Goal: Information Seeking & Learning: Learn about a topic

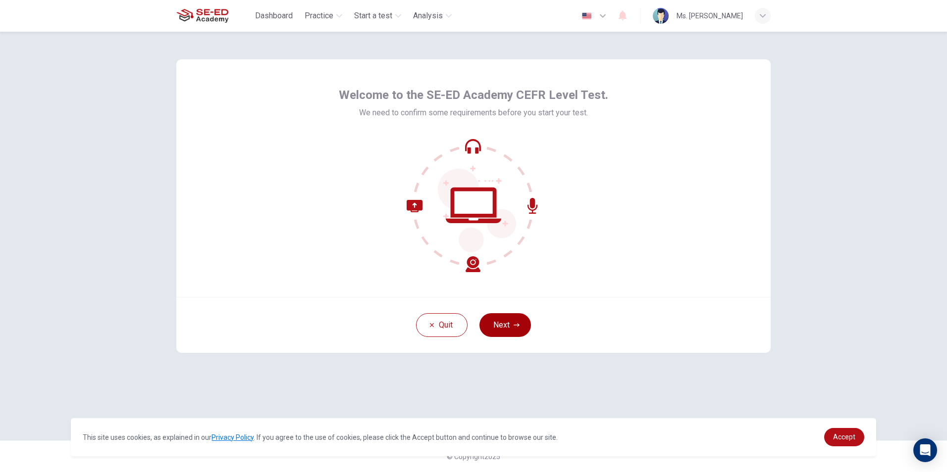
click at [508, 330] on button "Next" at bounding box center [505, 326] width 52 height 24
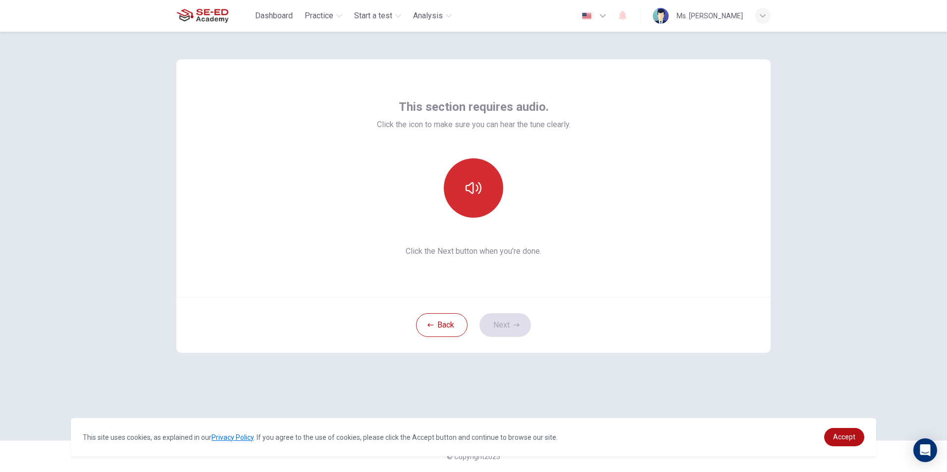
click at [481, 185] on icon "button" at bounding box center [474, 188] width 16 height 16
click at [497, 316] on button "Next" at bounding box center [505, 326] width 52 height 24
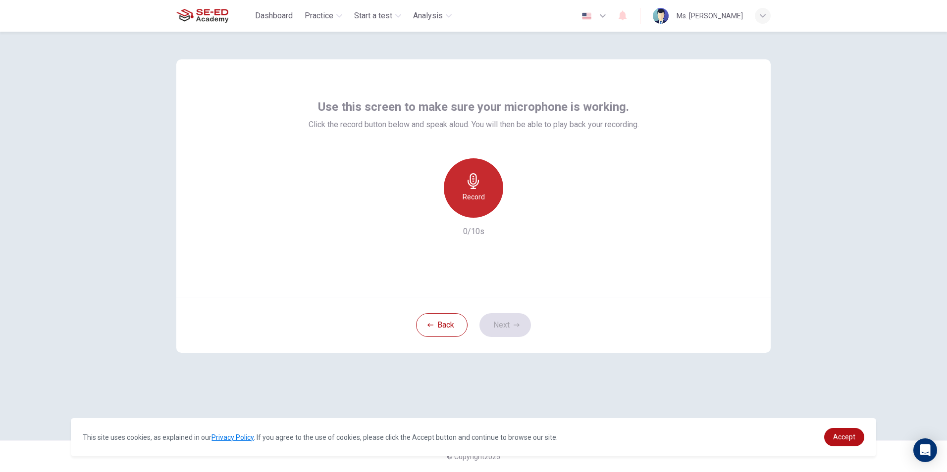
click at [471, 198] on h6 "Record" at bounding box center [474, 197] width 22 height 12
click at [511, 323] on button "Next" at bounding box center [505, 326] width 52 height 24
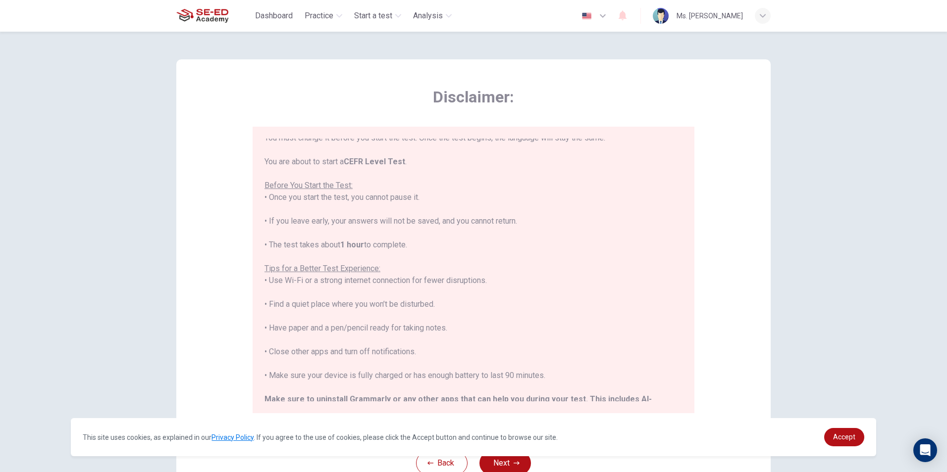
scroll to position [95, 0]
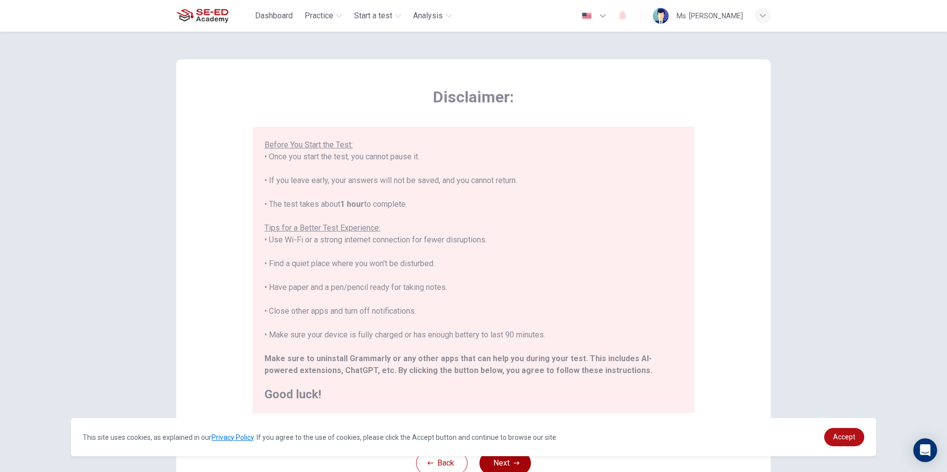
click at [511, 458] on button "Next" at bounding box center [505, 464] width 52 height 24
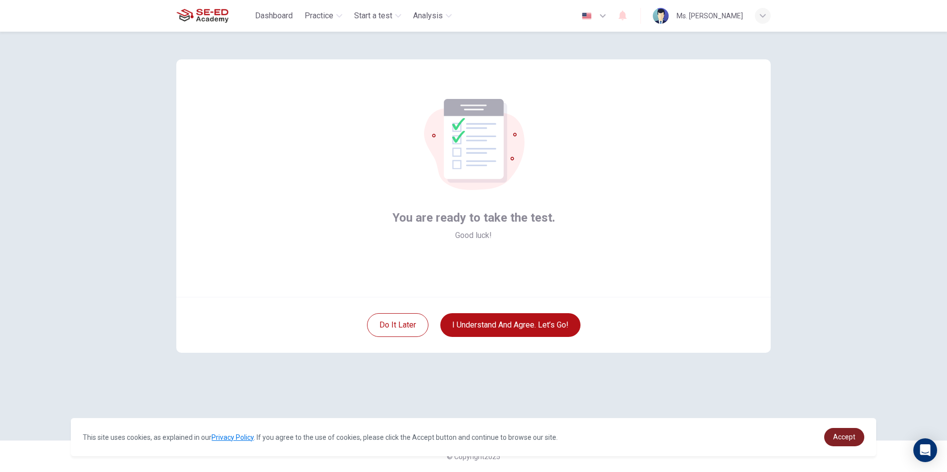
click at [848, 440] on span "Accept" at bounding box center [844, 437] width 22 height 8
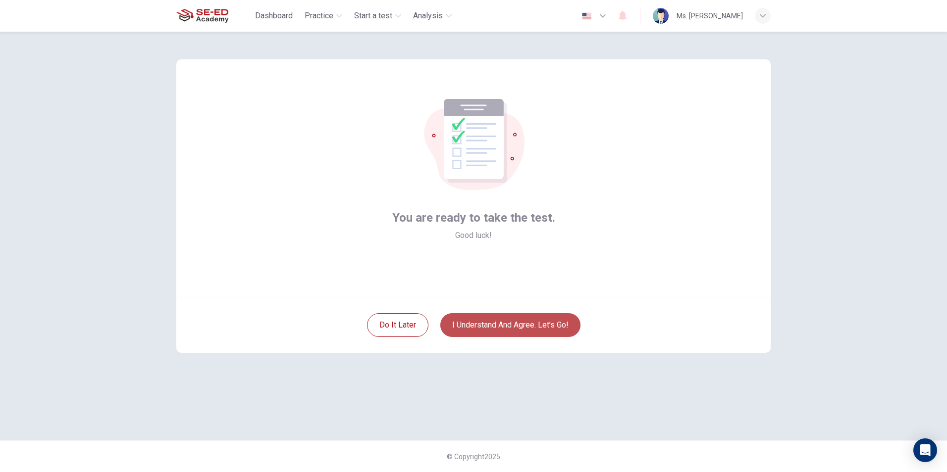
click at [497, 332] on button "I understand and agree. Let’s go!" at bounding box center [510, 326] width 140 height 24
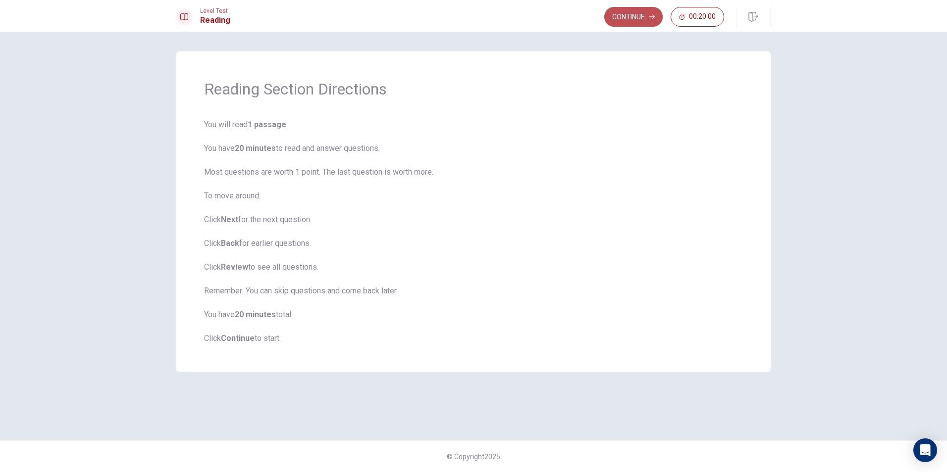
click at [622, 12] on button "Continue" at bounding box center [633, 17] width 58 height 20
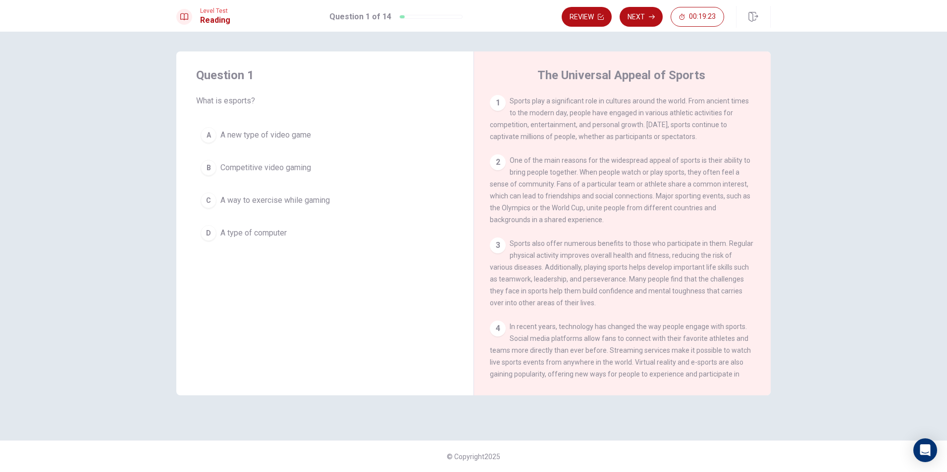
click at [203, 201] on div "C" at bounding box center [209, 201] width 16 height 16
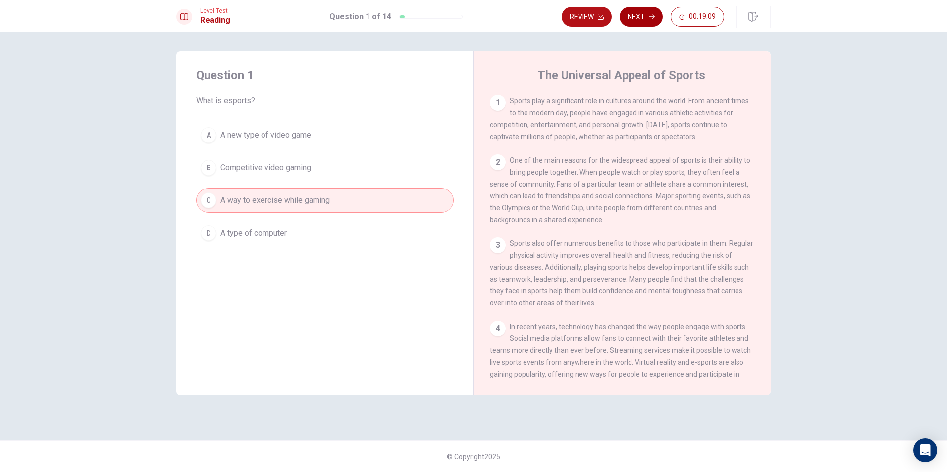
click at [641, 20] on button "Next" at bounding box center [641, 17] width 43 height 20
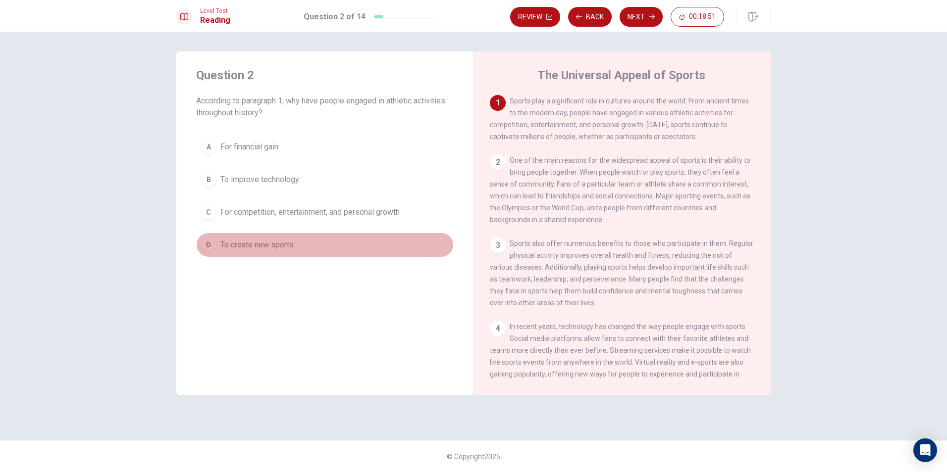
click at [265, 247] on span "To create new sports" at bounding box center [256, 245] width 73 height 12
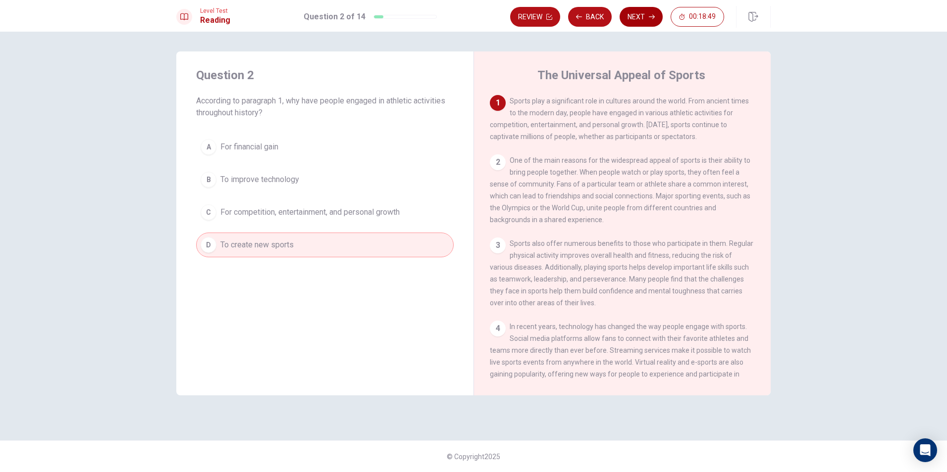
click at [641, 16] on button "Next" at bounding box center [641, 17] width 43 height 20
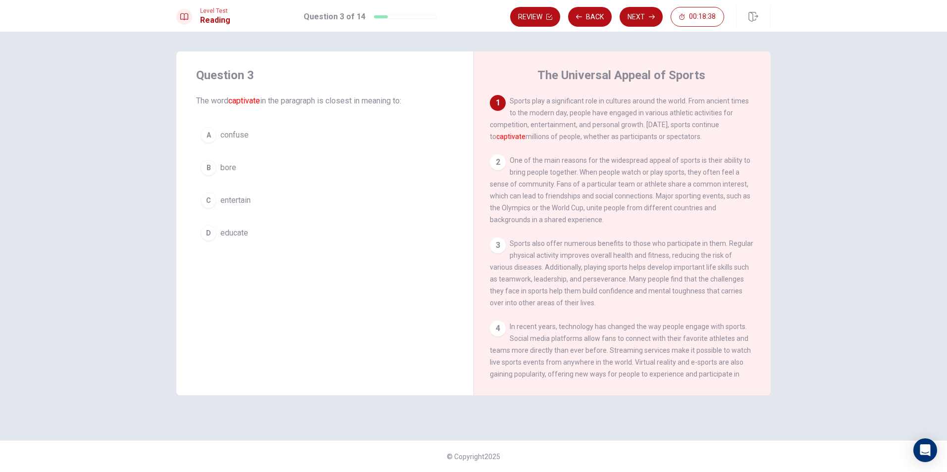
click at [207, 199] on div "C" at bounding box center [209, 201] width 16 height 16
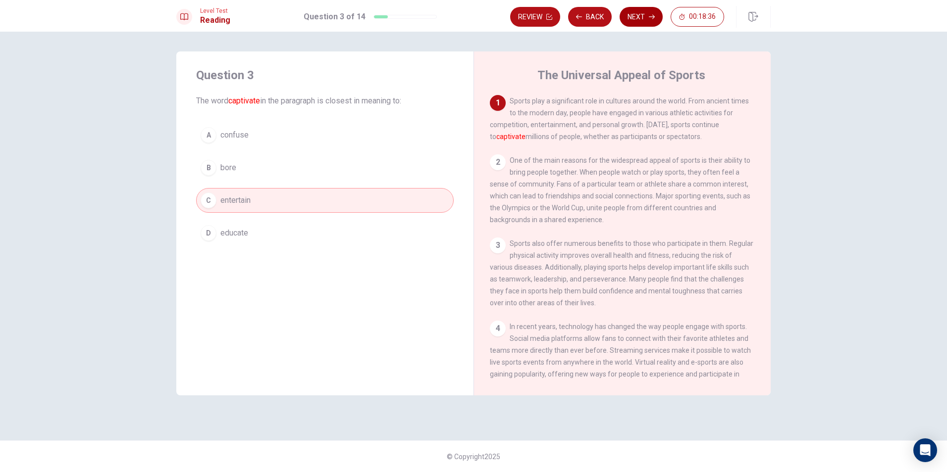
click at [644, 17] on button "Next" at bounding box center [641, 17] width 43 height 20
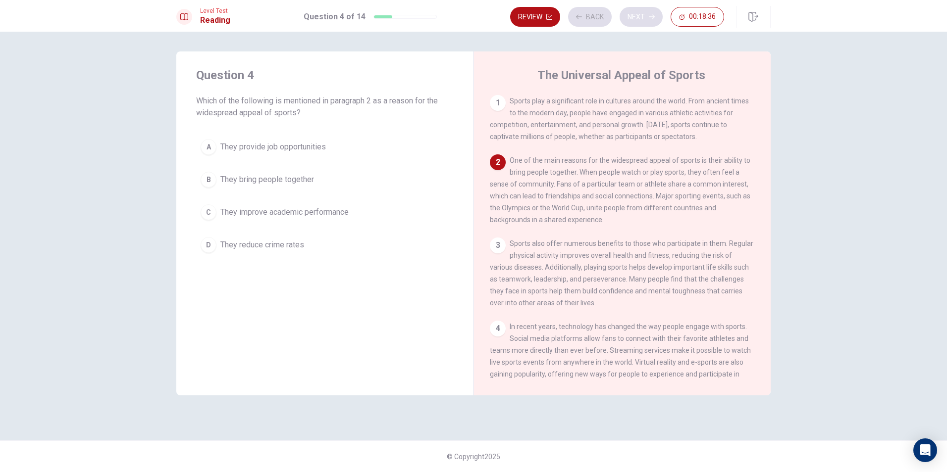
scroll to position [61, 0]
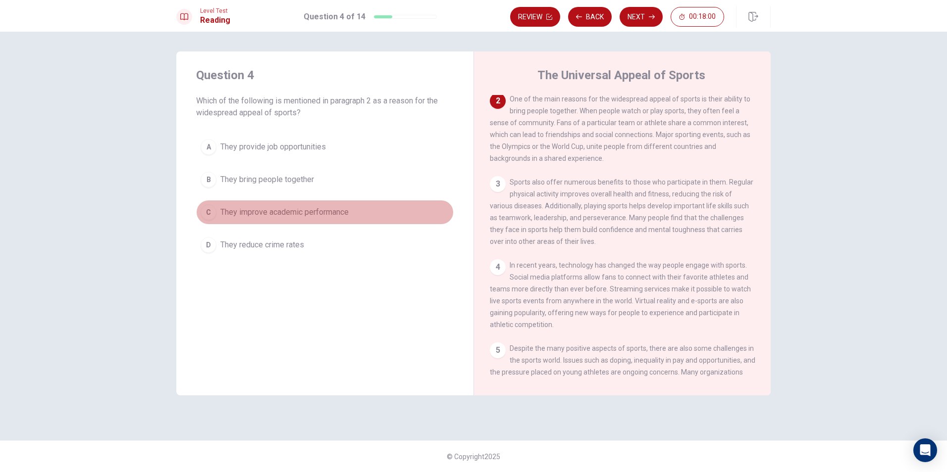
click at [215, 218] on button "C They improve academic performance" at bounding box center [325, 212] width 258 height 25
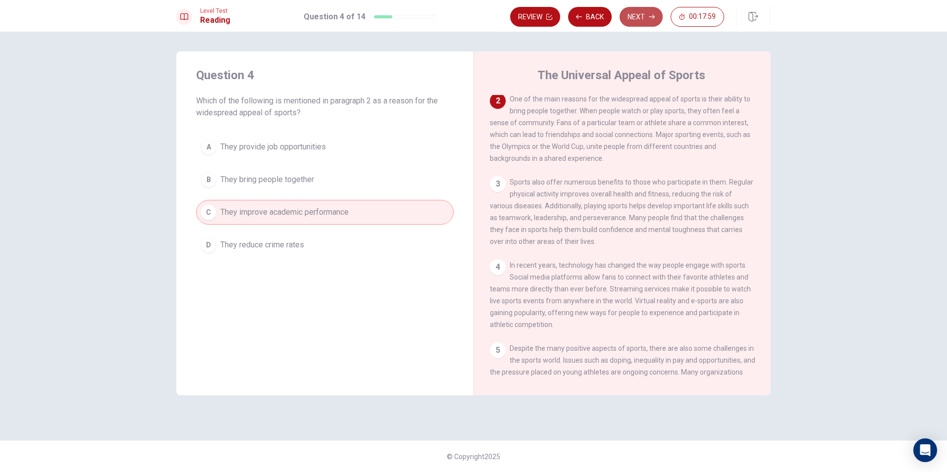
click at [645, 13] on button "Next" at bounding box center [641, 17] width 43 height 20
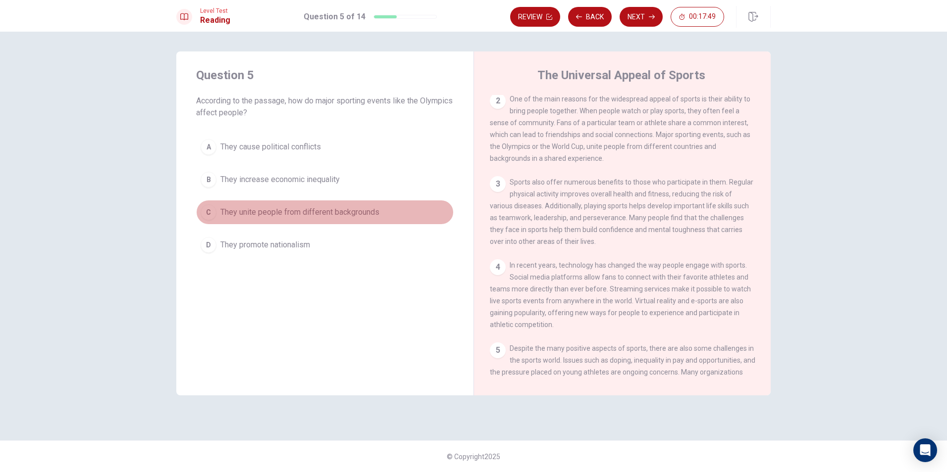
click at [217, 211] on button "C They unite people from different backgrounds" at bounding box center [325, 212] width 258 height 25
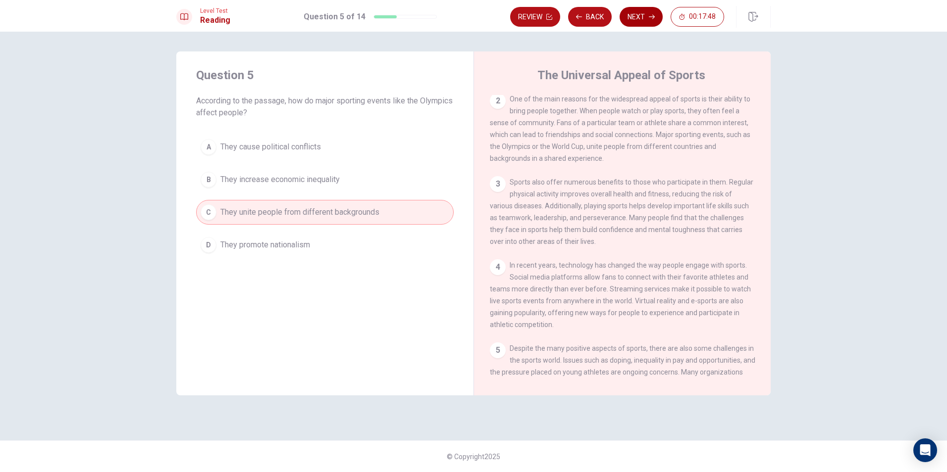
click at [642, 17] on button "Next" at bounding box center [641, 17] width 43 height 20
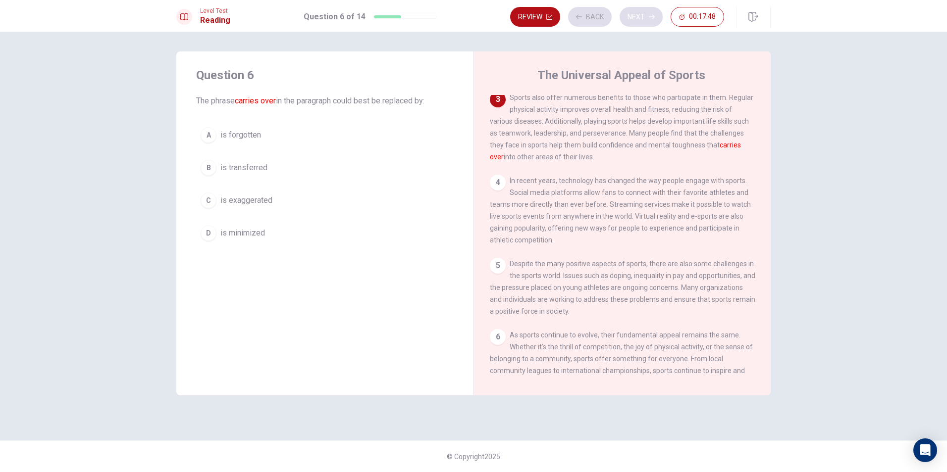
scroll to position [148, 0]
click at [208, 163] on div "B" at bounding box center [209, 168] width 16 height 16
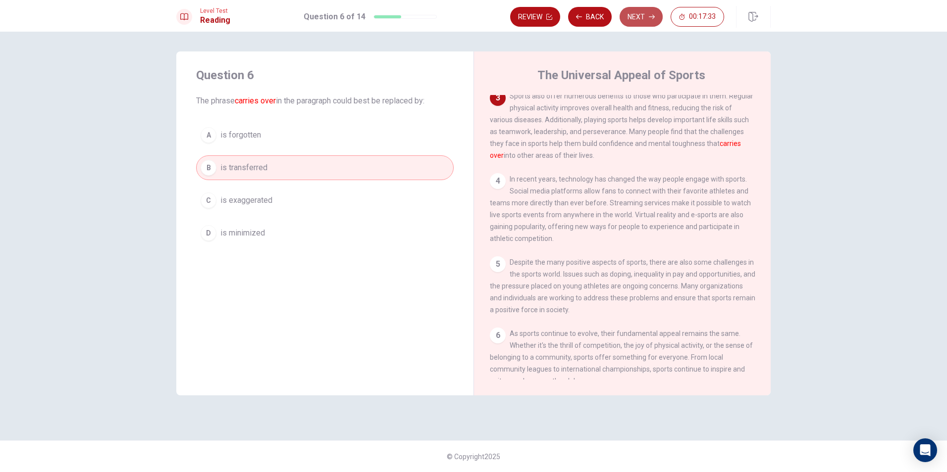
click at [646, 15] on button "Next" at bounding box center [641, 17] width 43 height 20
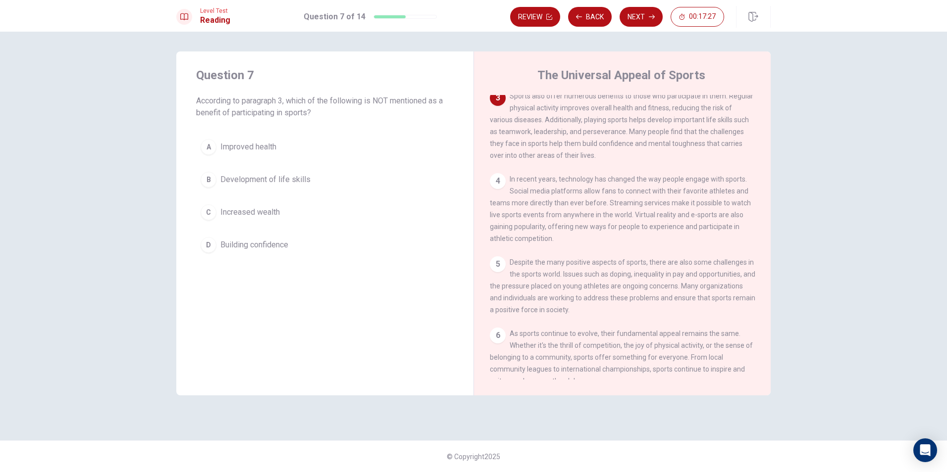
click at [209, 184] on div "B" at bounding box center [209, 180] width 16 height 16
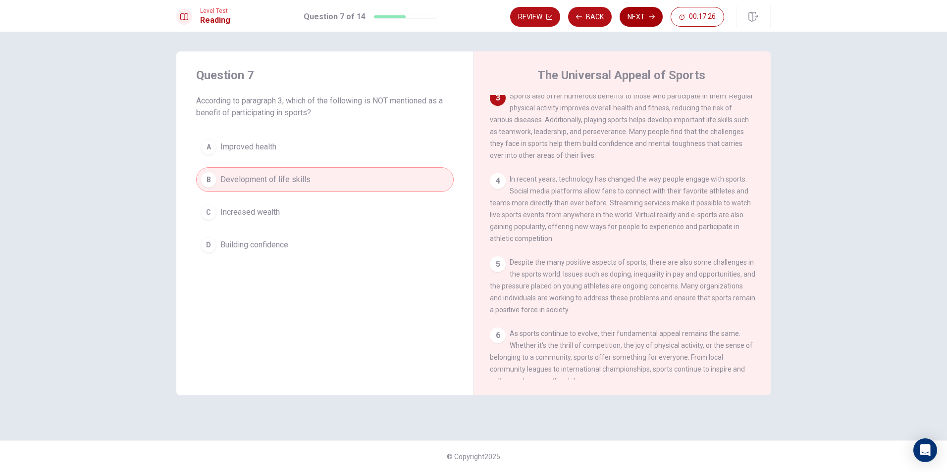
click at [632, 13] on button "Next" at bounding box center [641, 17] width 43 height 20
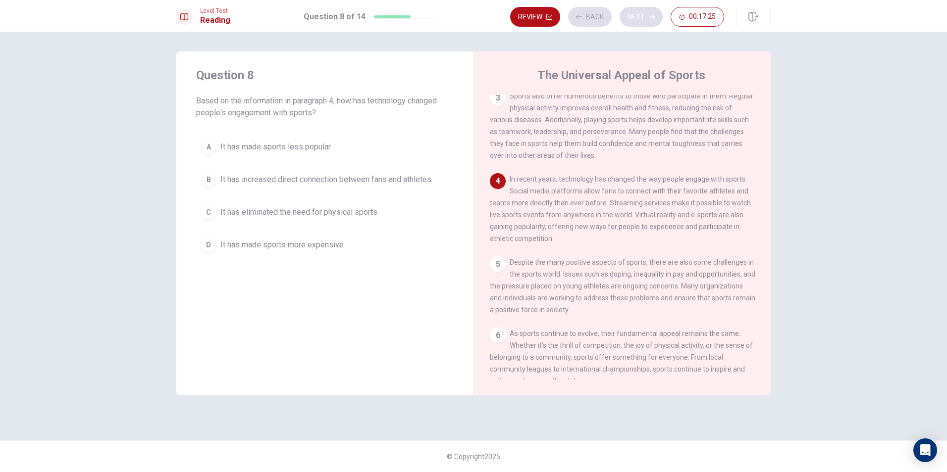
scroll to position [183, 0]
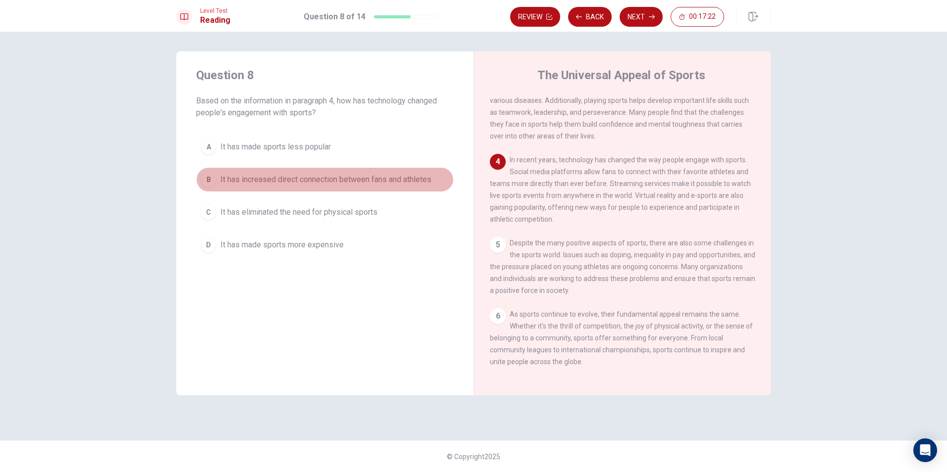
click at [204, 176] on div "B" at bounding box center [209, 180] width 16 height 16
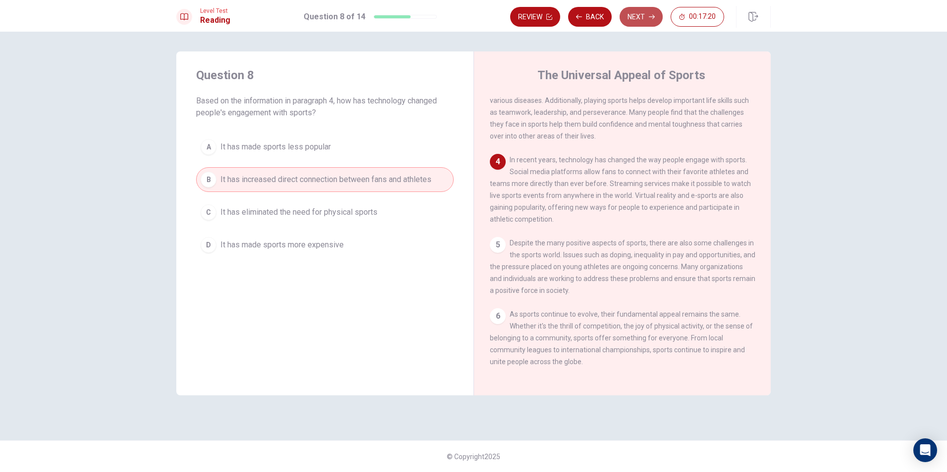
click at [639, 18] on button "Next" at bounding box center [641, 17] width 43 height 20
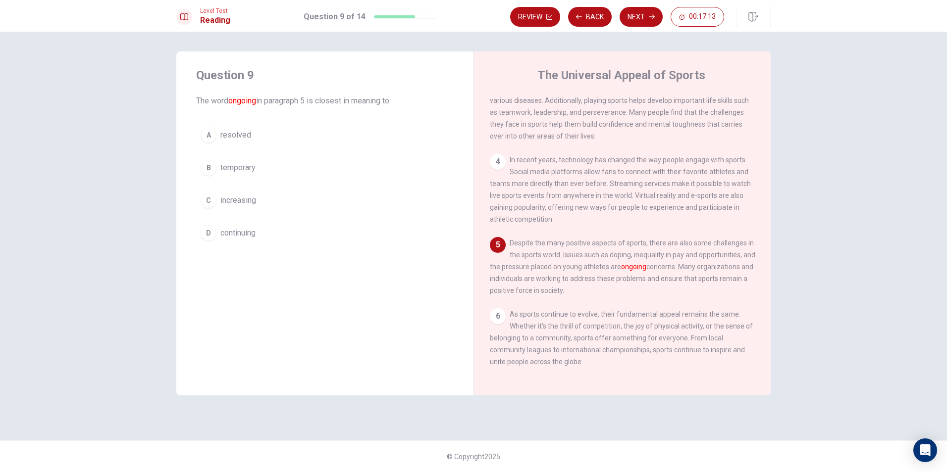
click at [206, 138] on div "A" at bounding box center [209, 135] width 16 height 16
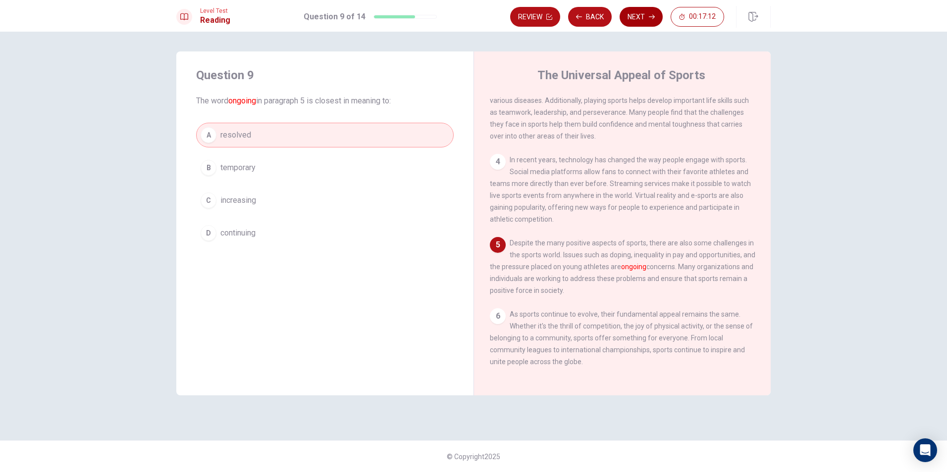
click at [650, 18] on icon "button" at bounding box center [652, 17] width 6 height 6
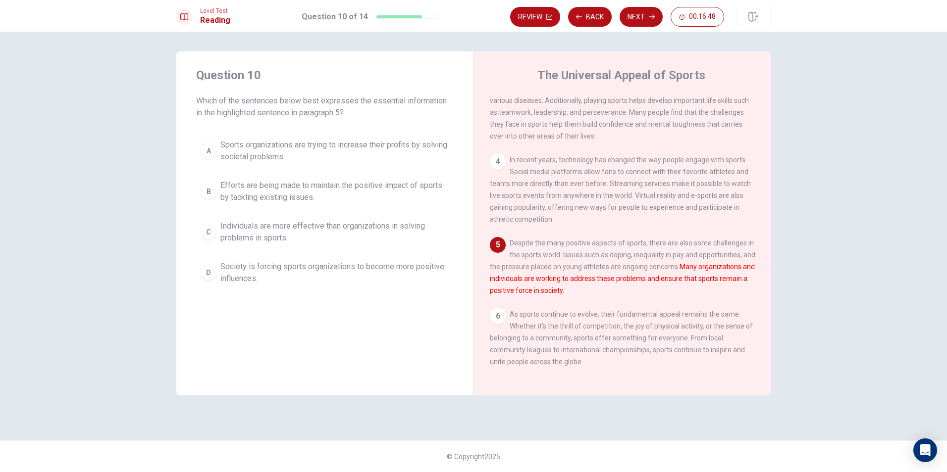
click at [207, 190] on div "B" at bounding box center [209, 192] width 16 height 16
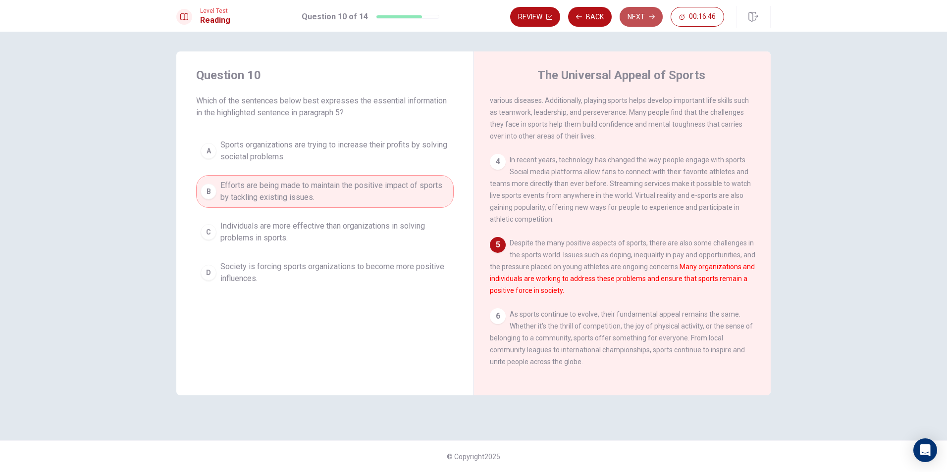
click at [650, 15] on icon "button" at bounding box center [652, 17] width 6 height 6
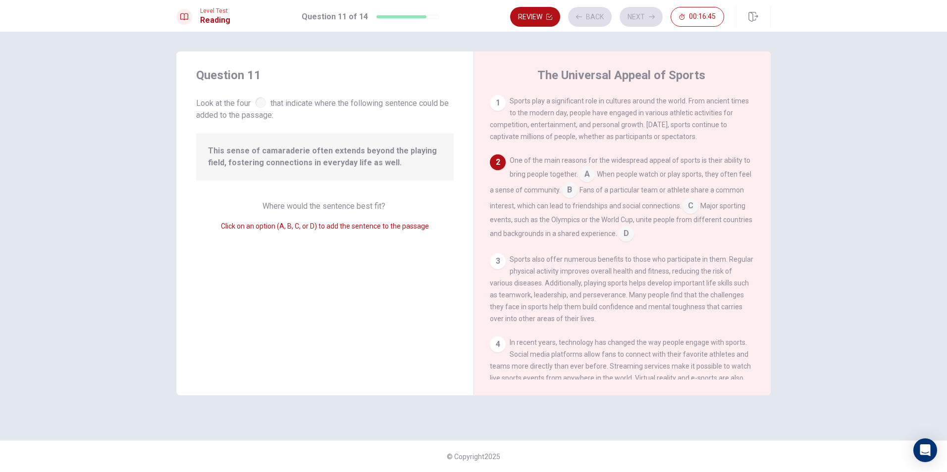
scroll to position [61, 0]
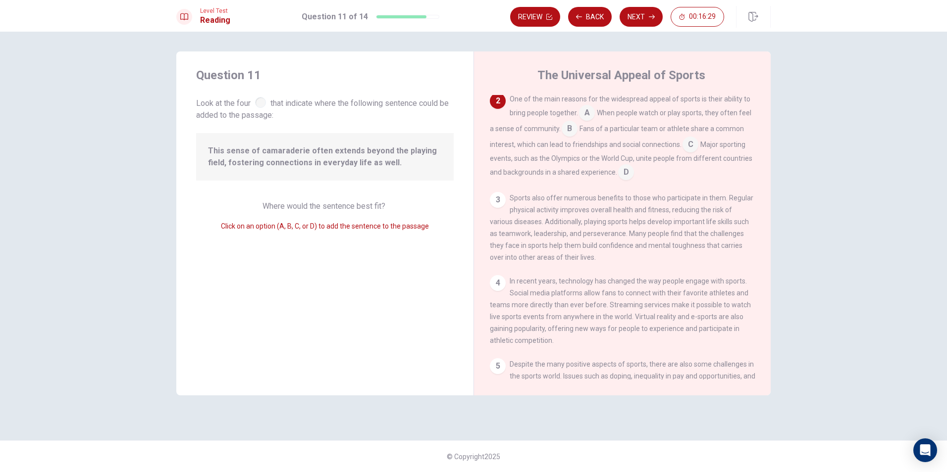
click at [588, 115] on input at bounding box center [587, 114] width 16 height 16
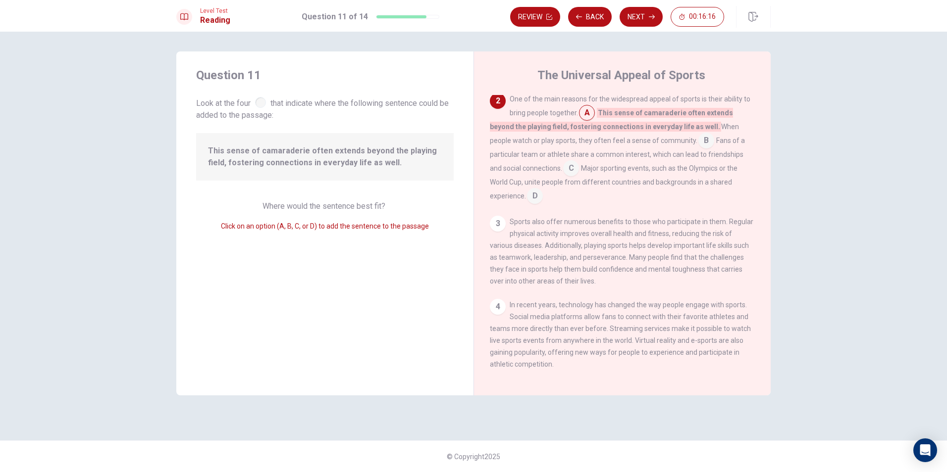
click at [698, 141] on input at bounding box center [706, 142] width 16 height 16
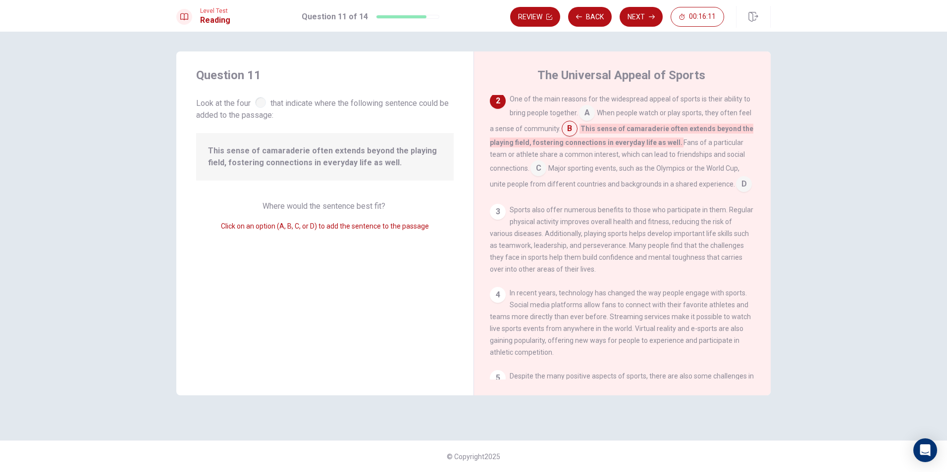
click at [543, 170] on input at bounding box center [538, 169] width 16 height 16
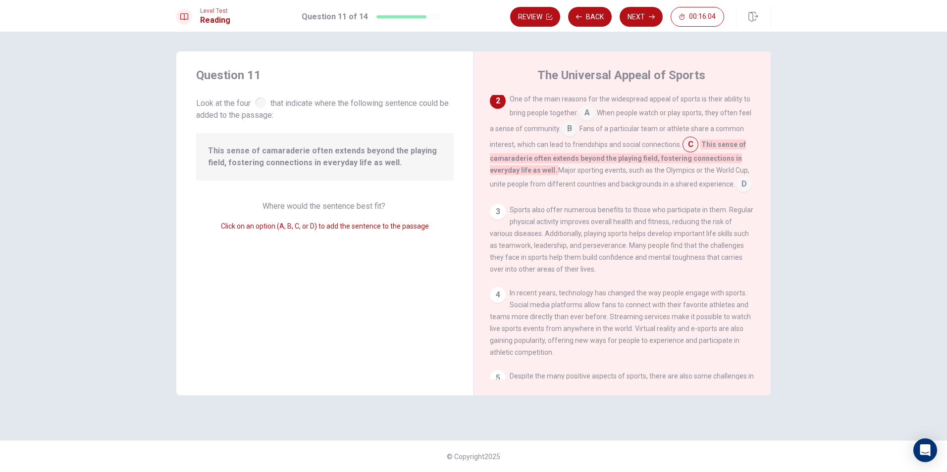
click at [746, 187] on input at bounding box center [744, 185] width 16 height 16
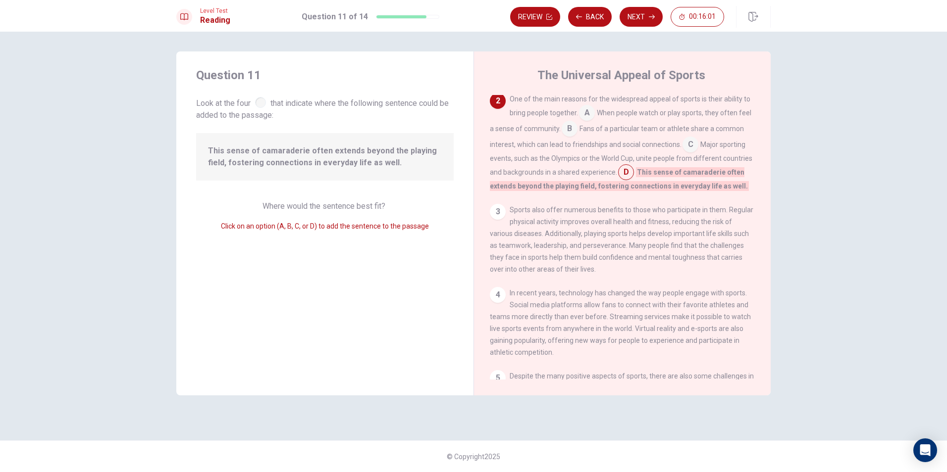
click at [688, 151] on input at bounding box center [690, 146] width 16 height 16
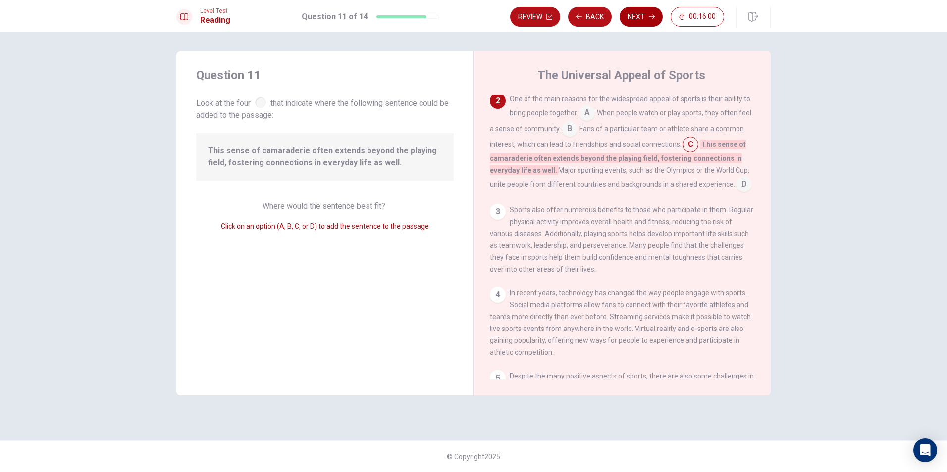
click at [645, 23] on button "Next" at bounding box center [641, 17] width 43 height 20
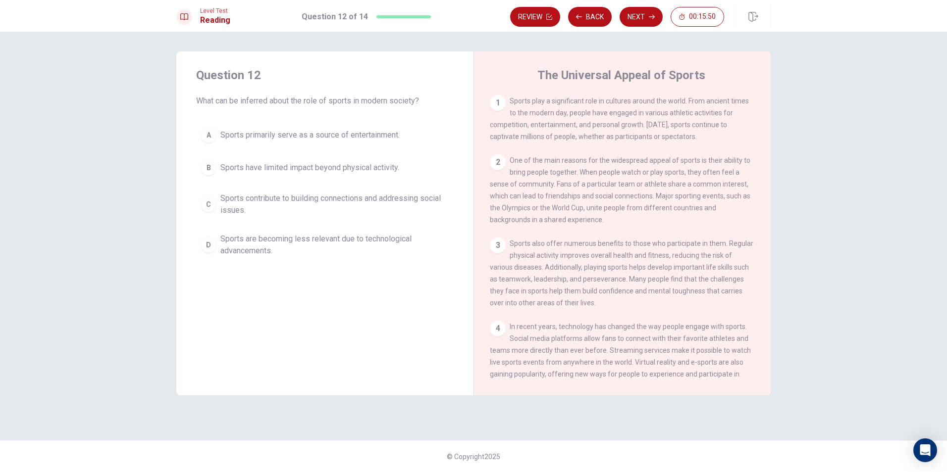
click at [208, 229] on button "D Sports are becoming less relevant due to technological advancements." at bounding box center [325, 245] width 258 height 33
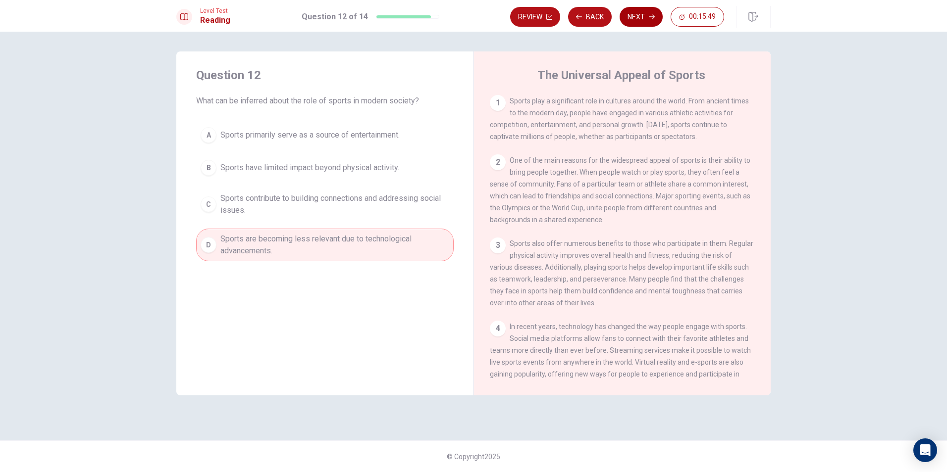
click at [641, 17] on button "Next" at bounding box center [641, 17] width 43 height 20
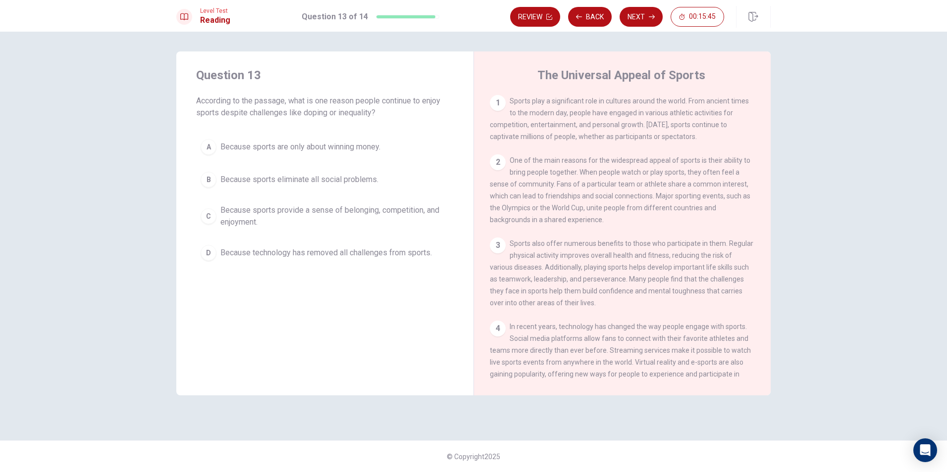
click at [213, 222] on div "C" at bounding box center [209, 217] width 16 height 16
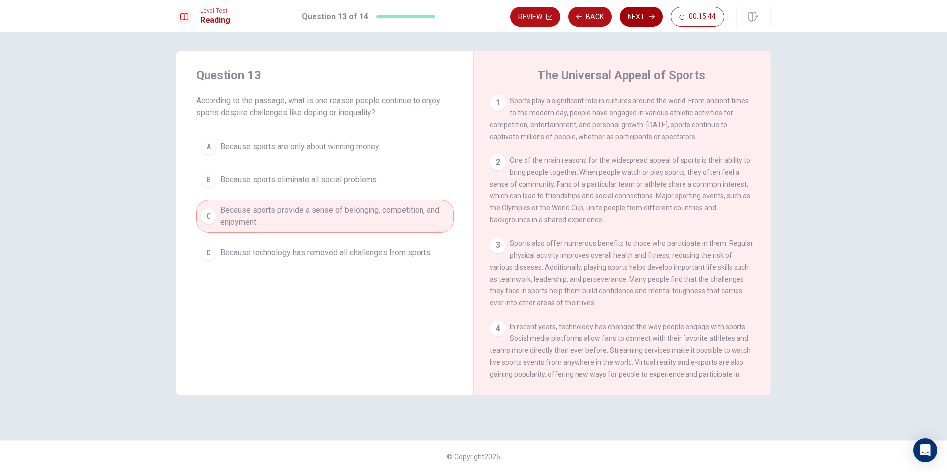
click at [635, 11] on button "Next" at bounding box center [641, 17] width 43 height 20
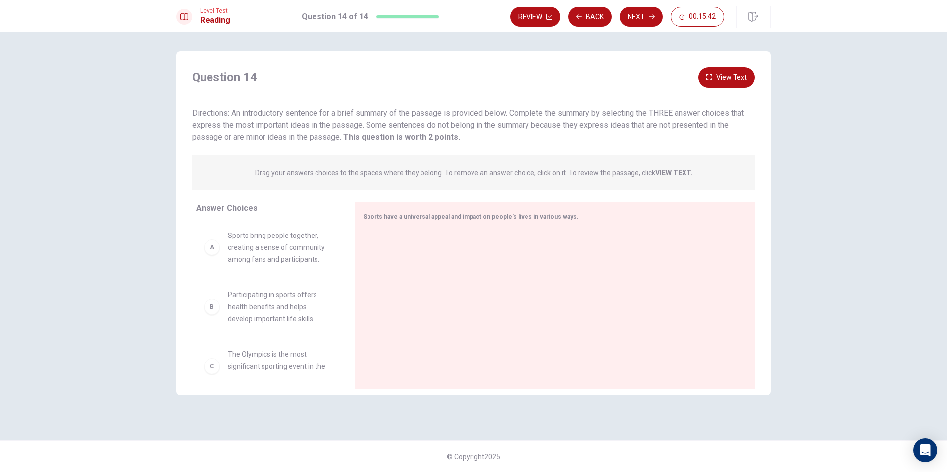
scroll to position [0, 0]
click at [205, 249] on div "A" at bounding box center [212, 248] width 16 height 16
click at [215, 250] on div "A" at bounding box center [212, 248] width 16 height 16
drag, startPoint x: 214, startPoint y: 252, endPoint x: 190, endPoint y: 255, distance: 24.4
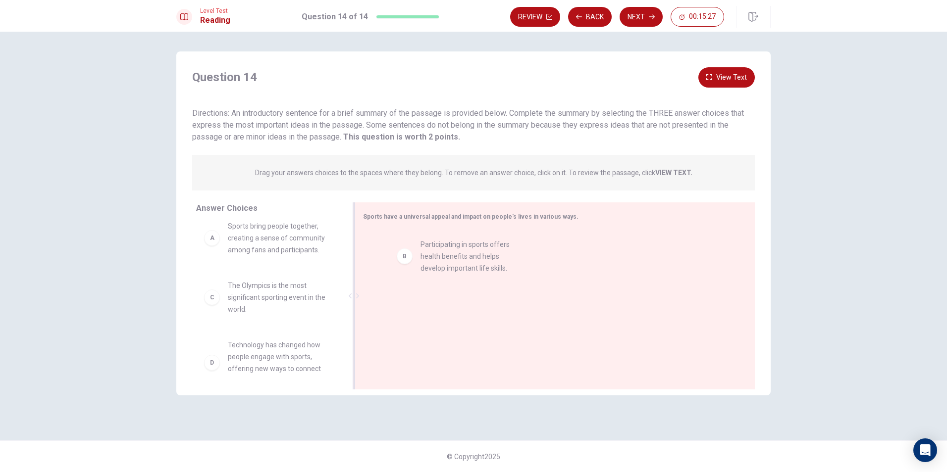
drag, startPoint x: 205, startPoint y: 299, endPoint x: 401, endPoint y: 258, distance: 199.9
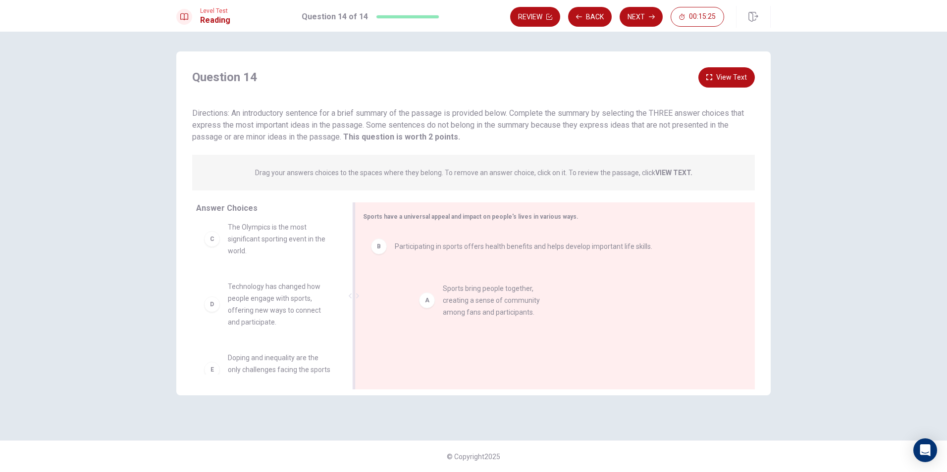
drag, startPoint x: 215, startPoint y: 239, endPoint x: 461, endPoint y: 306, distance: 254.1
drag, startPoint x: 212, startPoint y: 310, endPoint x: 429, endPoint y: 315, distance: 217.5
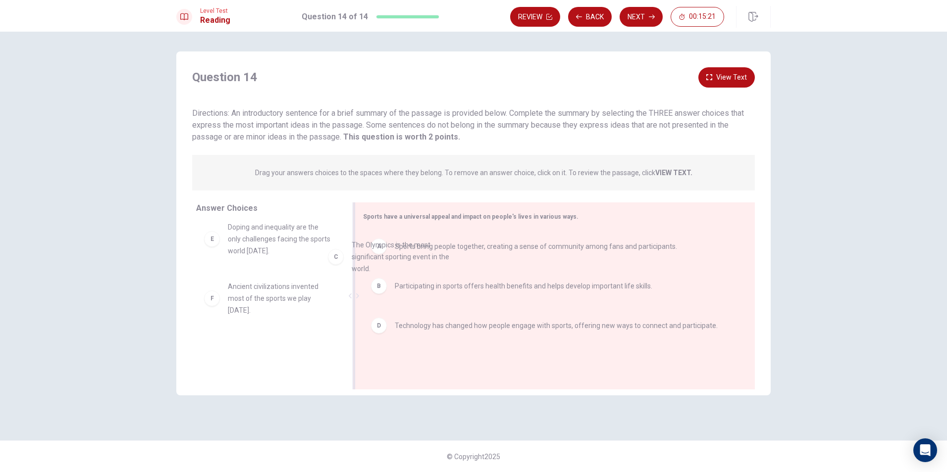
scroll to position [7, 0]
drag, startPoint x: 215, startPoint y: 235, endPoint x: 427, endPoint y: 263, distance: 214.3
drag, startPoint x: 210, startPoint y: 247, endPoint x: 450, endPoint y: 378, distance: 272.9
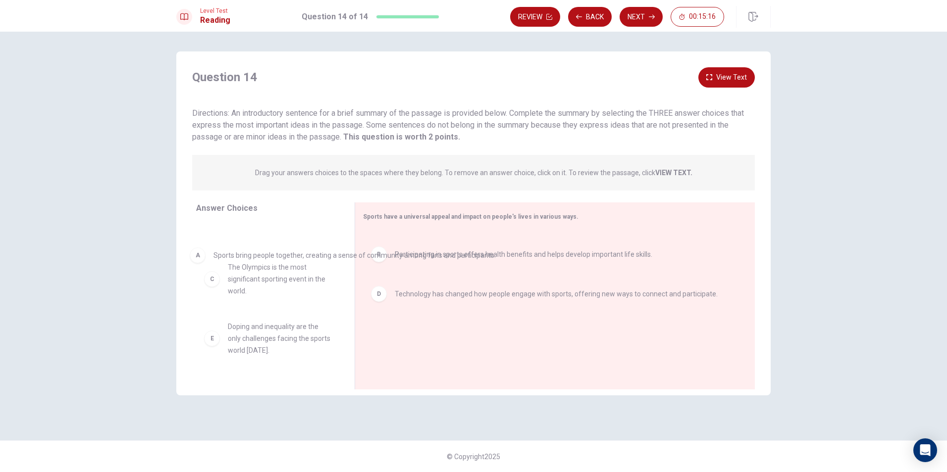
scroll to position [0, 0]
drag, startPoint x: 474, startPoint y: 250, endPoint x: 289, endPoint y: 258, distance: 185.9
drag, startPoint x: 520, startPoint y: 252, endPoint x: 266, endPoint y: 260, distance: 253.2
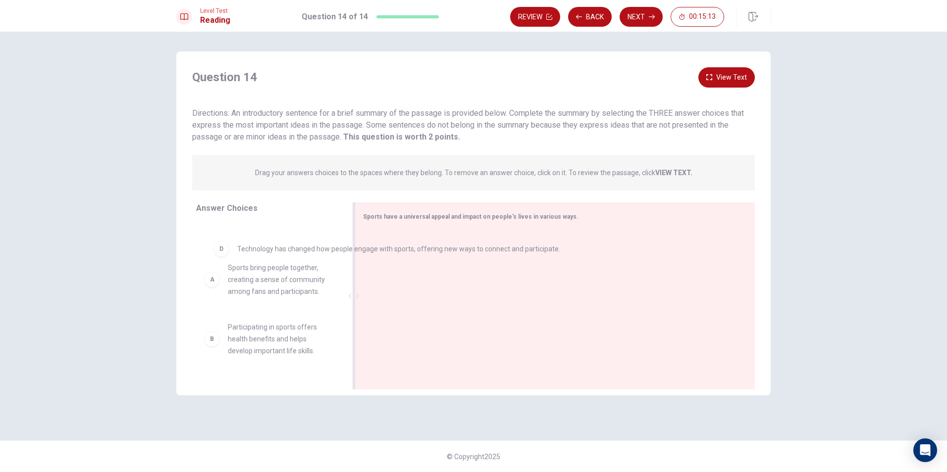
drag, startPoint x: 548, startPoint y: 253, endPoint x: 373, endPoint y: 254, distance: 174.8
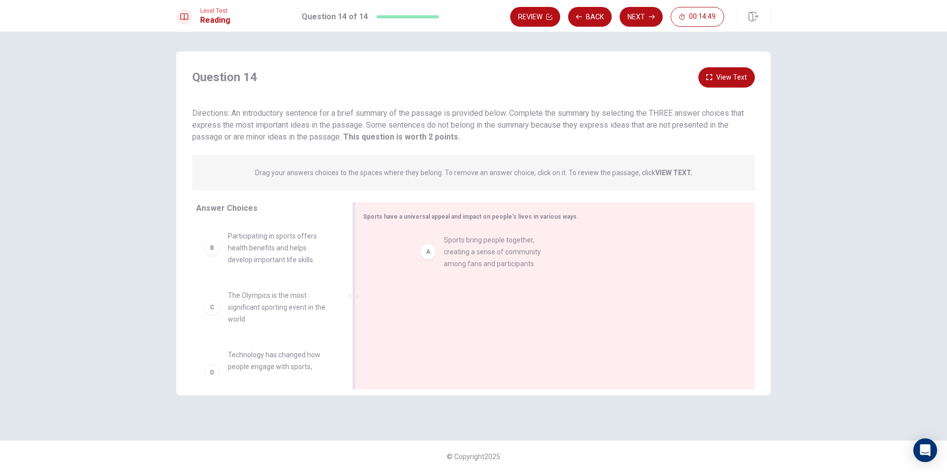
drag, startPoint x: 217, startPoint y: 251, endPoint x: 452, endPoint y: 261, distance: 235.0
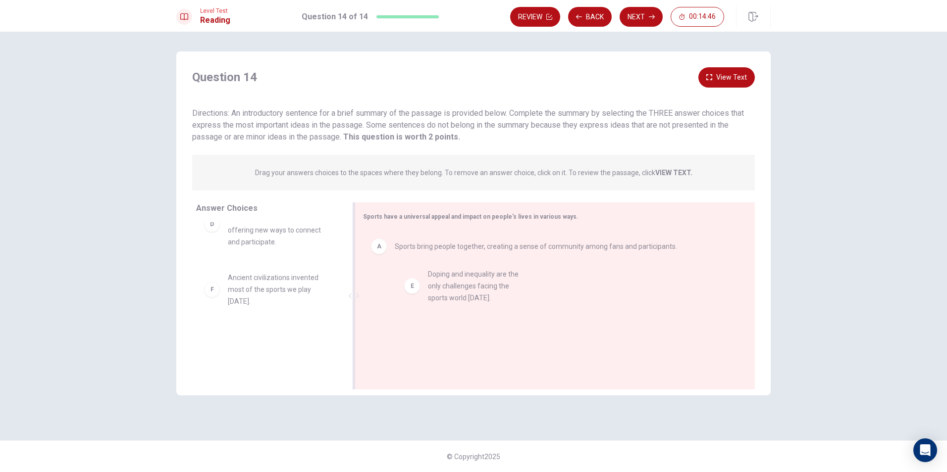
drag, startPoint x: 217, startPoint y: 293, endPoint x: 423, endPoint y: 289, distance: 206.6
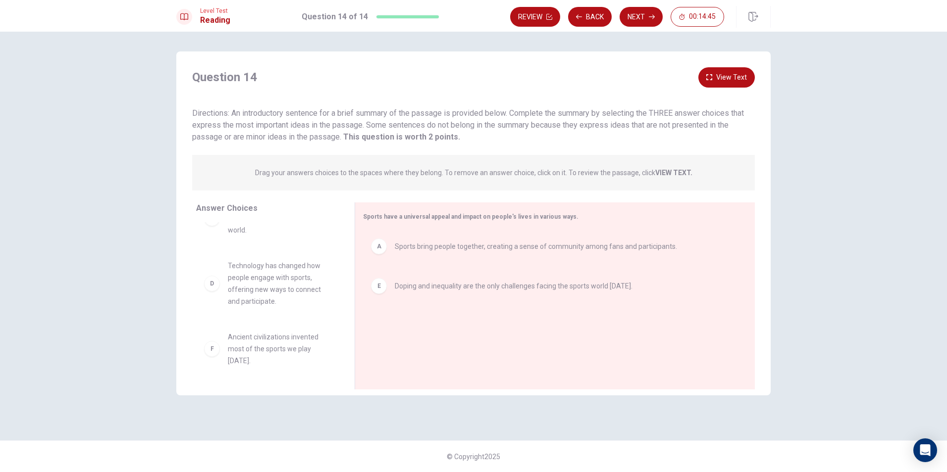
scroll to position [89, 0]
drag, startPoint x: 214, startPoint y: 344, endPoint x: 453, endPoint y: 314, distance: 240.6
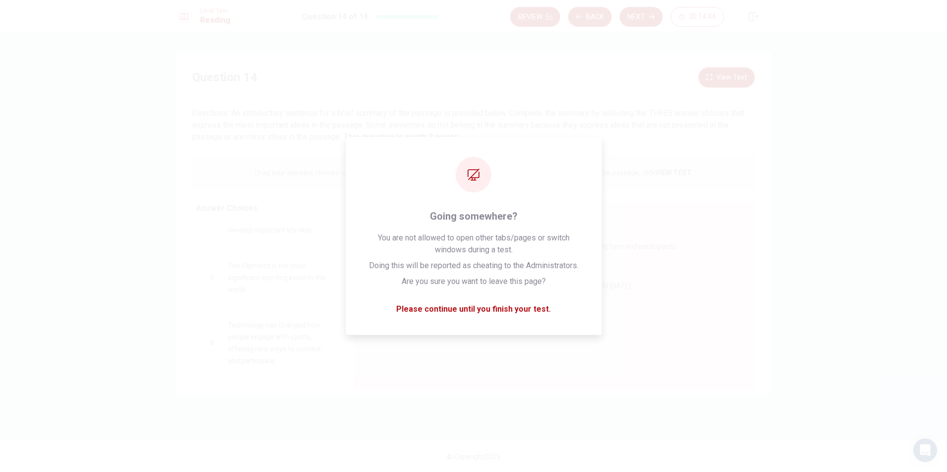
scroll to position [30, 0]
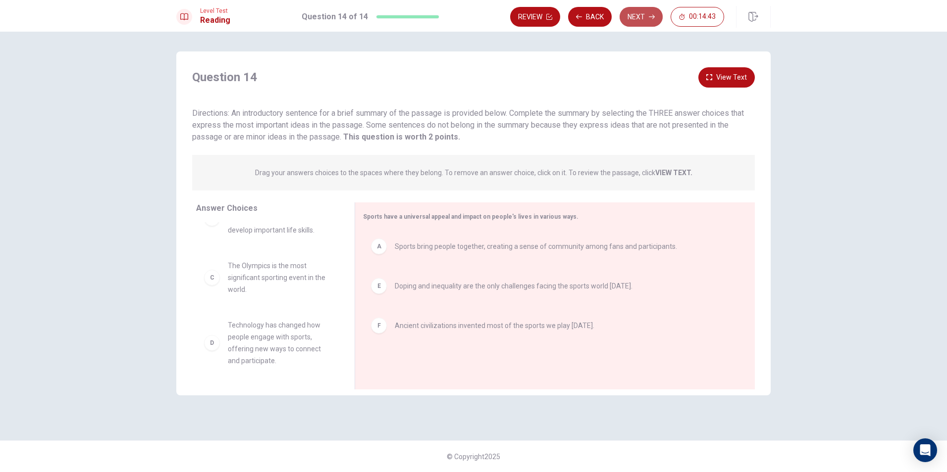
click at [641, 20] on button "Next" at bounding box center [641, 17] width 43 height 20
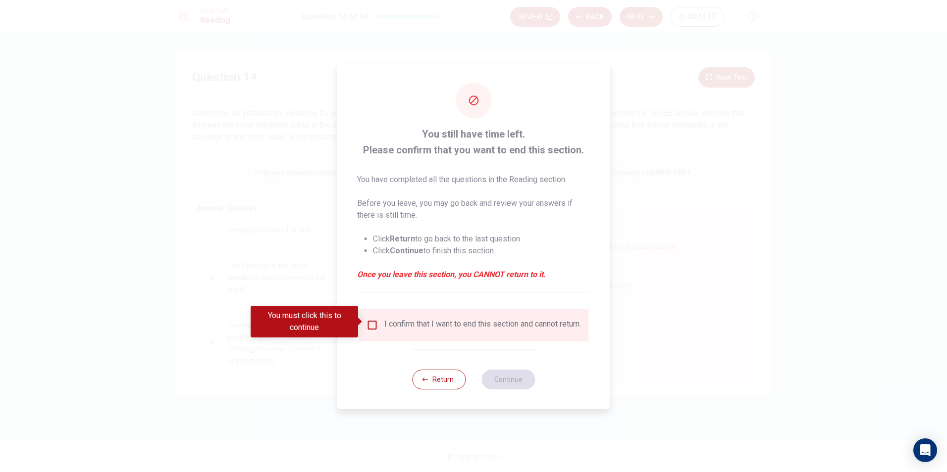
click at [371, 329] on div "I confirm that I want to end this section and cannot return." at bounding box center [474, 325] width 214 height 12
click at [364, 324] on span at bounding box center [360, 322] width 5 height 8
click at [372, 320] on input "You must click this to continue" at bounding box center [373, 325] width 12 height 12
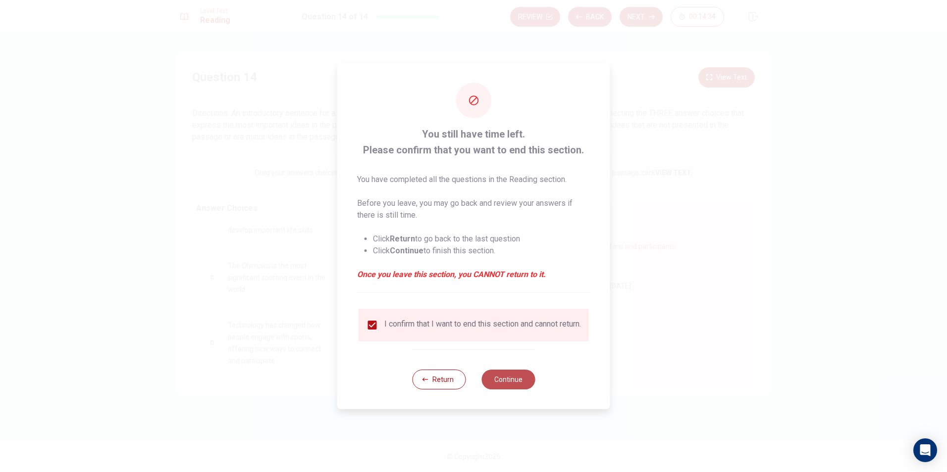
click at [519, 383] on button "Continue" at bounding box center [507, 380] width 53 height 20
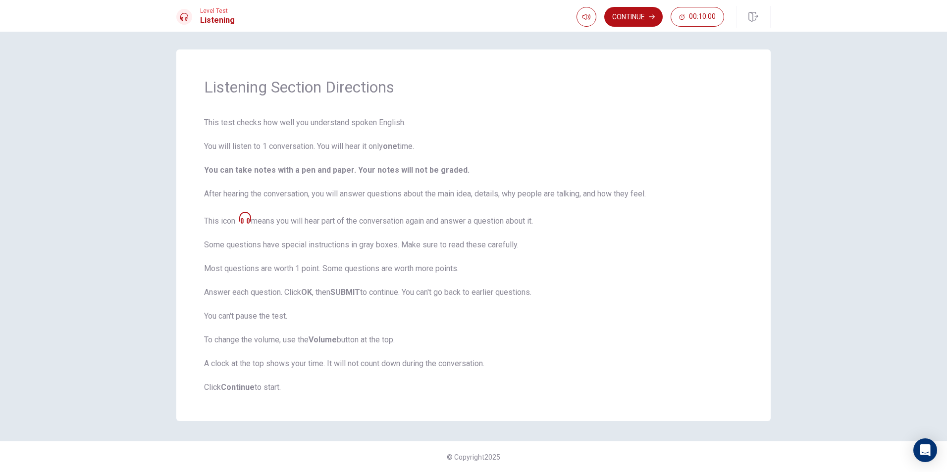
scroll to position [2, 0]
click at [641, 21] on button "Continue" at bounding box center [633, 17] width 58 height 20
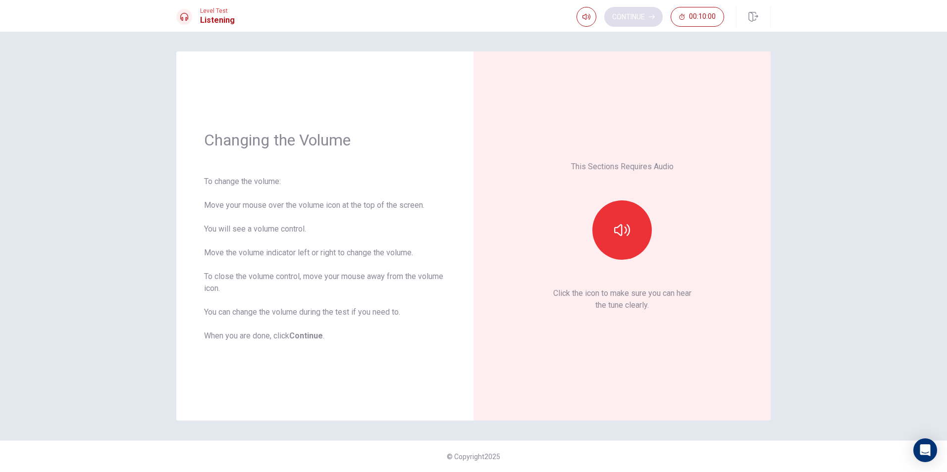
scroll to position [0, 0]
click at [636, 225] on button "button" at bounding box center [621, 230] width 59 height 59
click at [614, 216] on button "button" at bounding box center [621, 230] width 59 height 59
click at [615, 216] on button "button" at bounding box center [621, 230] width 59 height 59
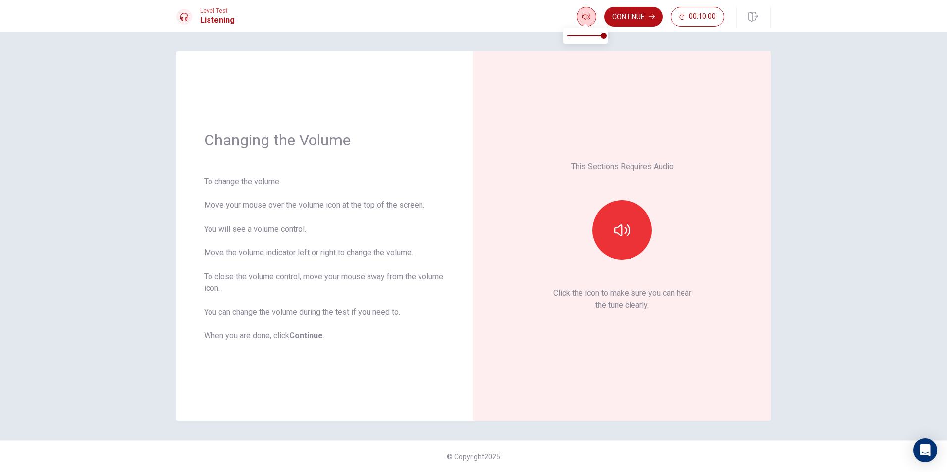
click at [586, 22] on span at bounding box center [585, 24] width 8 height 5
click at [598, 227] on button "button" at bounding box center [621, 230] width 59 height 59
click at [606, 34] on div "Changing the Volume To change the volume: Move your mouse over the volume icon …" at bounding box center [473, 252] width 947 height 441
click at [622, 231] on icon "button" at bounding box center [622, 230] width 16 height 12
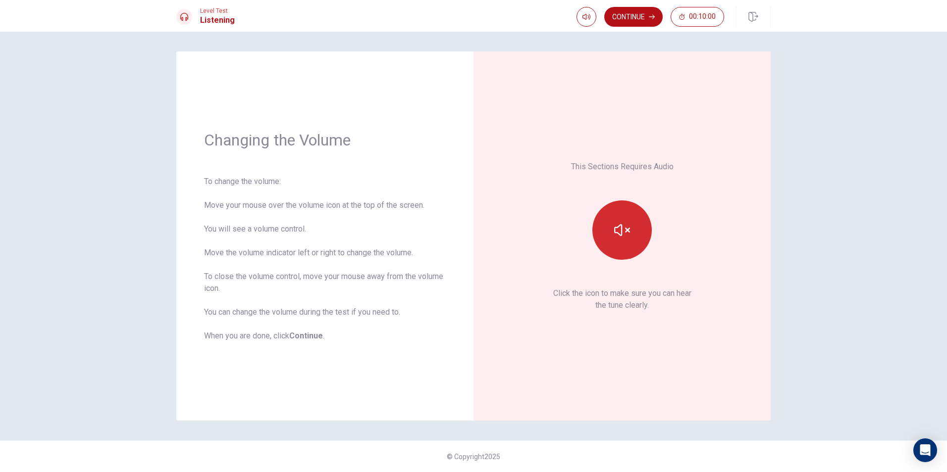
click at [624, 224] on icon "button" at bounding box center [622, 230] width 16 height 16
click at [632, 231] on button "button" at bounding box center [621, 230] width 59 height 59
click at [633, 226] on button "button" at bounding box center [621, 230] width 59 height 59
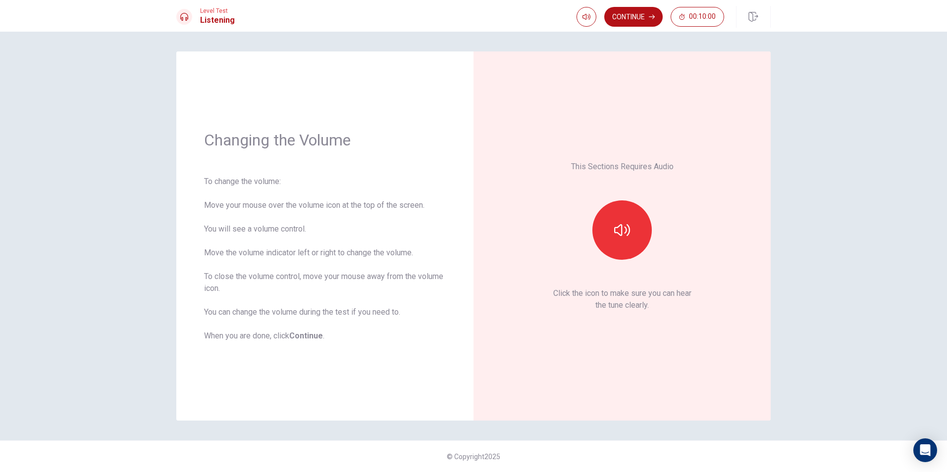
click at [616, 299] on p "Click the icon to make sure you can hear the tune clearly." at bounding box center [622, 300] width 138 height 24
click at [631, 19] on button "Continue" at bounding box center [633, 17] width 58 height 20
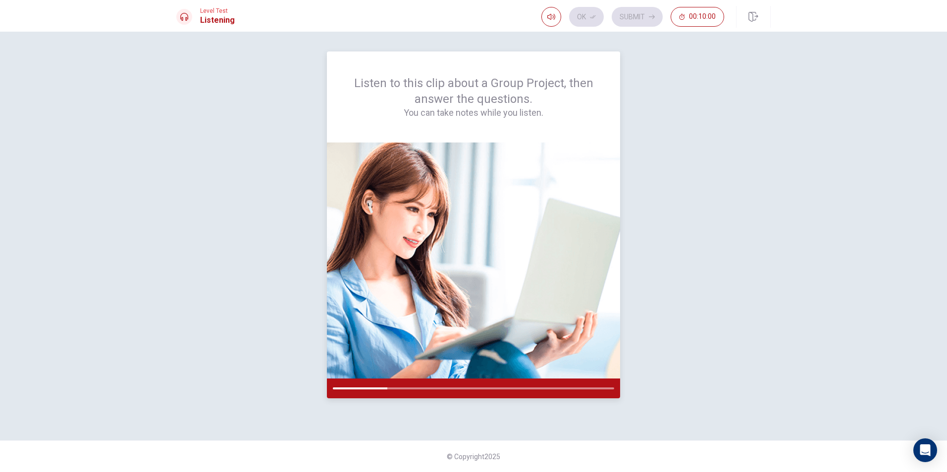
click at [502, 212] on img at bounding box center [473, 261] width 293 height 236
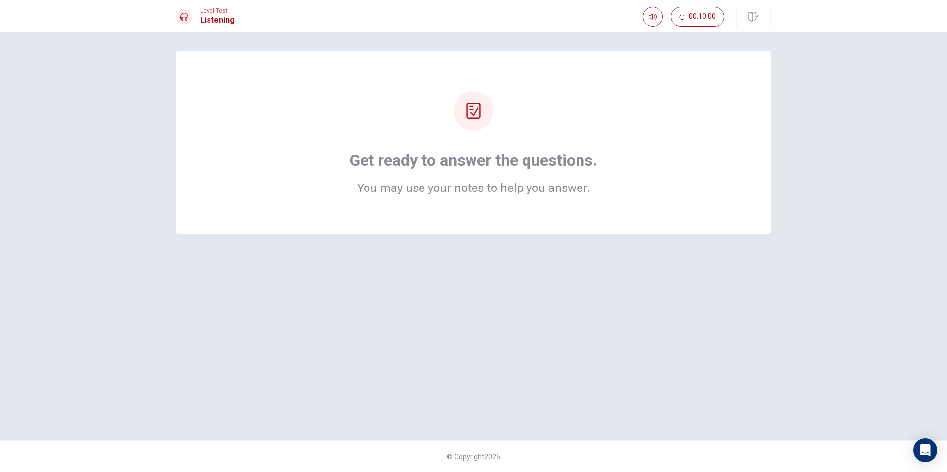
click at [473, 99] on div at bounding box center [474, 111] width 40 height 40
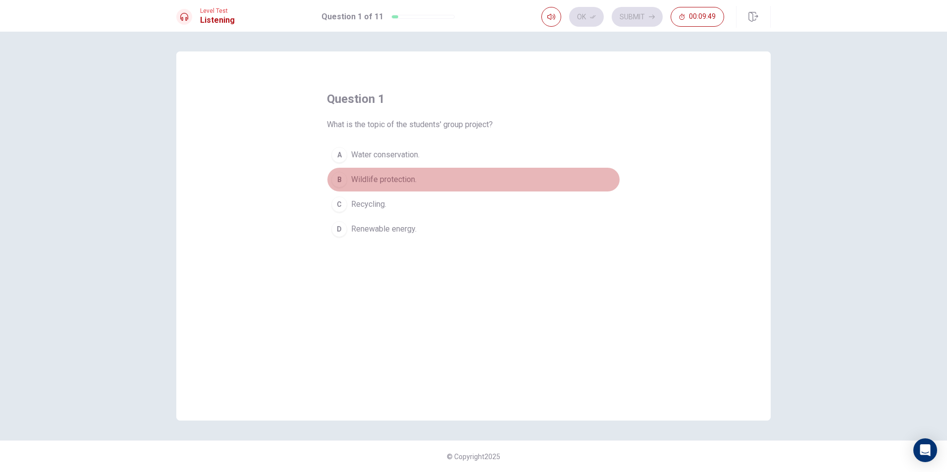
click at [336, 169] on button "B Wildlife protection." at bounding box center [473, 179] width 293 height 25
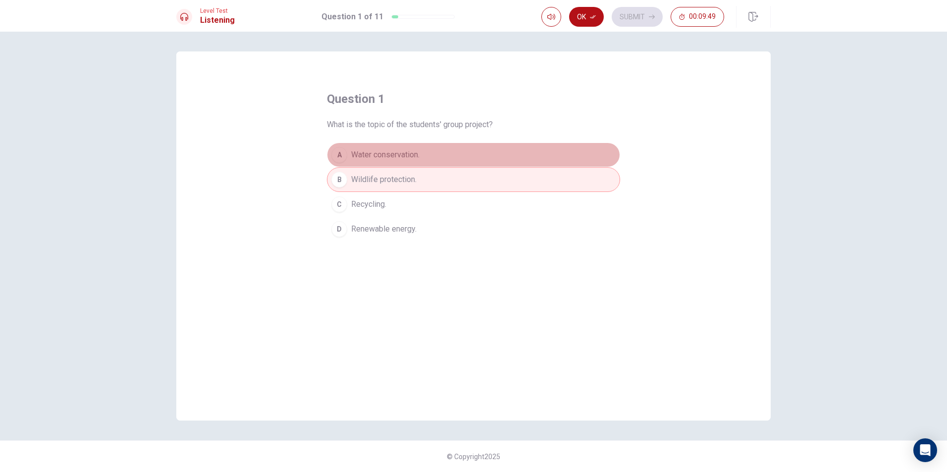
click at [347, 151] on button "A Water conservation." at bounding box center [473, 155] width 293 height 25
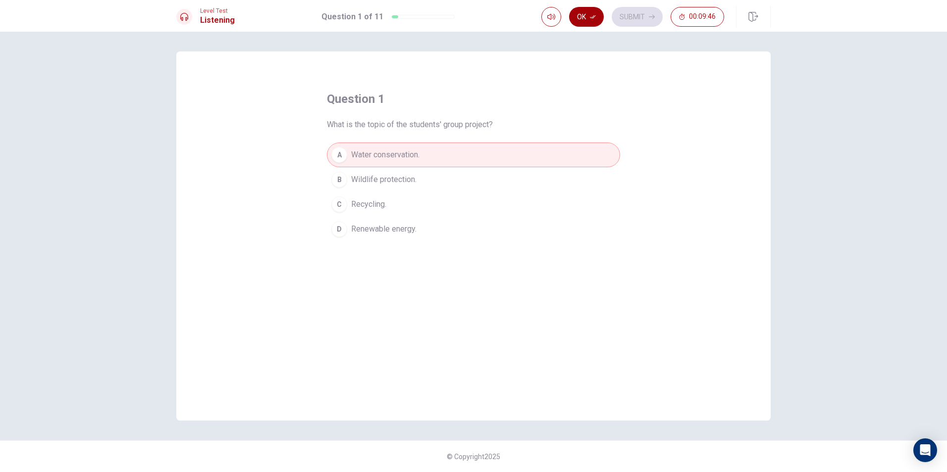
click at [591, 16] on icon "button" at bounding box center [593, 17] width 6 height 6
click at [634, 14] on button "Submit" at bounding box center [637, 17] width 51 height 20
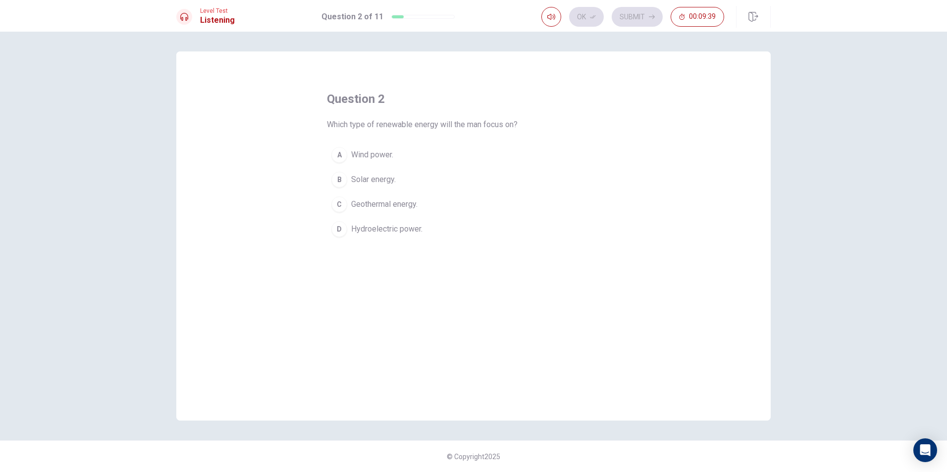
click at [367, 226] on span "Hydroelectric power." at bounding box center [386, 229] width 71 height 12
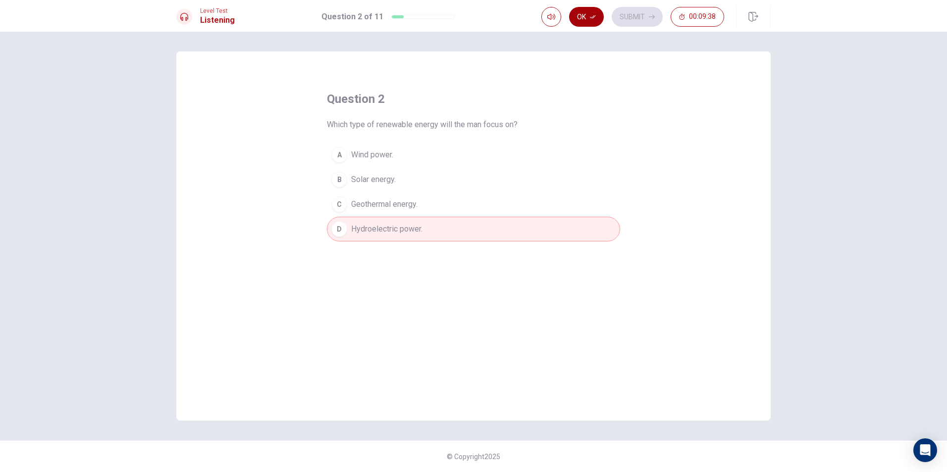
click at [583, 12] on button "Ok" at bounding box center [586, 17] width 35 height 20
click at [631, 13] on button "Submit" at bounding box center [637, 17] width 51 height 20
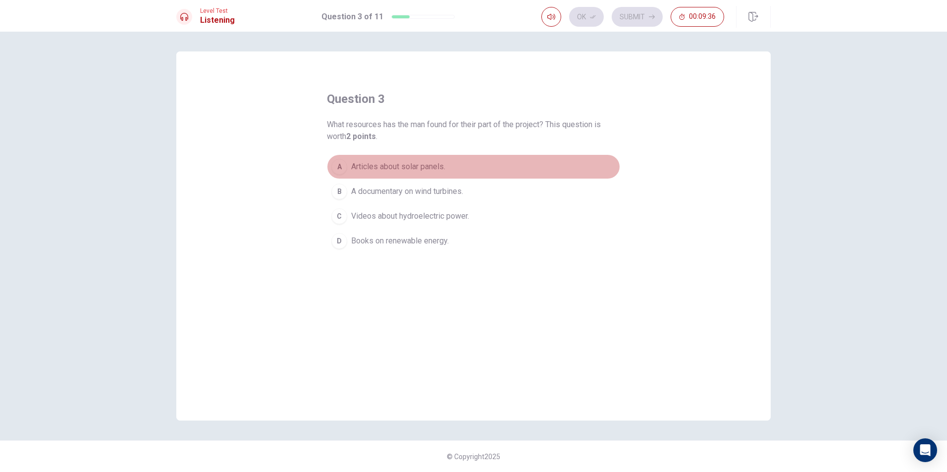
click at [407, 157] on button "A Articles about solar panels." at bounding box center [473, 167] width 293 height 25
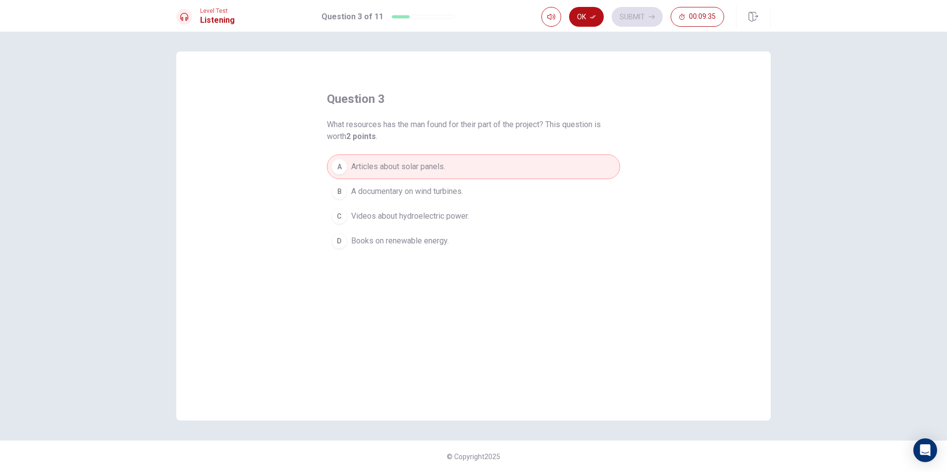
click at [405, 230] on button "D Books on renewable energy." at bounding box center [473, 241] width 293 height 25
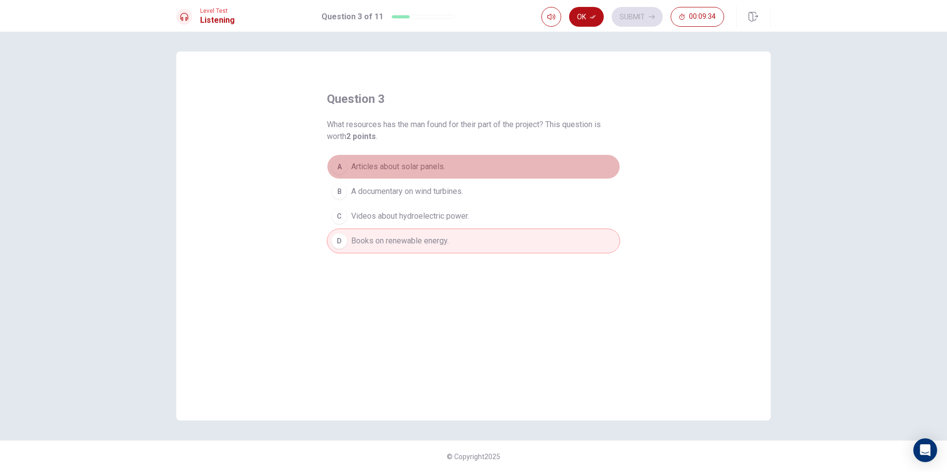
click at [422, 160] on button "A Articles about solar panels." at bounding box center [473, 167] width 293 height 25
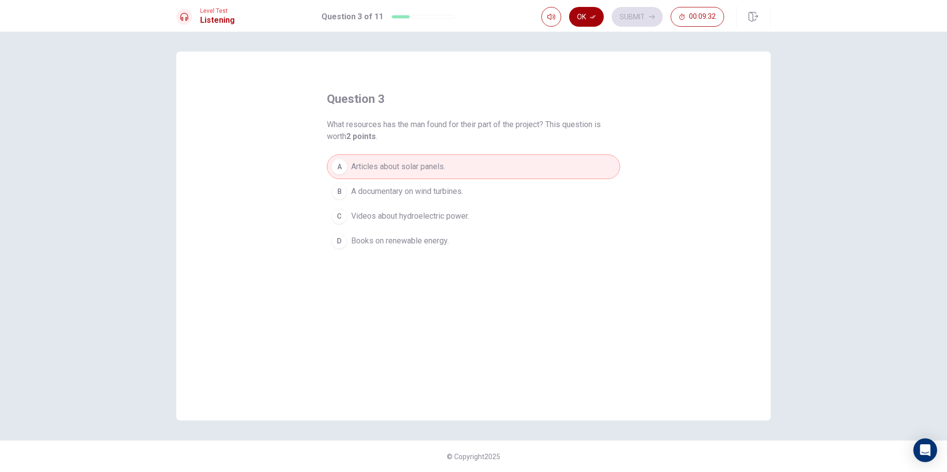
click at [593, 13] on button "Ok" at bounding box center [586, 17] width 35 height 20
click at [629, 15] on button "Submit" at bounding box center [637, 17] width 51 height 20
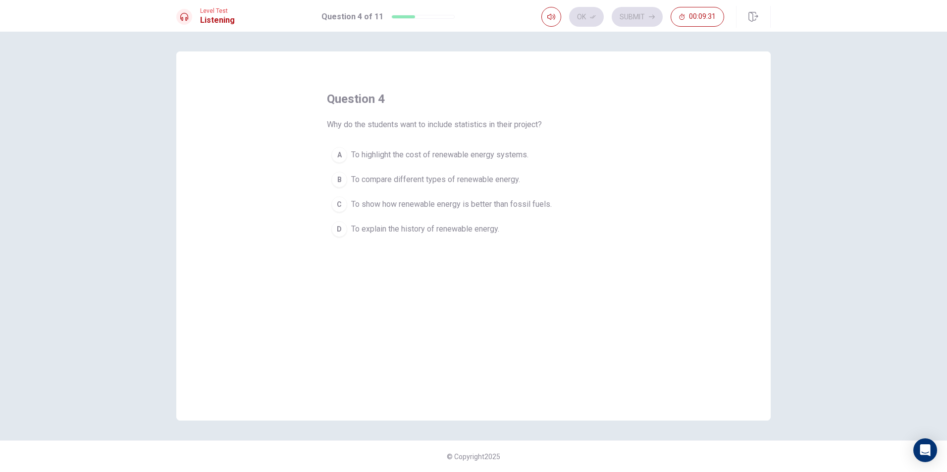
click at [398, 184] on span "To compare different types of renewable energy." at bounding box center [435, 180] width 169 height 12
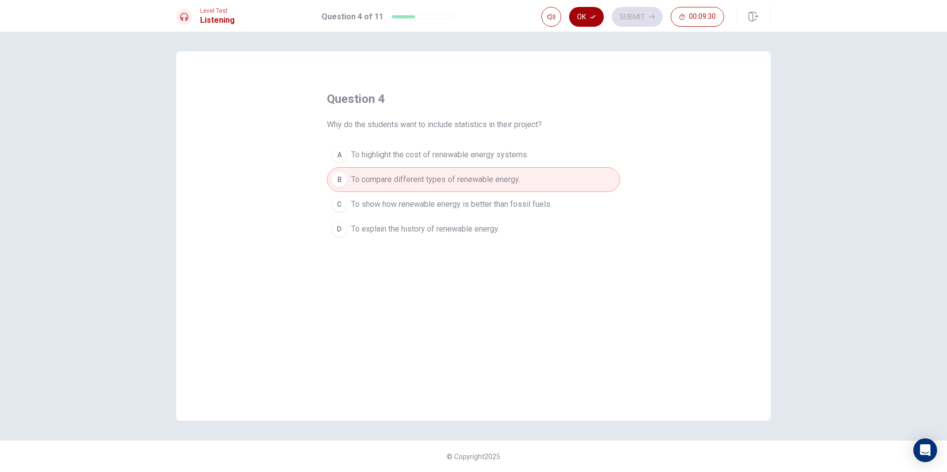
click at [590, 11] on button "Ok" at bounding box center [586, 17] width 35 height 20
click at [643, 11] on button "Submit" at bounding box center [637, 17] width 51 height 20
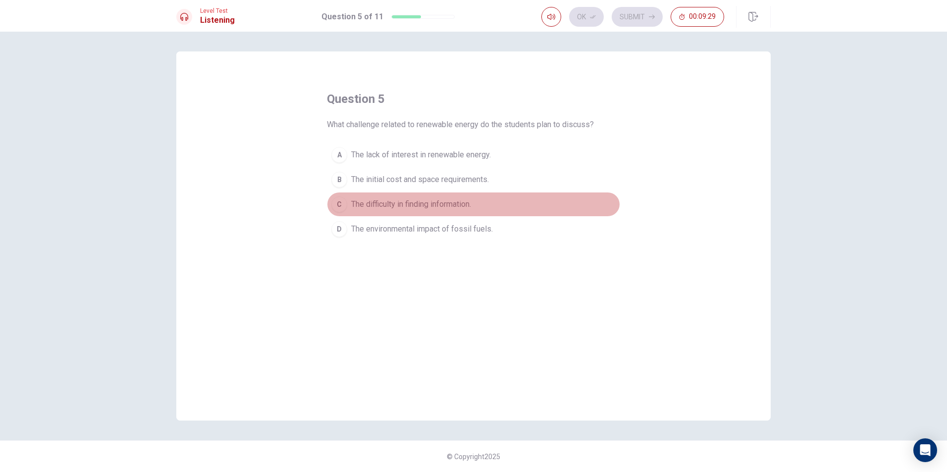
click at [425, 204] on span "The difficulty in finding information." at bounding box center [411, 205] width 120 height 12
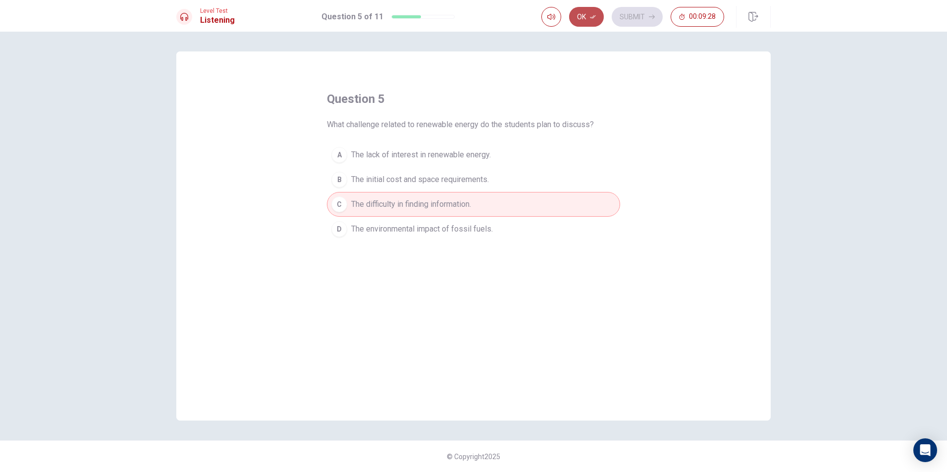
click at [594, 18] on icon "button" at bounding box center [593, 17] width 6 height 6
click at [629, 14] on button "Submit" at bounding box center [637, 17] width 51 height 20
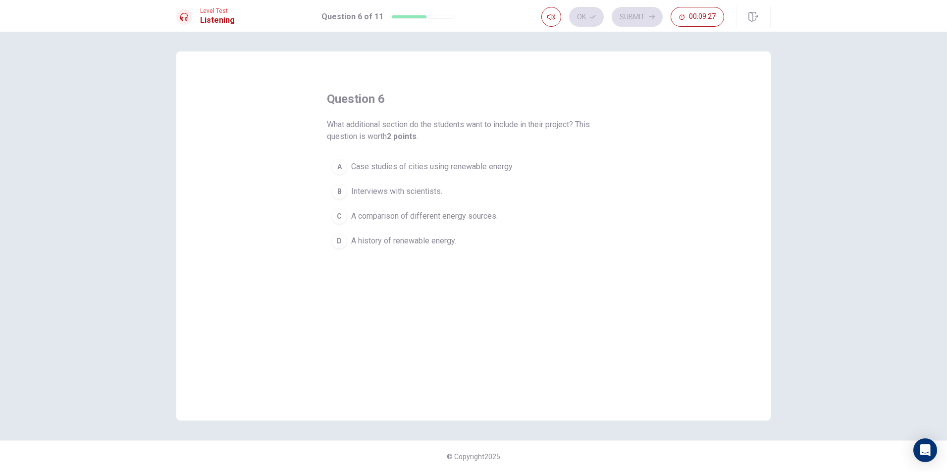
click at [416, 208] on button "C A comparison of different energy sources." at bounding box center [473, 216] width 293 height 25
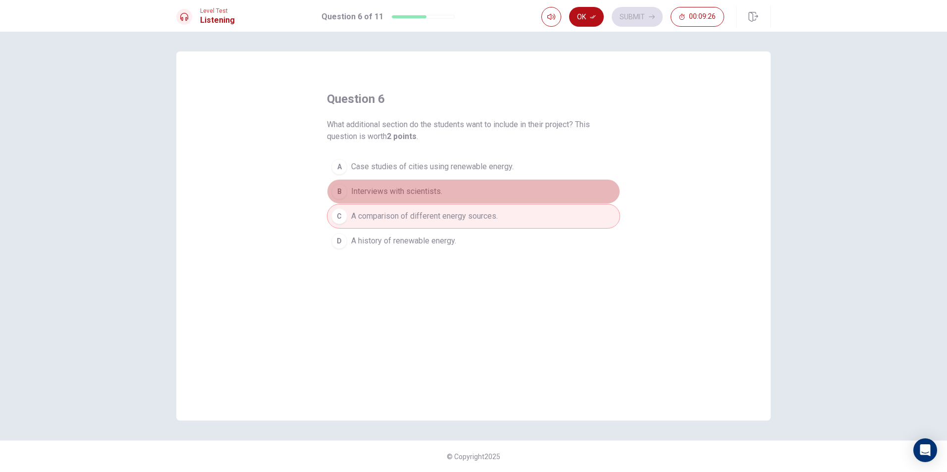
click at [429, 180] on button "B Interviews with scientists." at bounding box center [473, 191] width 293 height 25
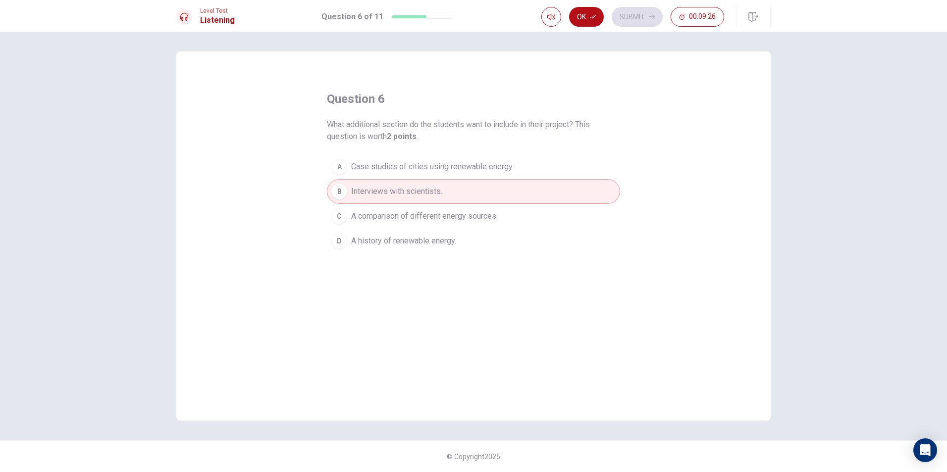
click at [437, 167] on span "Case studies of cities using renewable energy." at bounding box center [432, 167] width 162 height 12
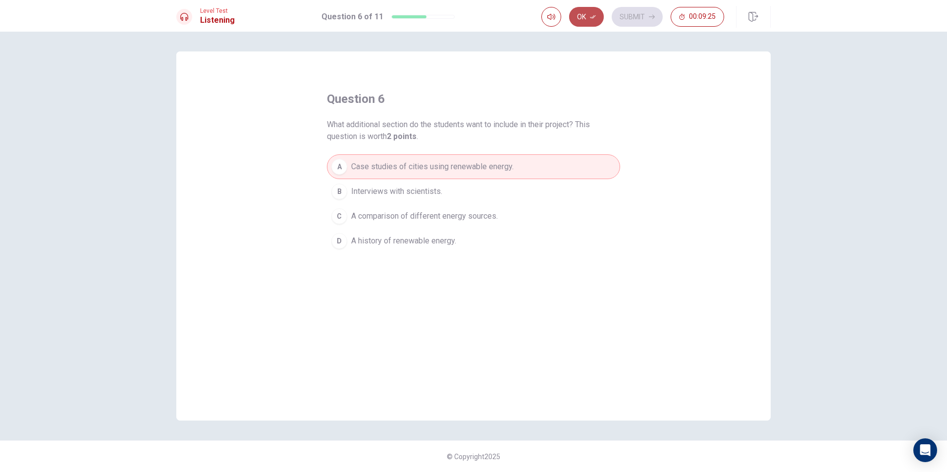
click at [570, 15] on button "Ok" at bounding box center [586, 17] width 35 height 20
click at [627, 17] on button "Submit" at bounding box center [637, 17] width 51 height 20
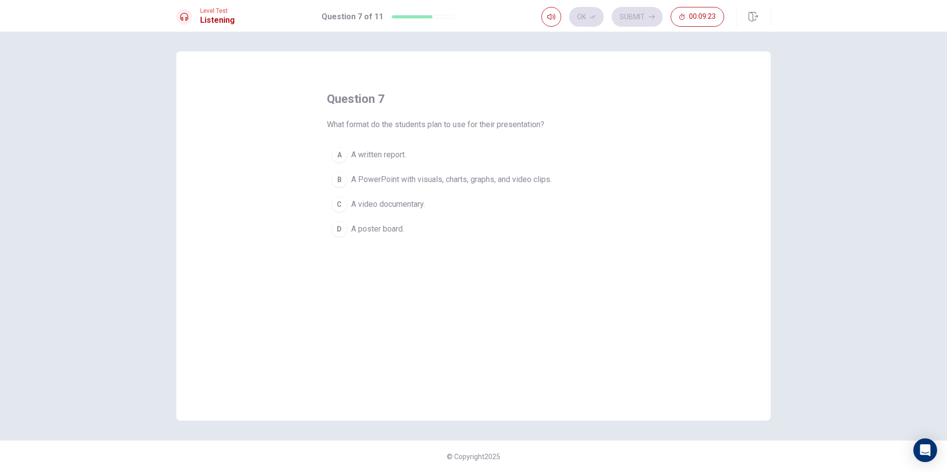
click at [408, 187] on button "B A PowerPoint with visuals, charts, graphs, and video clips." at bounding box center [473, 179] width 293 height 25
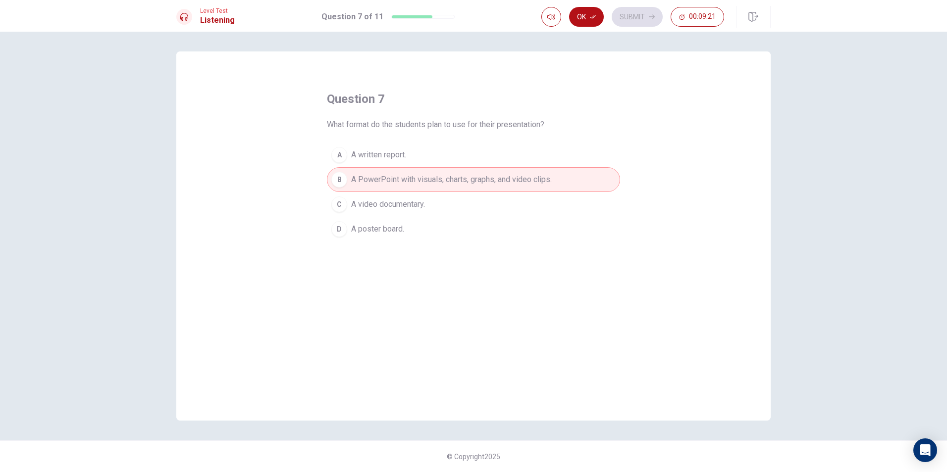
click at [592, 4] on div "Level Test Listening Question 7 of 11 Ok Submit 00:09:21" at bounding box center [473, 16] width 947 height 32
click at [592, 16] on icon "button" at bounding box center [593, 17] width 6 height 6
click at [626, 17] on button "Submit" at bounding box center [637, 17] width 51 height 20
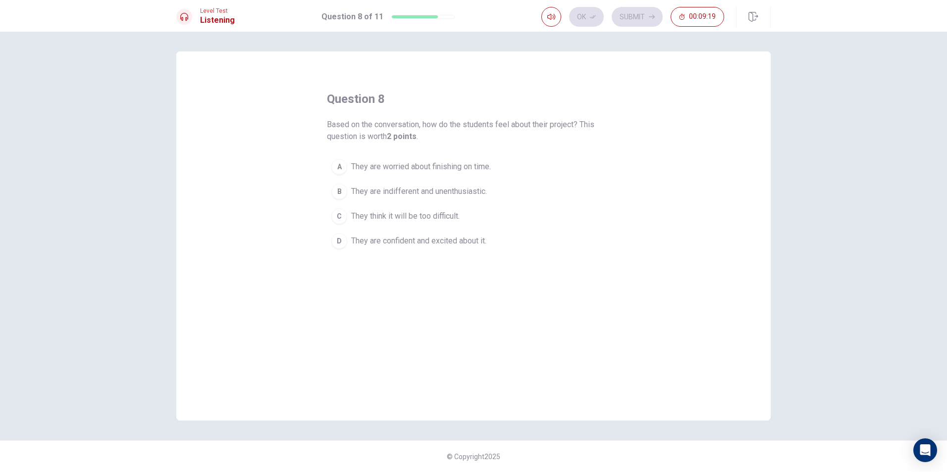
click at [445, 175] on button "A They are worried about finishing on time." at bounding box center [473, 167] width 293 height 25
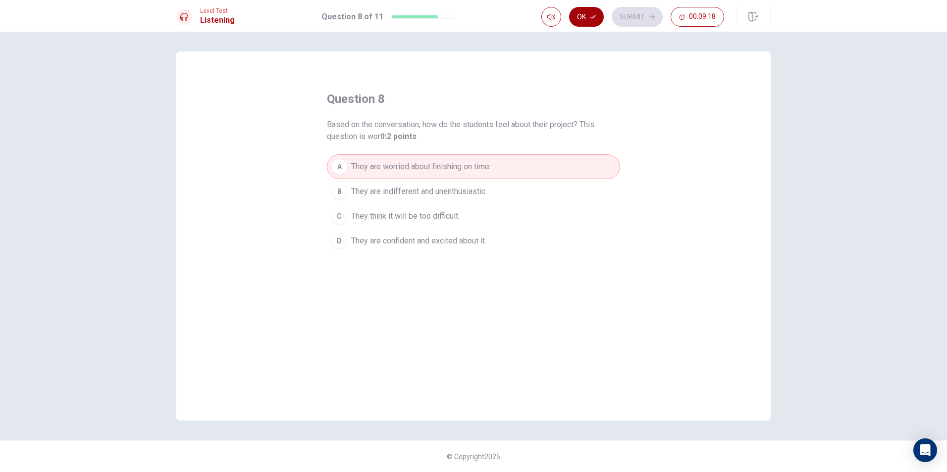
click at [573, 12] on button "Ok" at bounding box center [586, 17] width 35 height 20
click at [627, 18] on button "Submit" at bounding box center [637, 17] width 51 height 20
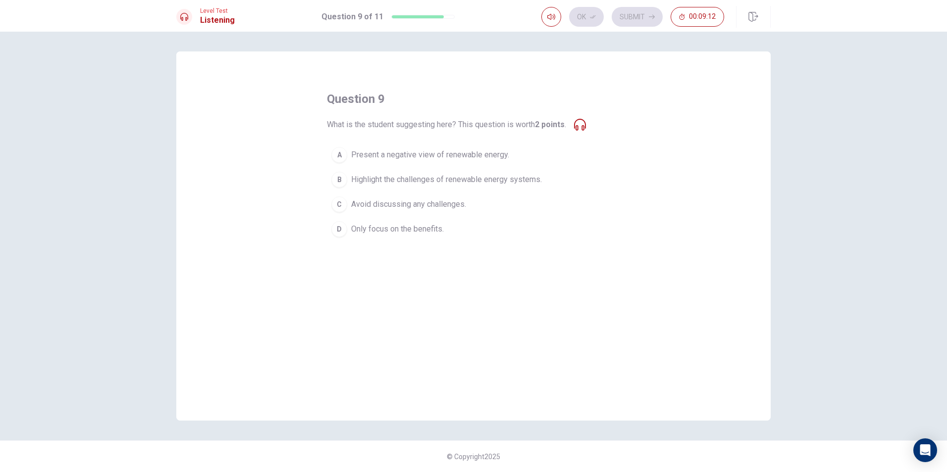
click at [478, 183] on span "Highlight the challenges of renewable energy systems." at bounding box center [446, 180] width 191 height 12
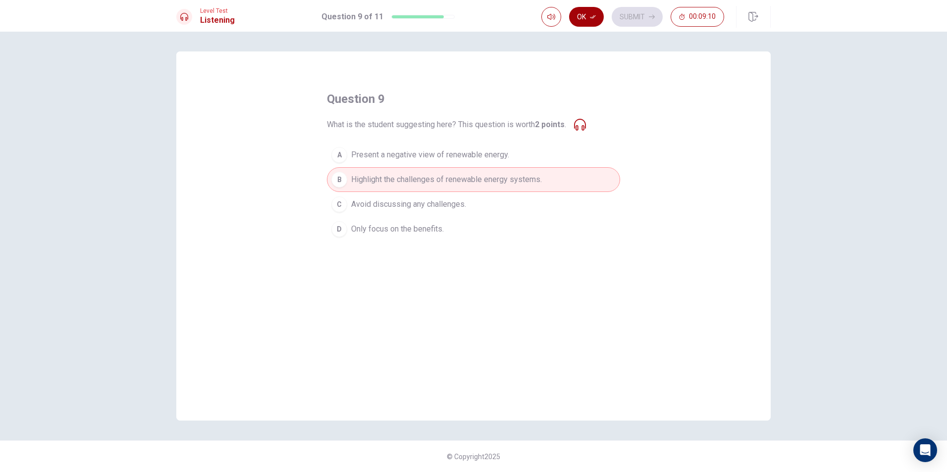
click at [586, 15] on button "Ok" at bounding box center [586, 17] width 35 height 20
click at [633, 17] on button "Submit" at bounding box center [637, 17] width 51 height 20
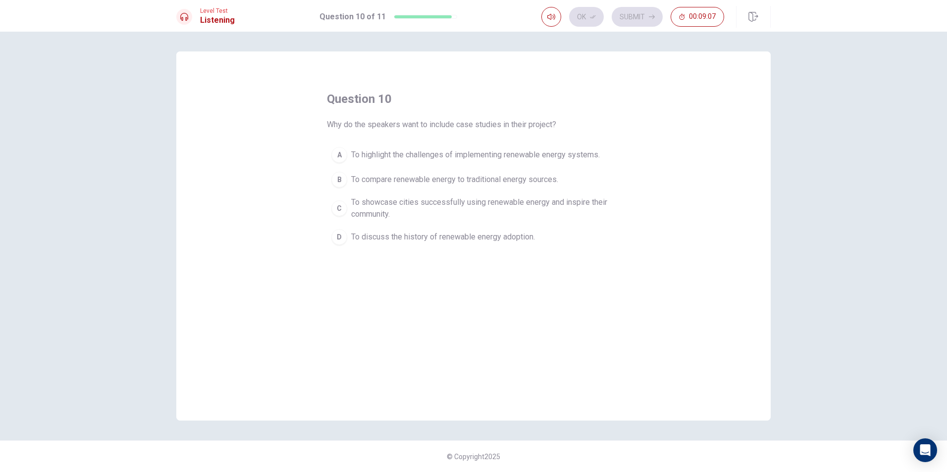
click at [398, 205] on span "To showcase cities successfully using renewable energy and inspire their commun…" at bounding box center [483, 209] width 264 height 24
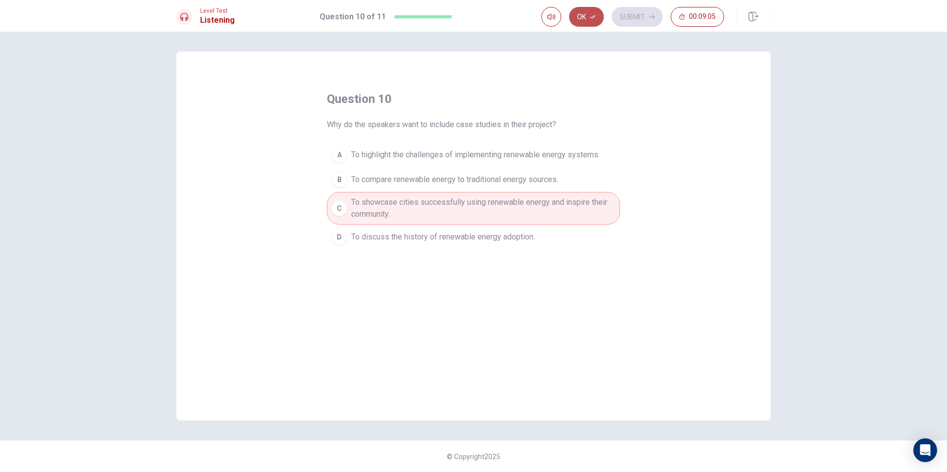
click at [590, 17] on icon "button" at bounding box center [593, 17] width 6 height 6
click at [642, 22] on button "Submit" at bounding box center [637, 17] width 51 height 20
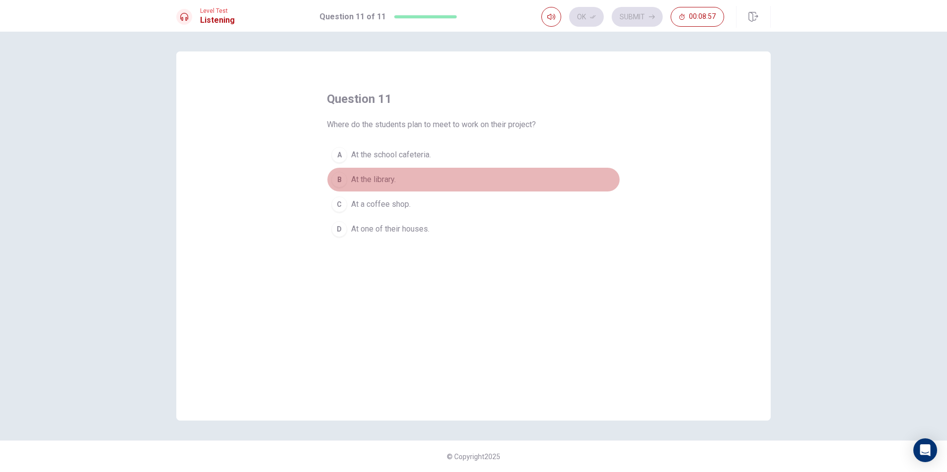
click at [368, 183] on span "At the library." at bounding box center [373, 180] width 45 height 12
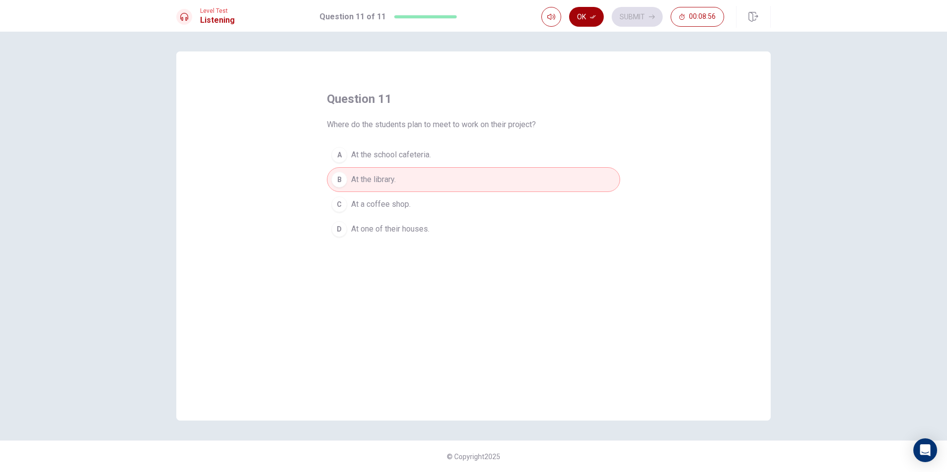
click at [587, 16] on button "Ok" at bounding box center [586, 17] width 35 height 20
click at [623, 11] on button "Submit" at bounding box center [637, 17] width 51 height 20
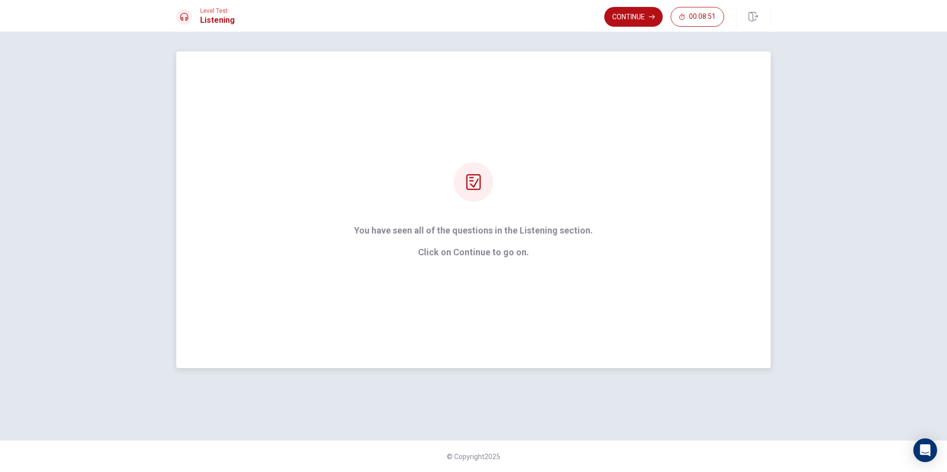
click at [490, 250] on p "Click on Continue to go on." at bounding box center [473, 253] width 239 height 10
click at [620, 14] on button "Continue" at bounding box center [633, 17] width 58 height 20
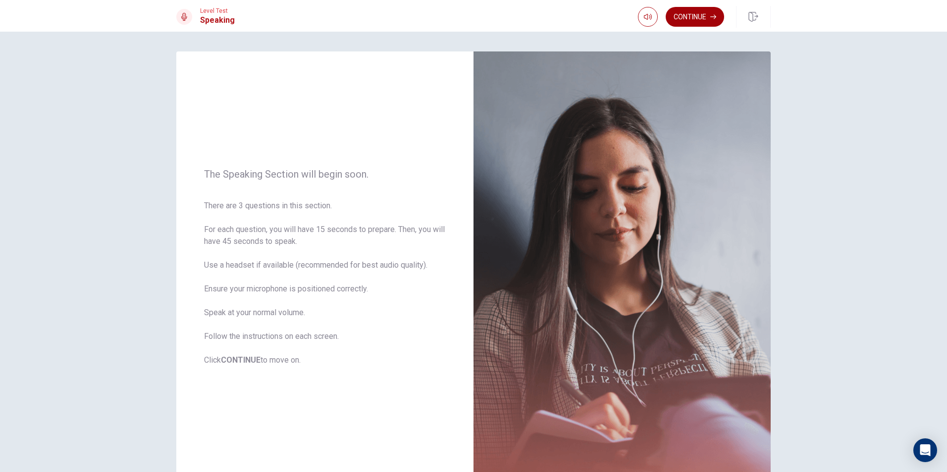
click at [703, 14] on button "Continue" at bounding box center [695, 17] width 58 height 20
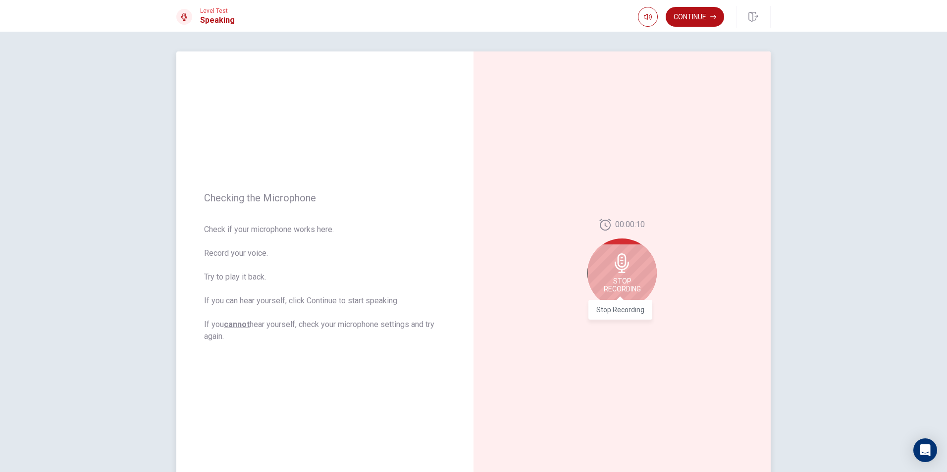
click at [618, 285] on span "Stop Recording" at bounding box center [622, 285] width 37 height 16
click at [618, 285] on div at bounding box center [621, 266] width 69 height 69
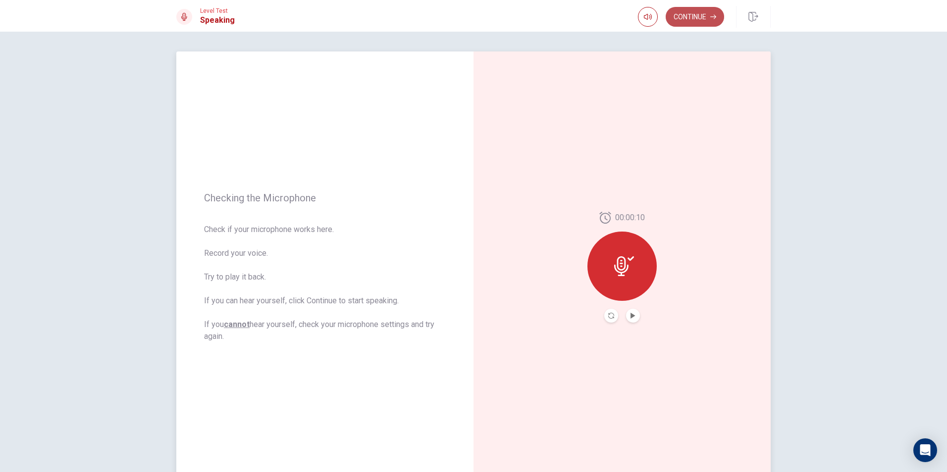
click at [709, 11] on button "Continue" at bounding box center [695, 17] width 58 height 20
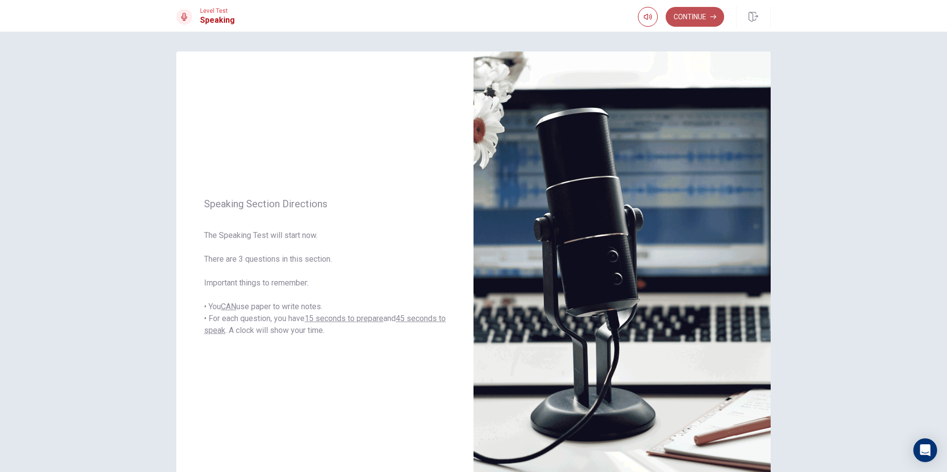
click at [686, 16] on button "Continue" at bounding box center [695, 17] width 58 height 20
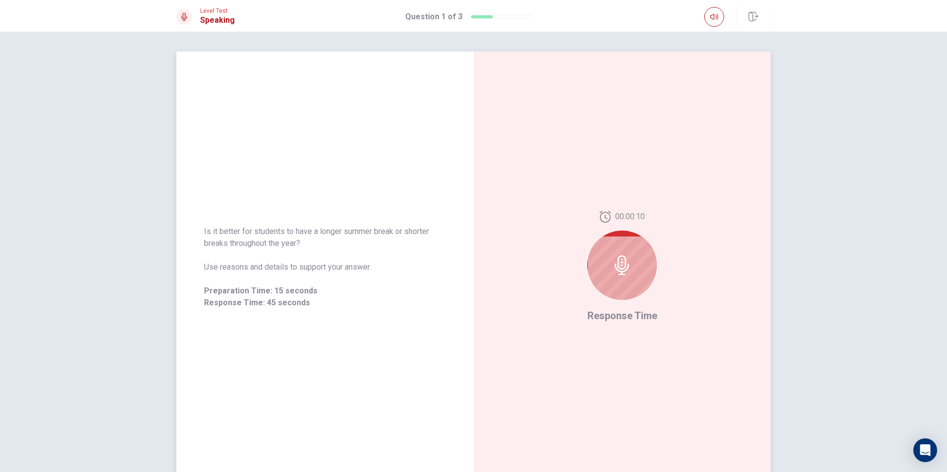
click at [596, 282] on div at bounding box center [621, 265] width 69 height 69
click at [625, 266] on icon at bounding box center [621, 266] width 14 height 20
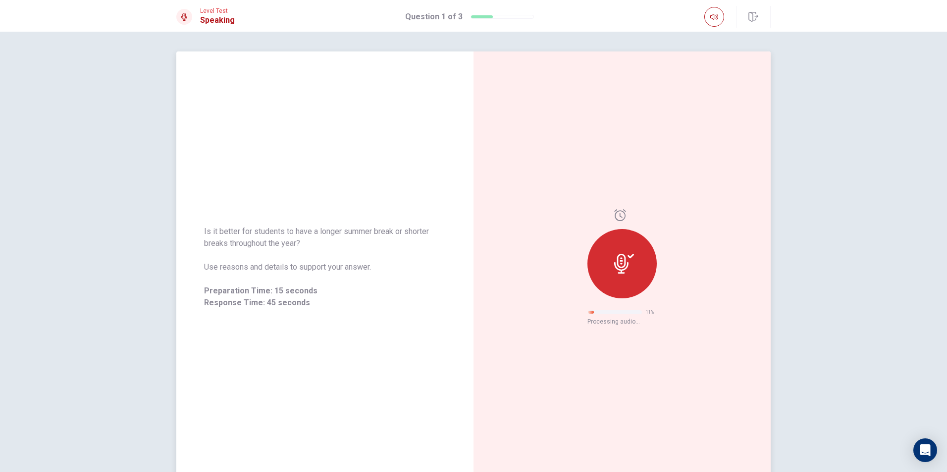
click at [609, 278] on div at bounding box center [621, 263] width 69 height 69
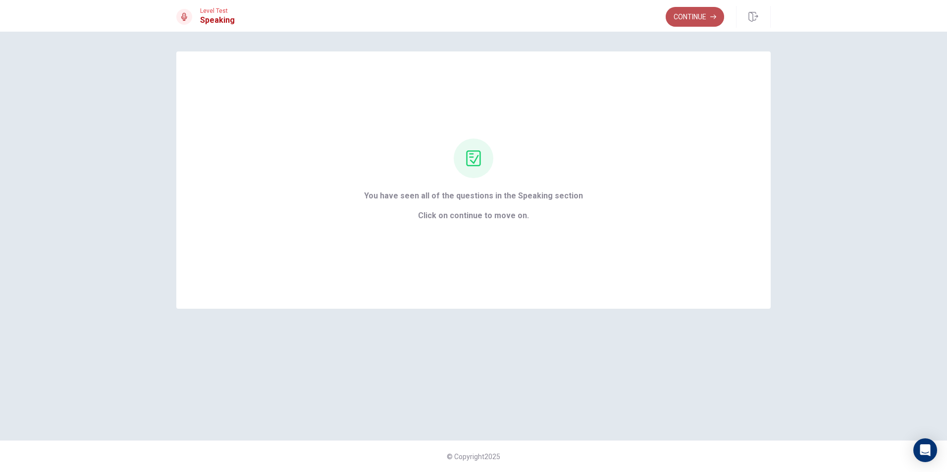
click at [709, 8] on button "Continue" at bounding box center [695, 17] width 58 height 20
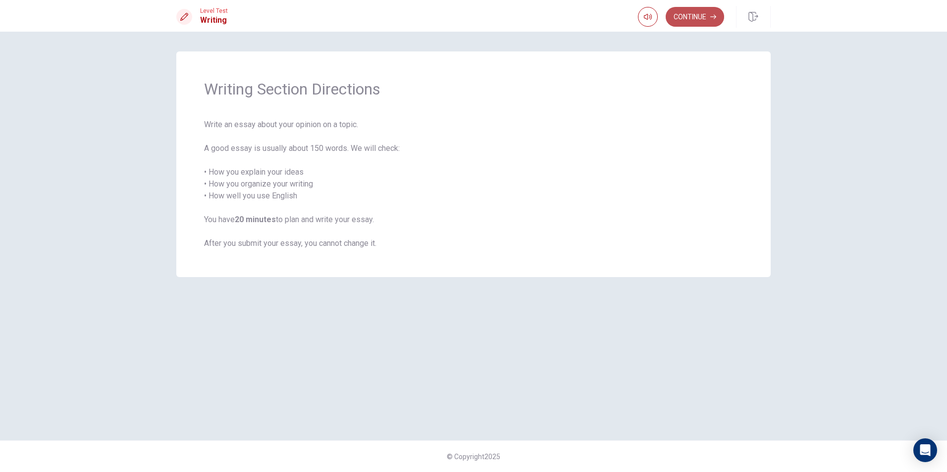
click at [683, 19] on button "Continue" at bounding box center [695, 17] width 58 height 20
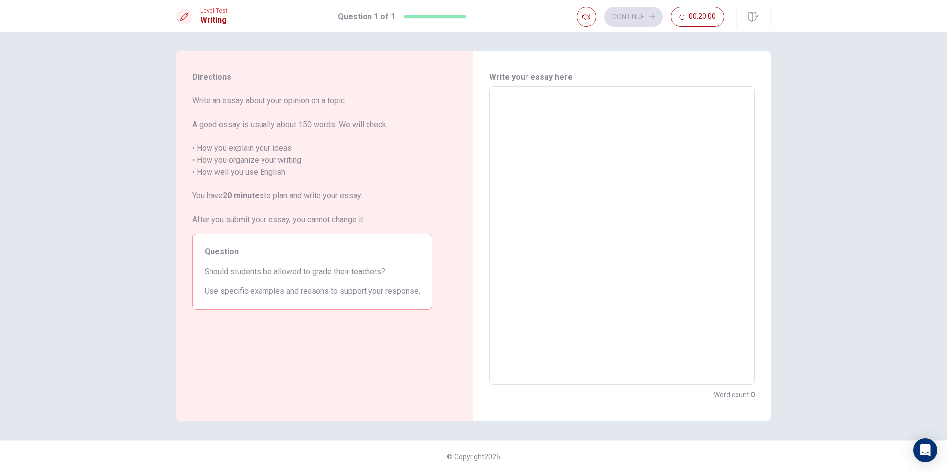
click at [615, 209] on textarea at bounding box center [622, 236] width 252 height 283
click at [564, 149] on textarea at bounding box center [622, 236] width 252 height 283
type textarea "s"
type textarea "x"
type textarea "sh"
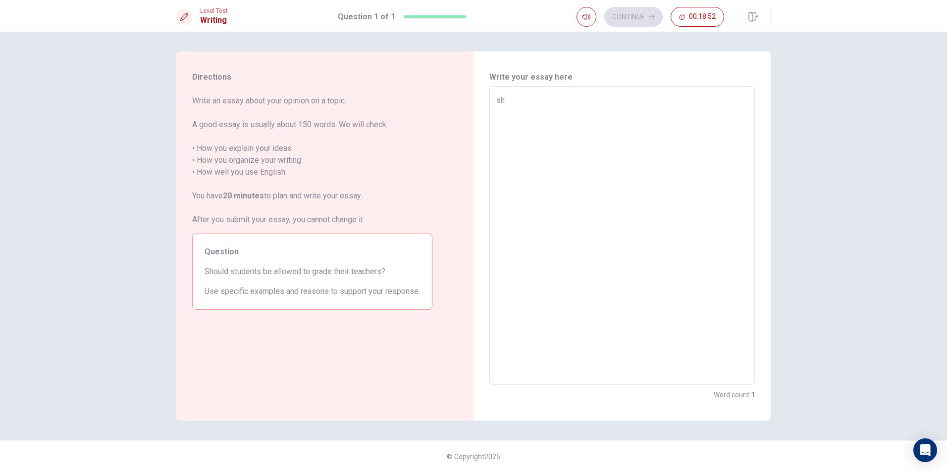
type textarea "x"
type textarea "sho"
type textarea "x"
type textarea "shou"
type textarea "x"
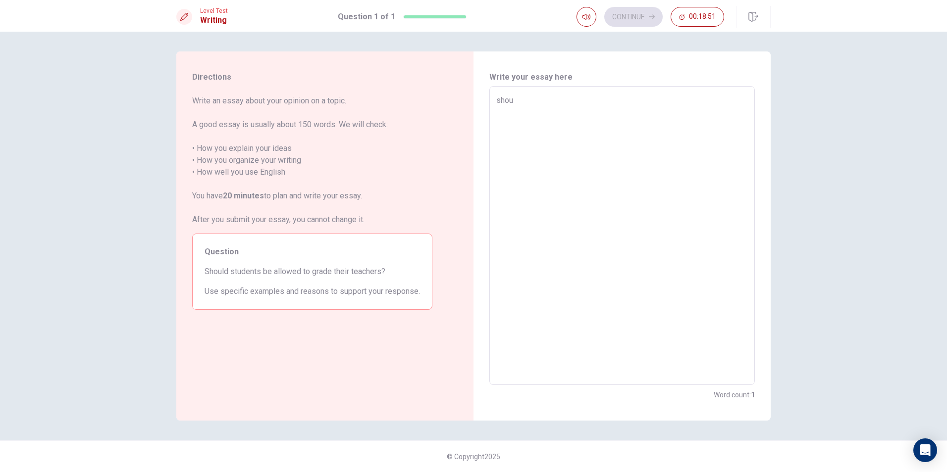
type textarea "shoul"
type textarea "x"
type textarea "should"
type textarea "x"
type textarea "should"
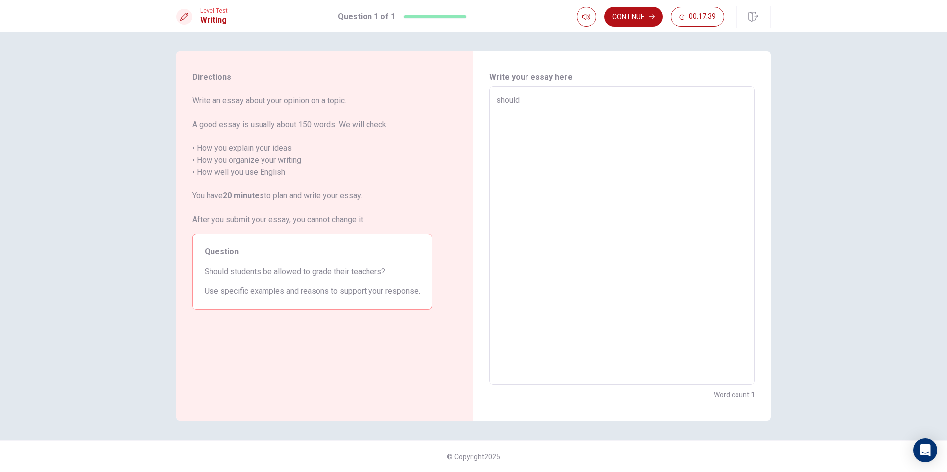
type textarea "x"
type textarea "should b"
type textarea "x"
type textarea "should be"
type textarea "x"
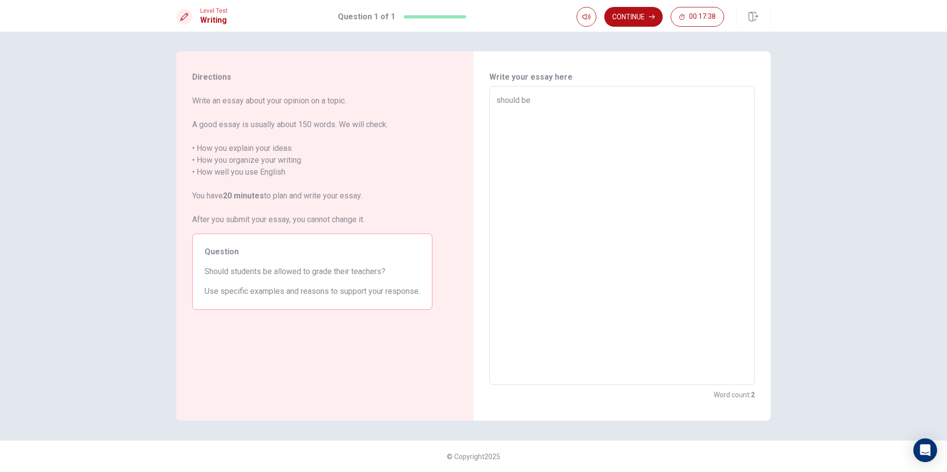
type textarea "should bec"
type textarea "x"
type textarea "should beca"
type textarea "x"
type textarea "should becau"
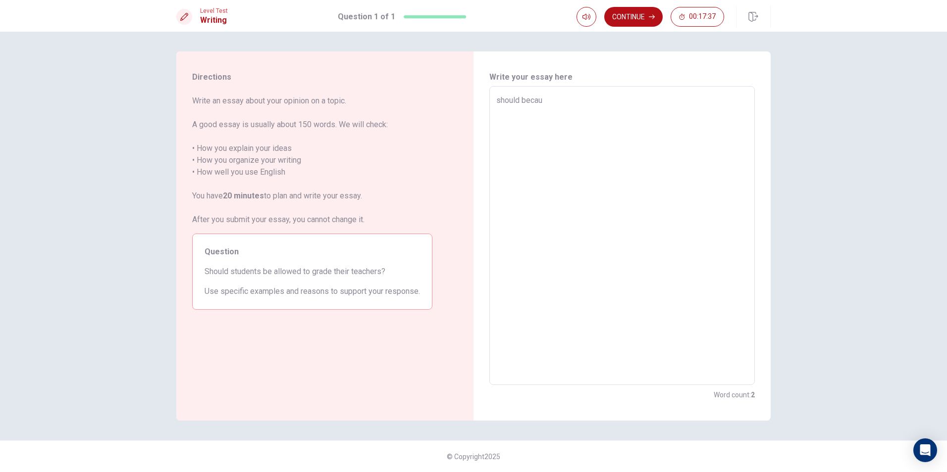
type textarea "x"
type textarea "should becaus"
type textarea "x"
type textarea "should because"
type textarea "x"
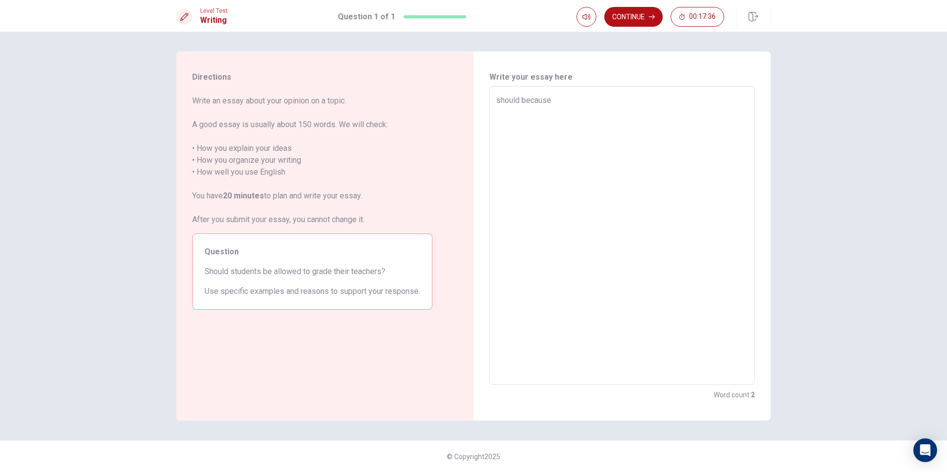
type textarea "should because"
type textarea "x"
type textarea "should because w"
type textarea "x"
type textarea "should because wh"
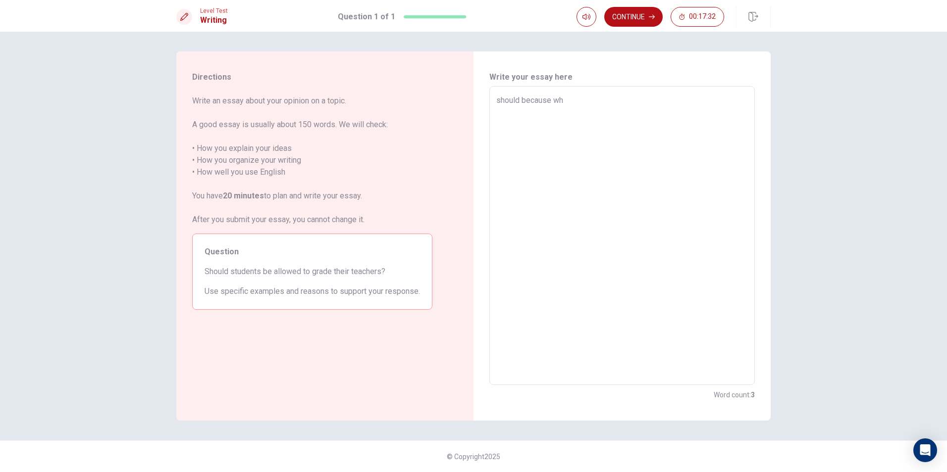
type textarea "x"
type textarea "should because whe"
type textarea "x"
type textarea "should because when"
type textarea "x"
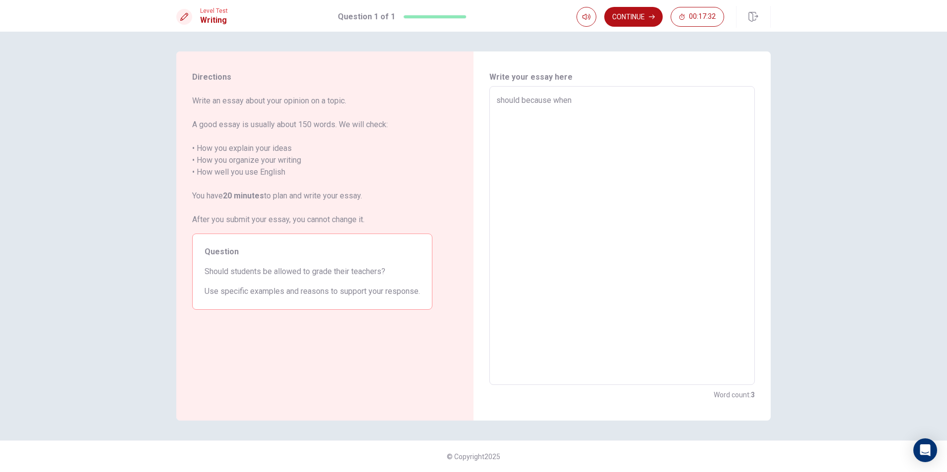
type textarea "should because when"
type textarea "x"
type textarea "should because when w"
type textarea "x"
type textarea "should because when we"
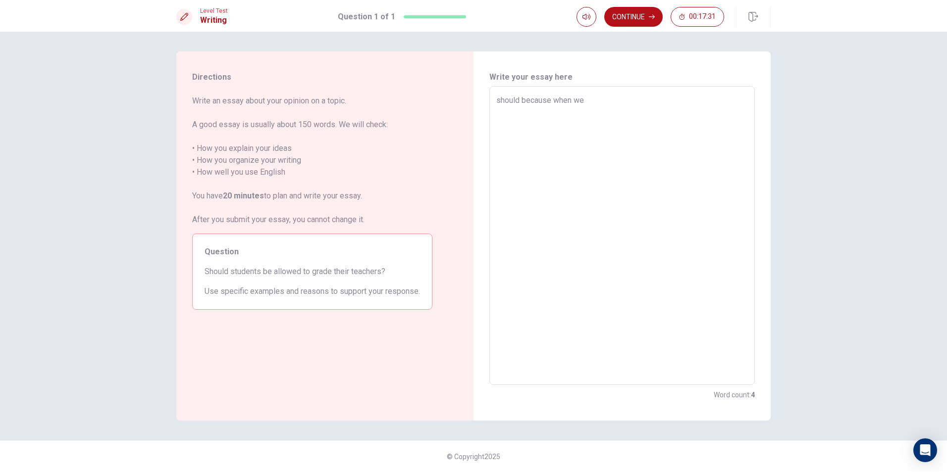
type textarea "x"
type textarea "should because when we"
type textarea "x"
type textarea "should because when we d"
type textarea "x"
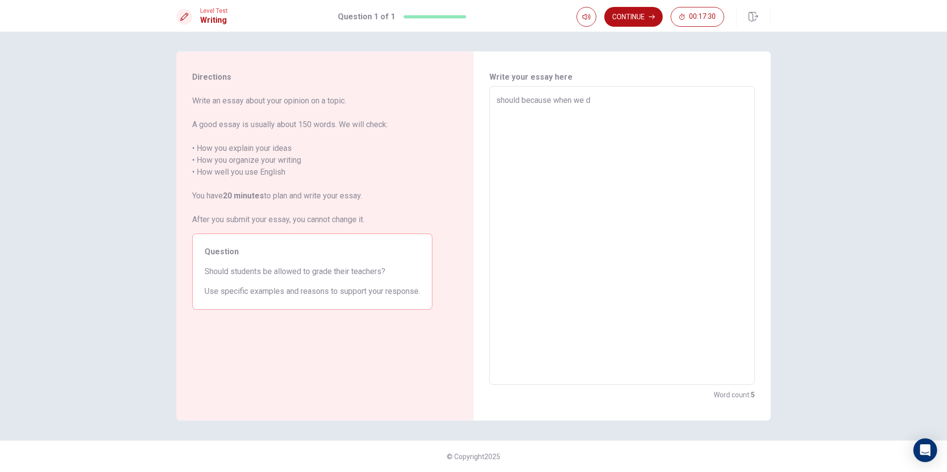
type textarea "should because when we do"
type textarea "x"
type textarea "should because when we don"
type textarea "x"
type textarea "should because when we dont"
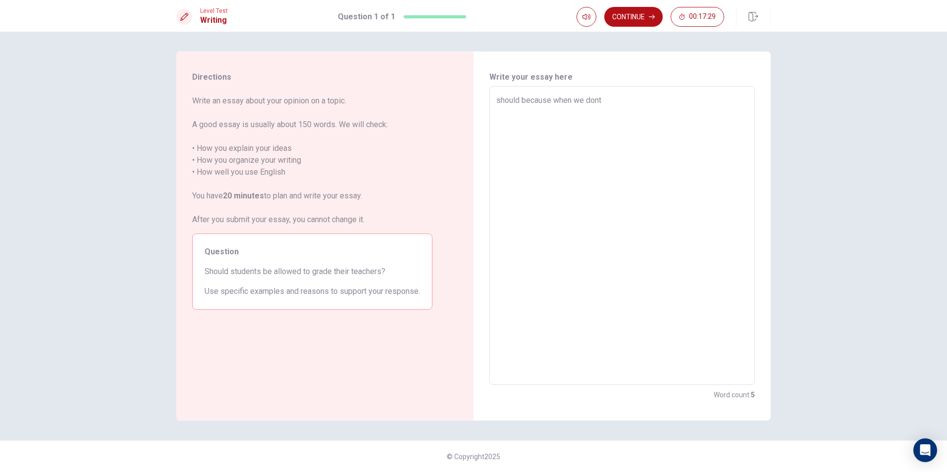
type textarea "x"
type textarea "should because when we dont"
type textarea "x"
type textarea "should because when we dont l"
type textarea "x"
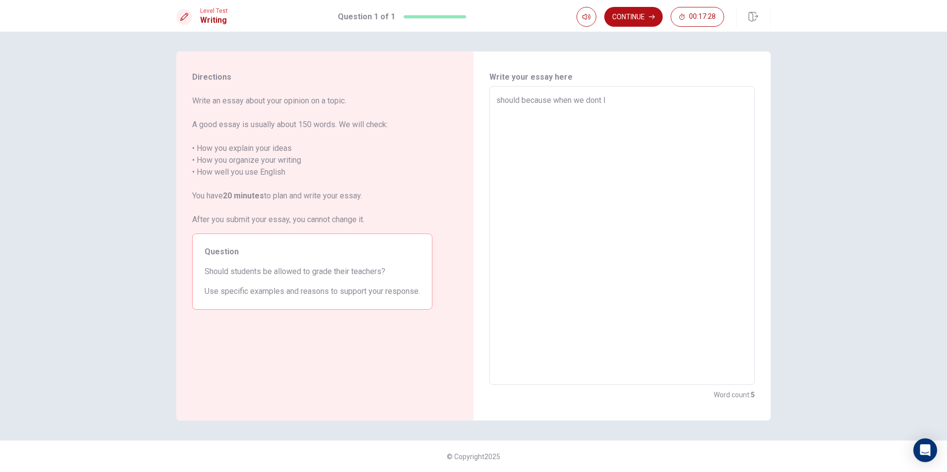
type textarea "should because when we dont li"
type textarea "x"
type textarea "should because when we dont lik"
type textarea "x"
type textarea "should because when we dont like"
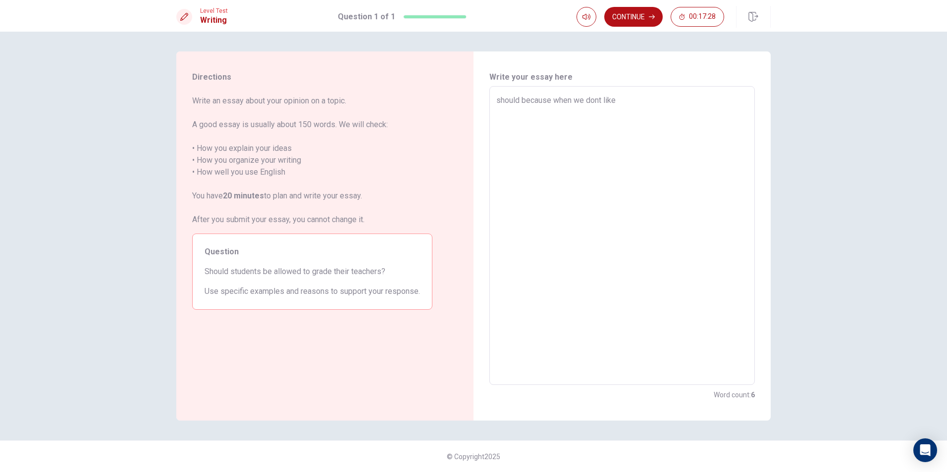
type textarea "x"
type textarea "should because when we dont like"
type textarea "x"
type textarea "should because when we dont like s"
type textarea "x"
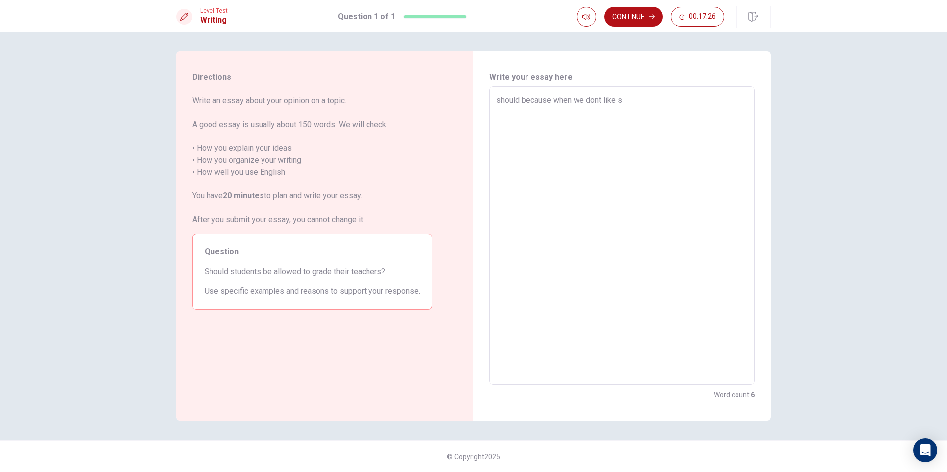
type textarea "should because when we dont like so"
type textarea "x"
type textarea "should because when we dont like som"
type textarea "x"
type textarea "should because when we dont like some"
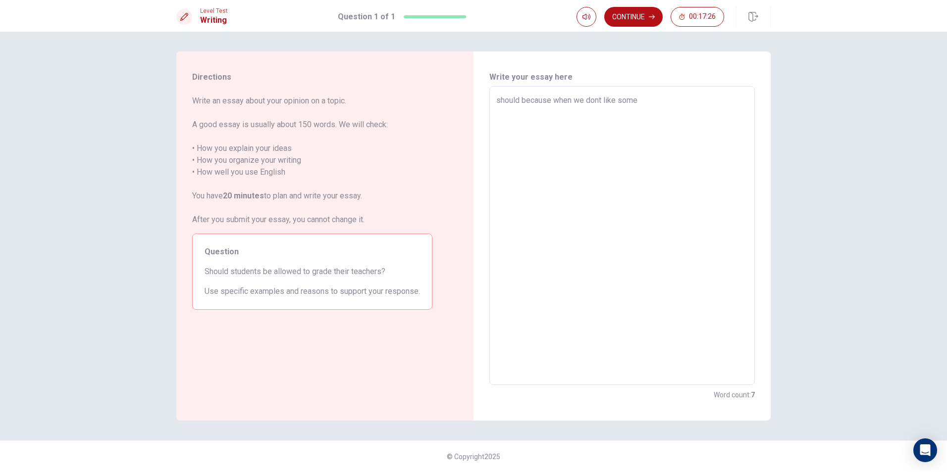
type textarea "x"
type textarea "should because when we dont like some"
type textarea "x"
type textarea "should because when we dont like some t"
type textarea "x"
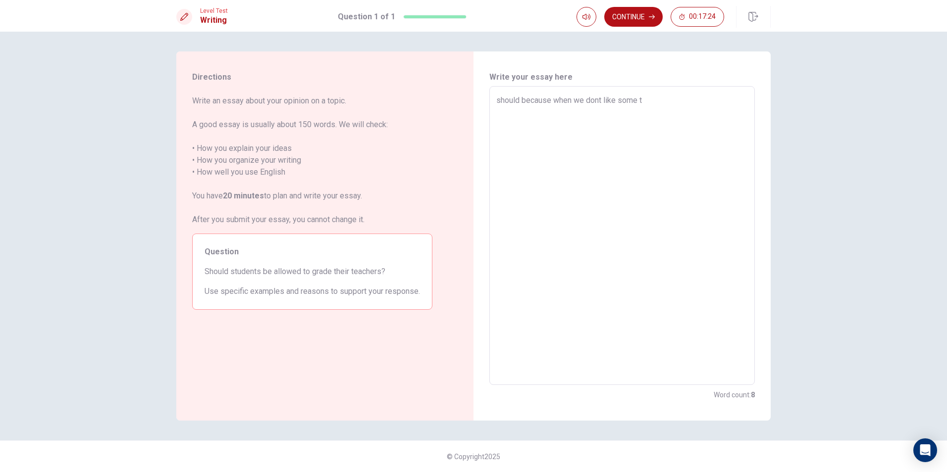
type textarea "should because when we dont like some te"
type textarea "x"
type textarea "should because when we dont like some tea"
type textarea "x"
type textarea "should because when we dont like some teac"
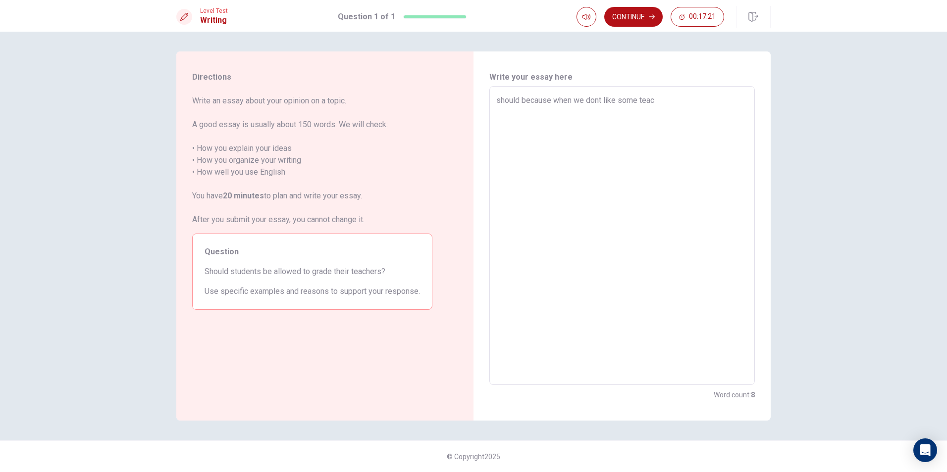
type textarea "x"
type textarea "should because when we dont like some teach"
type textarea "x"
type textarea "should because when we dont like some teache"
type textarea "x"
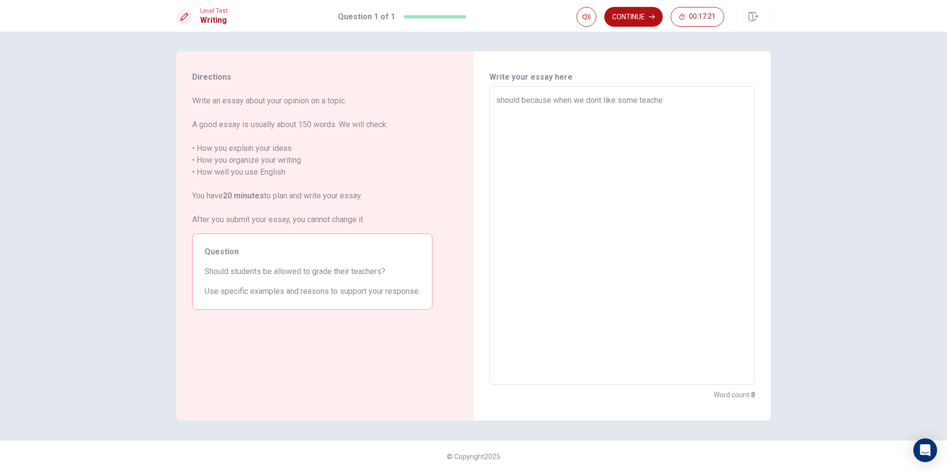
type textarea "should because when we dont like some teacher"
type textarea "x"
type textarea "should because when we dont like some teacher"
type textarea "x"
type textarea "should because when we dont like some teacher"
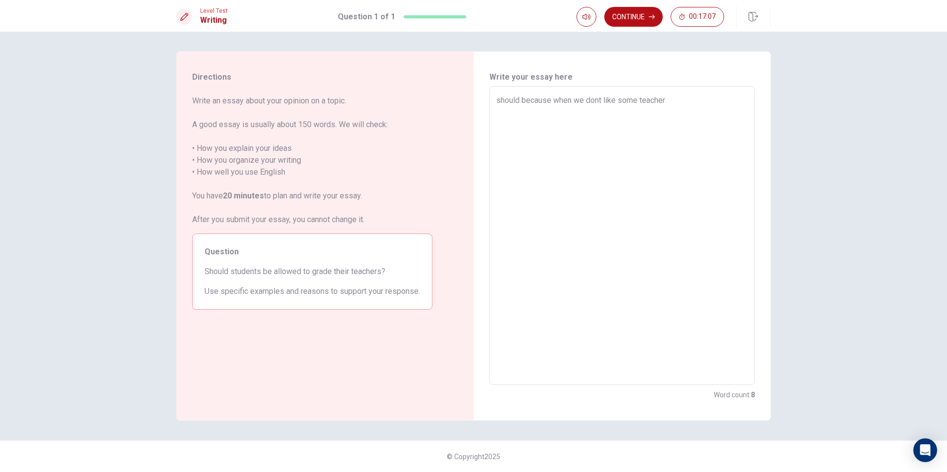
type textarea "x"
type textarea "should because when we dont like some teacher o"
type textarea "x"
type textarea "should because when we dont like some teacher or"
type textarea "x"
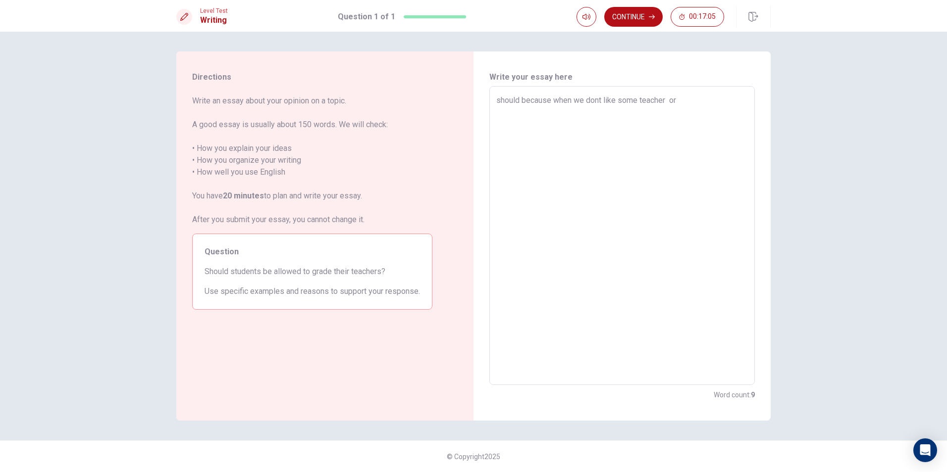
type textarea "should because when we dont like some teacher or"
type textarea "x"
type textarea "should because when we dont like some teacher or m"
type textarea "x"
type textarea "should because when we dont like some teacher or mo"
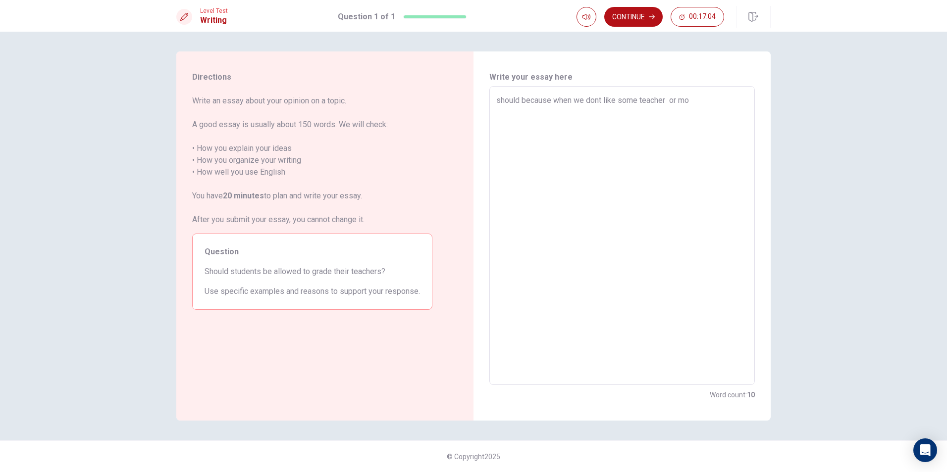
type textarea "x"
type textarea "should because when we dont like some teacher or mos"
type textarea "x"
type textarea "should because when we dont like some teacher or most"
type textarea "x"
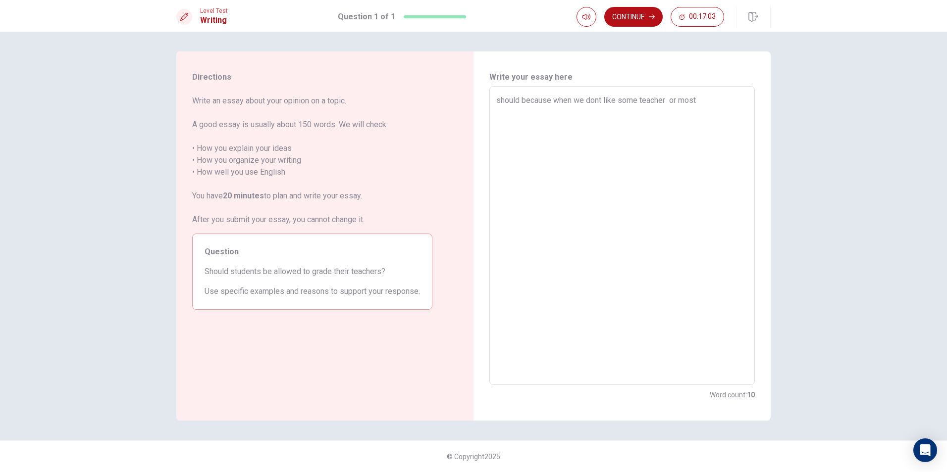
type textarea "should because when we dont like some teacher or mosty"
type textarea "x"
type textarea "should because when we dont like some teacher or mosty"
type textarea "x"
type textarea "should because when we dont like some teacher or mosty l"
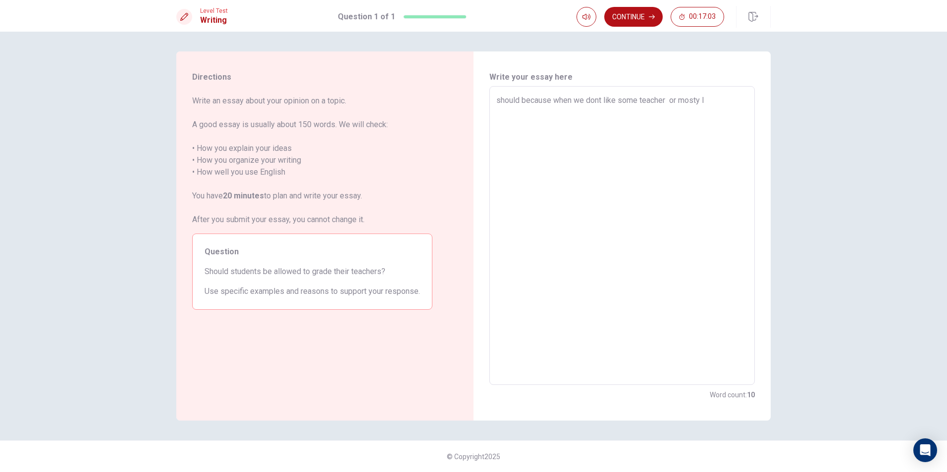
type textarea "x"
type textarea "should because when we dont like some teacher or mosty li"
type textarea "x"
type textarea "should because when we dont like some teacher or mosty lik"
type textarea "x"
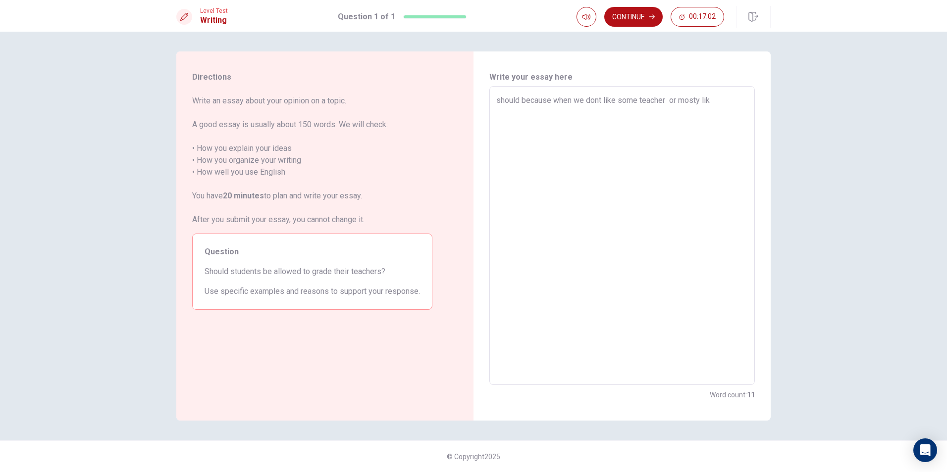
type textarea "should because when we dont like some teacher or mosty like"
type textarea "x"
type textarea "should because when we dont like some teacher or mosty like"
type textarea "x"
type textarea "should because when we dont like some teacher or mosty like t"
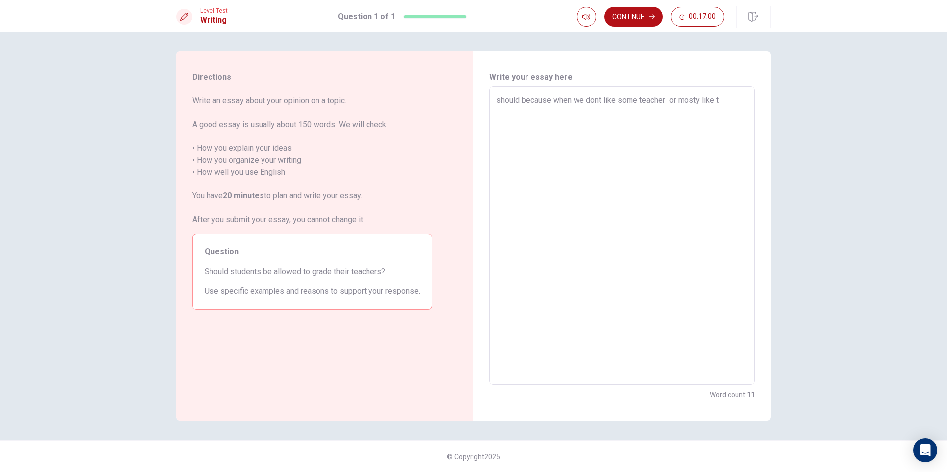
type textarea "x"
type textarea "should because when we dont like some teacher or mosty like th"
type textarea "x"
type textarea "should because when we dont like some teacher or mosty like thi"
type textarea "x"
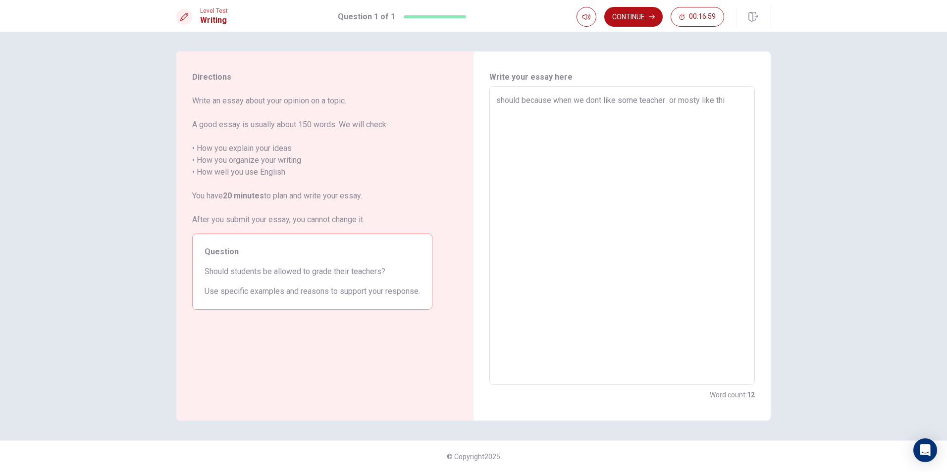
type textarea "should because when we dont like some teacher or mosty like this"
type textarea "x"
type textarea "should because when we dont like some teacher or mosty like this"
type textarea "x"
type textarea "should because when we dont like some teacher or mosty like this t"
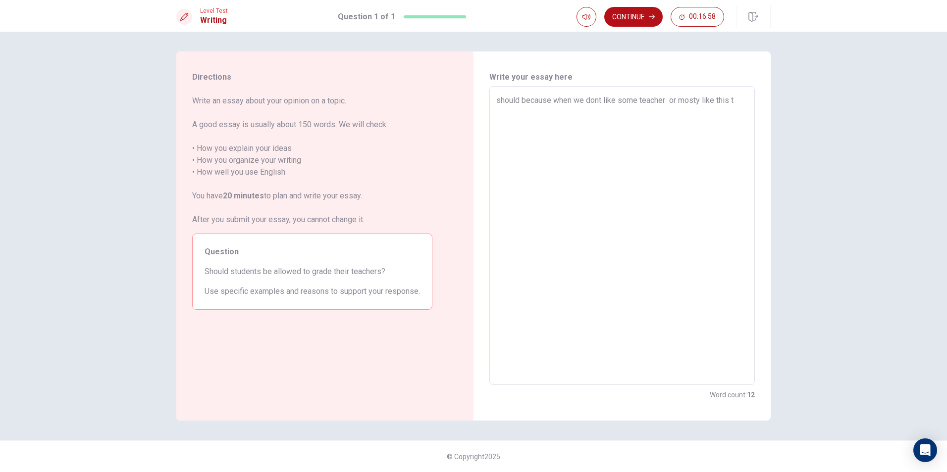
type textarea "x"
type textarea "should because when we dont like some teacher or mosty like this te"
type textarea "x"
type textarea "should because when we dont like some teacher or mosty like this tea"
type textarea "x"
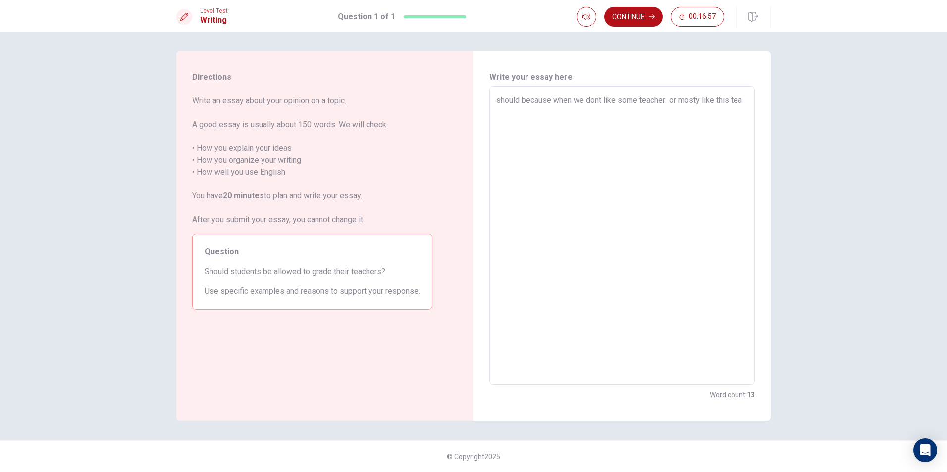
type textarea "should because when we dont like some teacher or mosty like this teac"
type textarea "x"
type textarea "should because when we dont like some teacher or mosty like this teach"
type textarea "x"
type textarea "should because when we dont like some teacher or mosty like this teache"
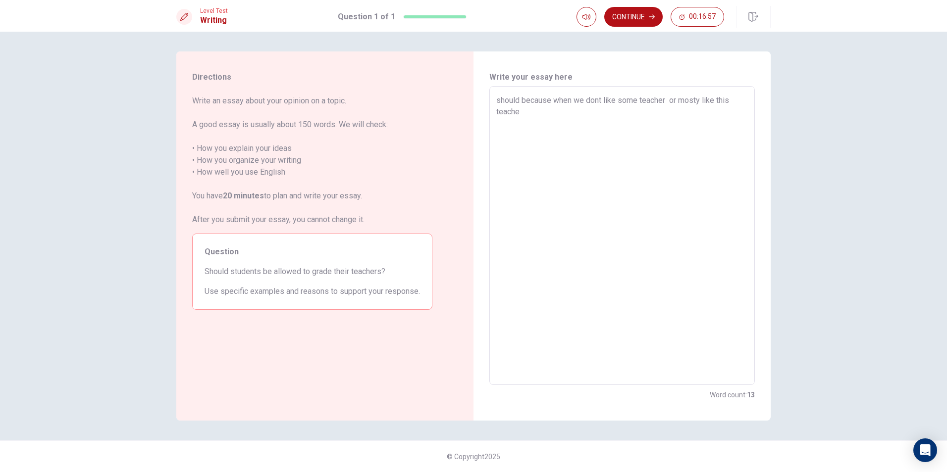
type textarea "x"
type textarea "should because when we dont like some teacher or mosty like this teacher"
type textarea "x"
type textarea "should because when we dont like some teacher or mosty like this teacher"
type textarea "x"
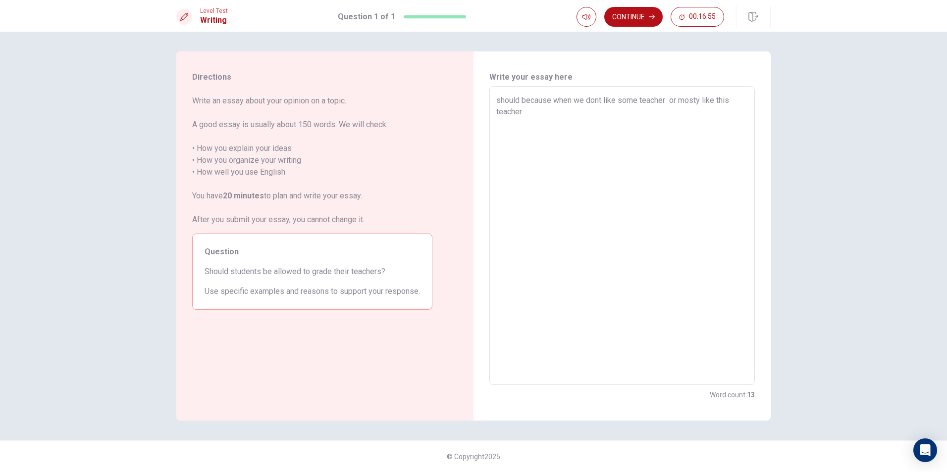
type textarea "should because when we dont like some teacher or mosty like this teacher w"
type textarea "x"
type textarea "should because when we dont like some teacher or mosty like this teacher we"
type textarea "x"
type textarea "should because when we dont like some teacher or mosty like this teacher we"
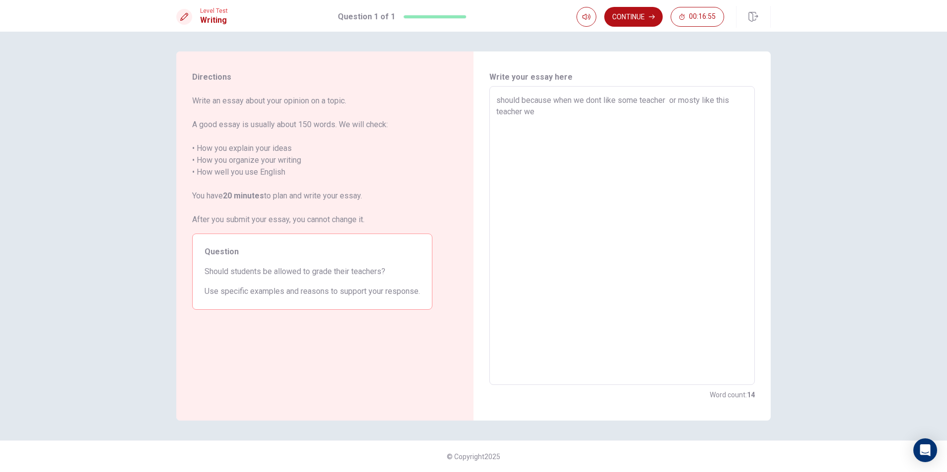
type textarea "x"
type textarea "should because when we dont like some teacher or mosty like this teacher we w"
type textarea "x"
type textarea "should because when we dont like some teacher or mosty like this teacher we wi"
type textarea "x"
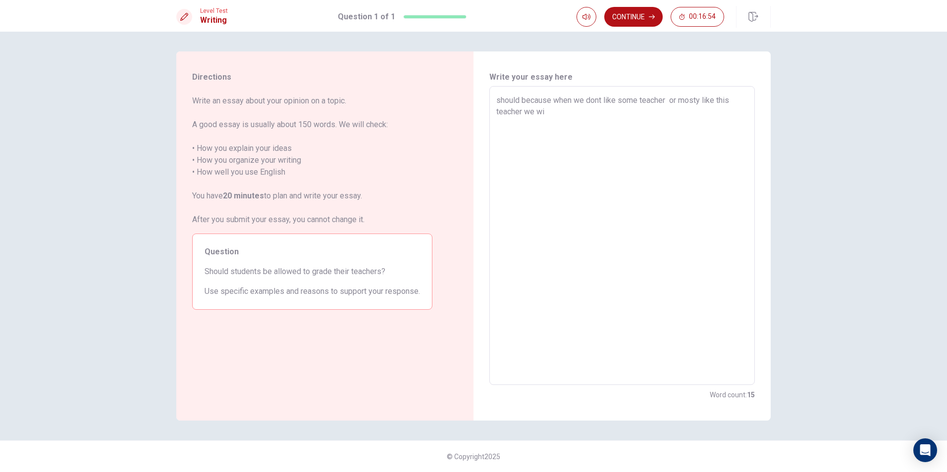
type textarea "should because when we dont like some teacher or mosty like this teacher we wil"
type textarea "x"
type textarea "should because when we dont like some teacher or mosty like this teacher we will"
type textarea "x"
type textarea "should because when we dont like some teacher or mosty like this teacher we will"
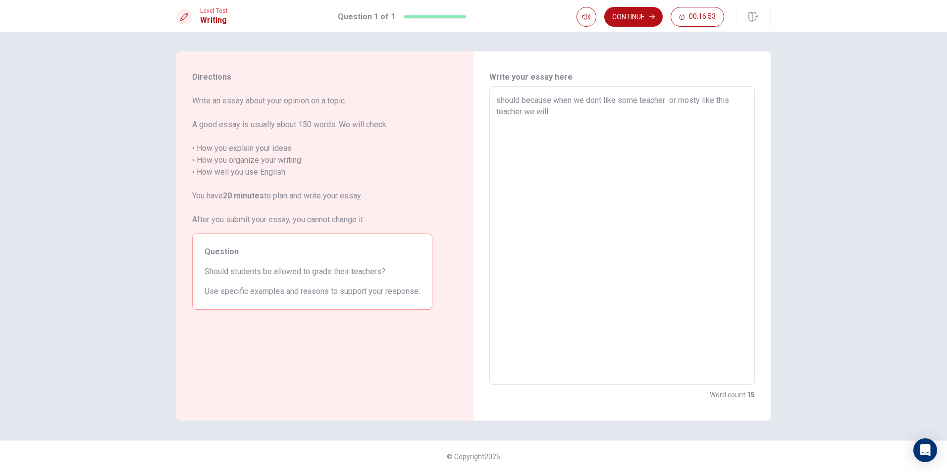
type textarea "x"
type textarea "should because when we dont like some teacher or mosty like this teacher we wil…"
type textarea "x"
type textarea "should because when we dont like some teacher or mosty like this teacher we wil…"
type textarea "x"
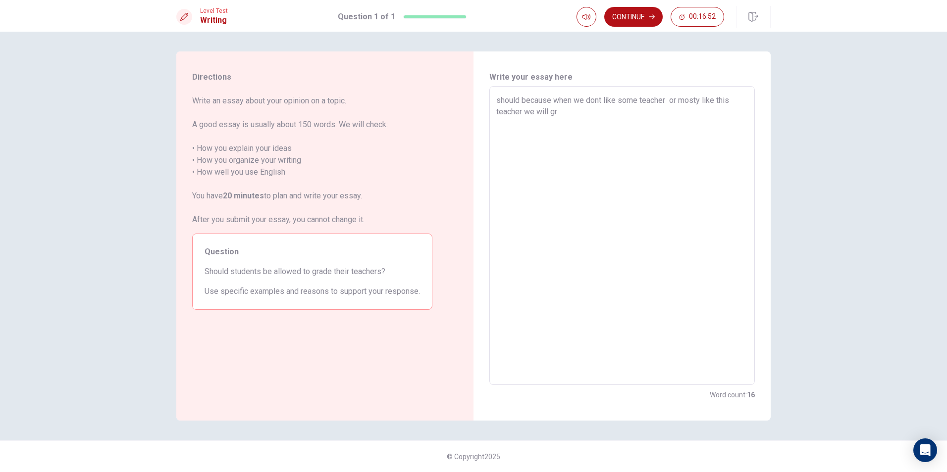
type textarea "should because when we dont like some teacher or mosty like this teacher we wil…"
type textarea "x"
type textarea "should because when we dont like some teacher or mosty like this teacher we wil…"
type textarea "x"
type textarea "should because when we dont like some teacher or mosty like this teacher we wil…"
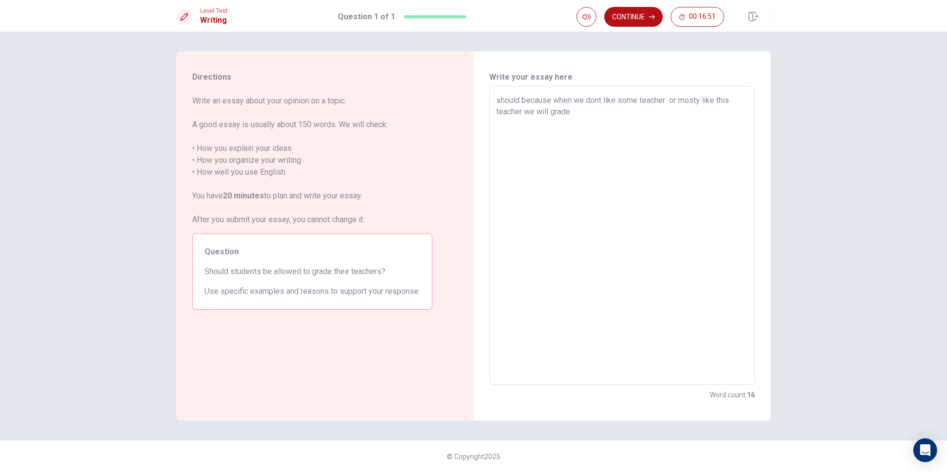
type textarea "x"
type textarea "should because when we dont like some teacher or mosty like this teacher we wil…"
type textarea "x"
type textarea "should because when we dont like some teacher or mosty like this teacher we wil…"
type textarea "x"
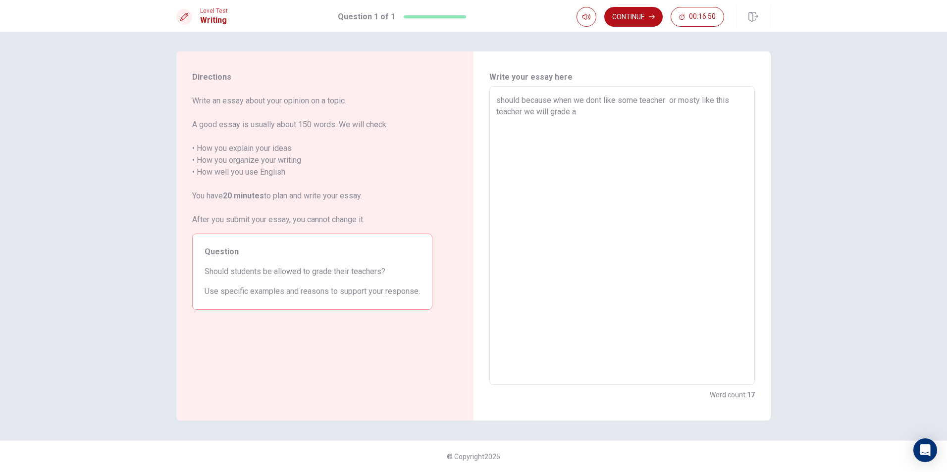
type textarea "should because when we dont like some teacher or mosty like this teacher we wil…"
type textarea "x"
type textarea "should because when we dont like some teacher or mosty like this teacher we wil…"
type textarea "x"
type textarea "should because when we dont like some teacher or mosty like this teacher we wil…"
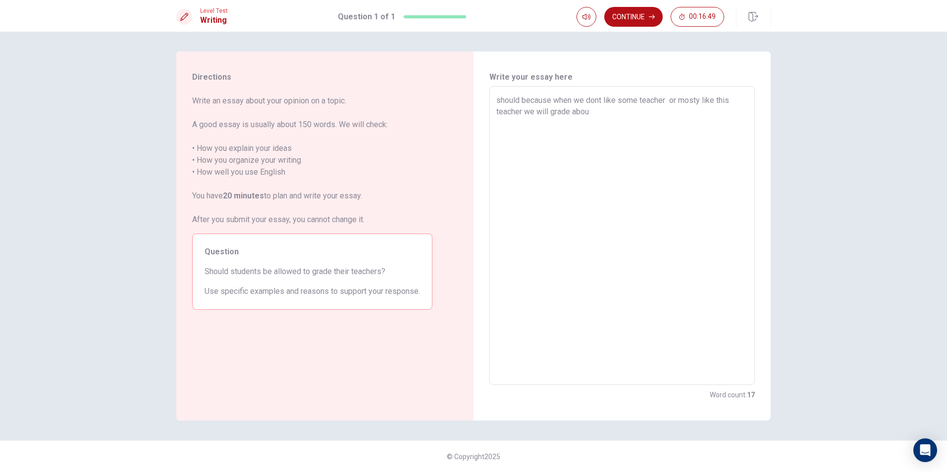
type textarea "x"
type textarea "should because when we dont like some teacher or mosty like this teacher we wil…"
type textarea "x"
type textarea "should because when we dont like some teacher or mosty like this teacher we wil…"
type textarea "x"
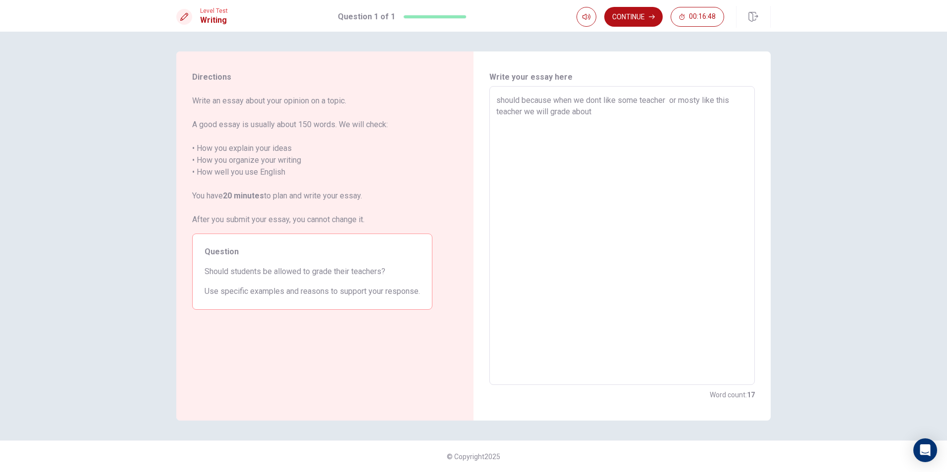
type textarea "should because when we dont like some teacher or mosty like this teacher we wil…"
type textarea "x"
type textarea "should because when we dont like some teacher or mosty like this teacher we wil…"
type textarea "x"
type textarea "should because when we dont like some teacher or mosty like this teacher we wil…"
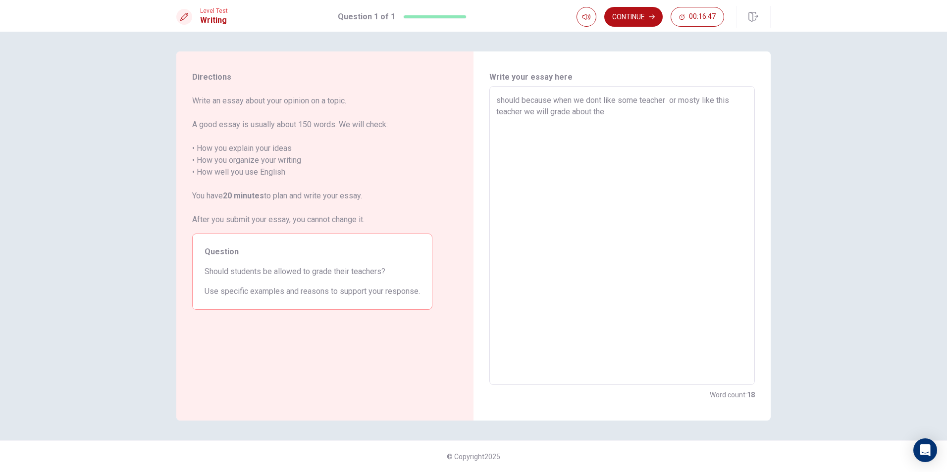
type textarea "x"
type textarea "should because when we dont like some teacher or mosty like this teacher we wil…"
type textarea "x"
type textarea "should because when we dont like some teacher or mosty like this teacher we wil…"
type textarea "x"
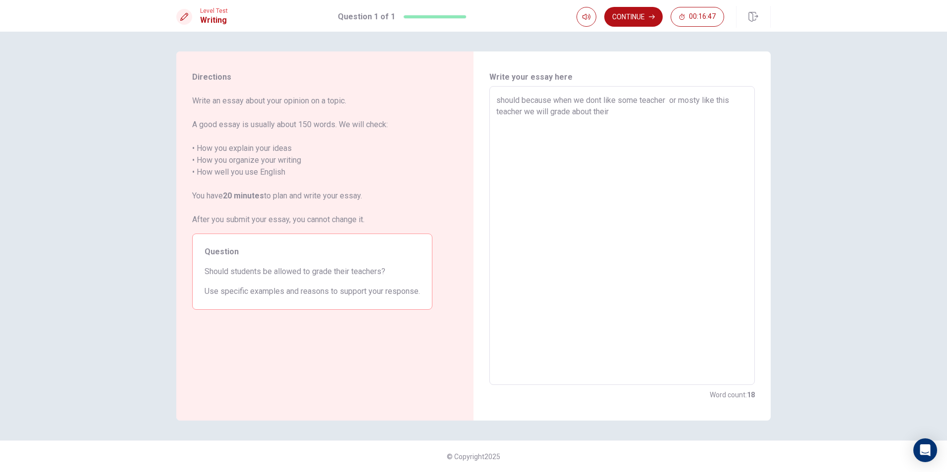
type textarea "should because when we dont like some teacher or mosty like this teacher we wil…"
click at [626, 25] on button "Continue" at bounding box center [633, 17] width 58 height 20
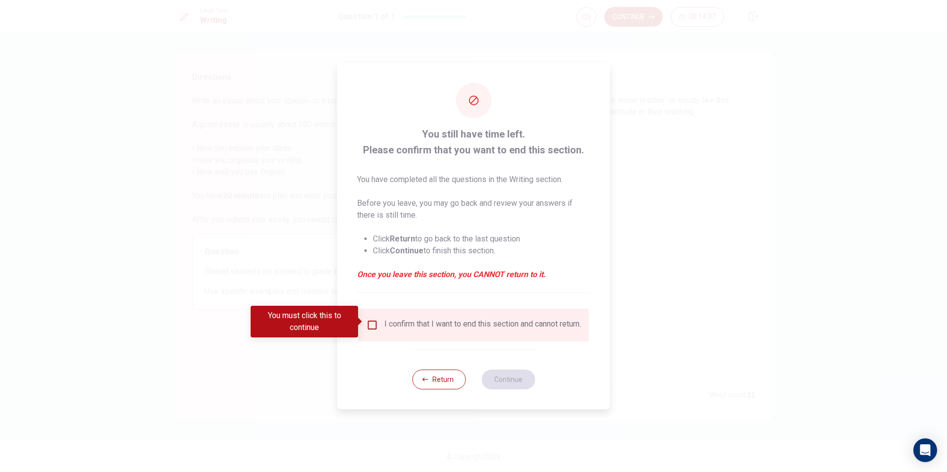
click at [370, 315] on div "I confirm that I want to end this section and cannot return." at bounding box center [474, 325] width 230 height 33
click at [377, 325] on div "I confirm that I want to end this section and cannot return." at bounding box center [474, 325] width 214 height 12
click at [370, 325] on input "You must click this to continue" at bounding box center [373, 325] width 12 height 12
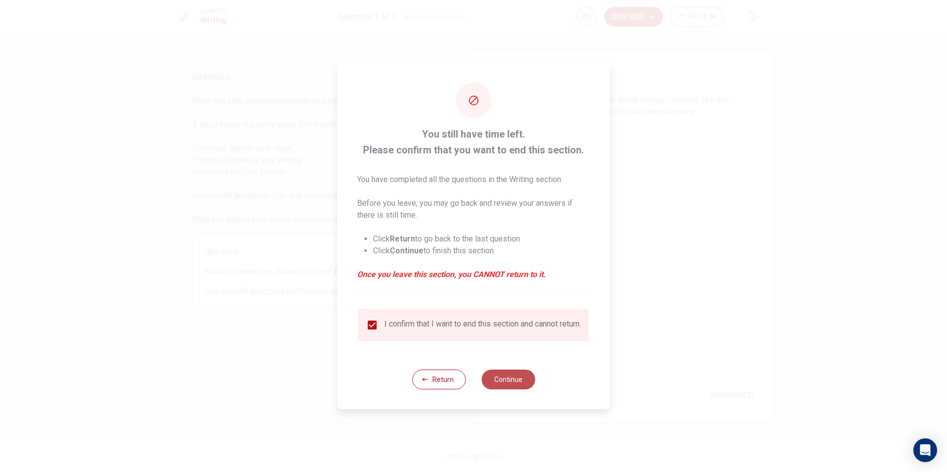
click at [514, 380] on button "Continue" at bounding box center [507, 380] width 53 height 20
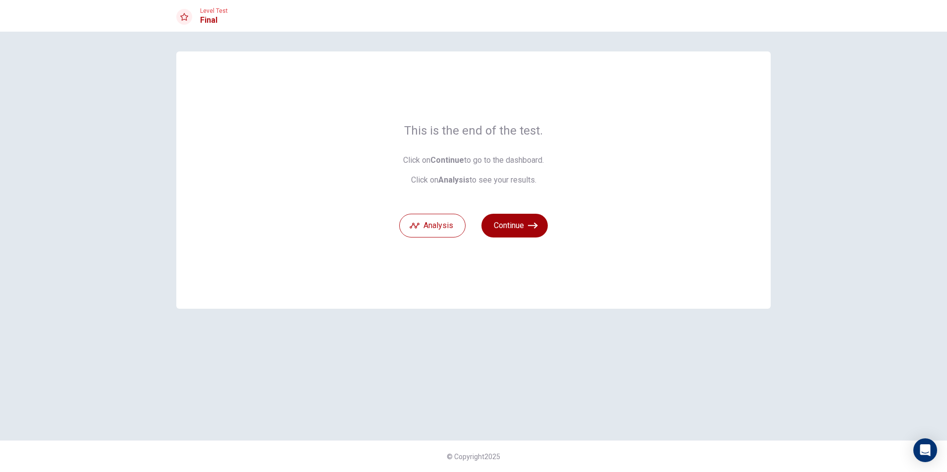
click at [531, 228] on icon "button" at bounding box center [533, 226] width 10 height 10
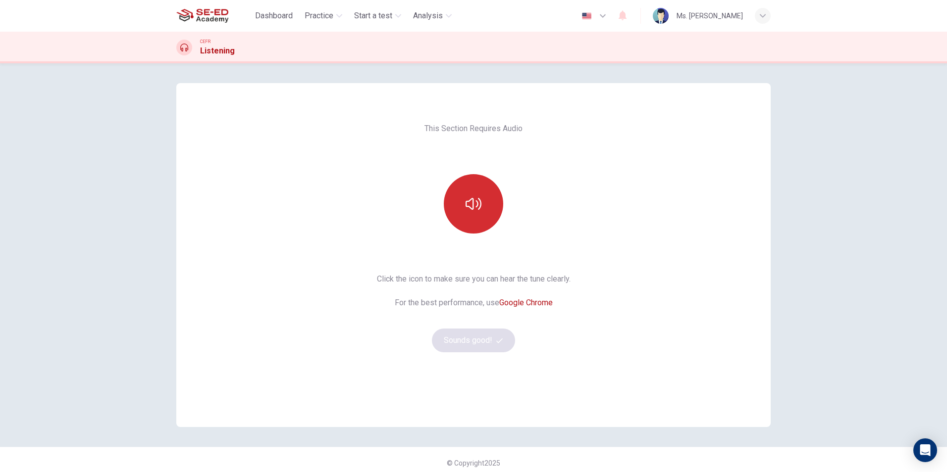
click at [484, 194] on button "button" at bounding box center [473, 203] width 59 height 59
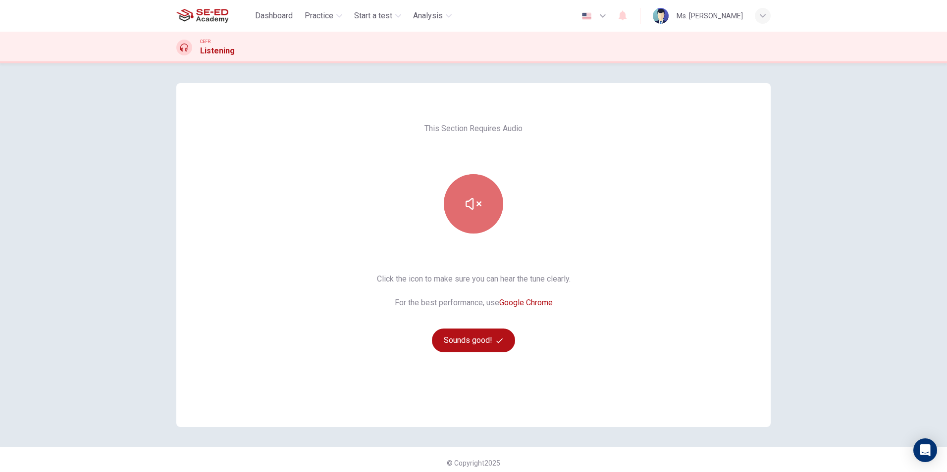
click at [468, 205] on icon "button" at bounding box center [474, 204] width 16 height 16
click at [479, 337] on button "Sounds good!" at bounding box center [473, 341] width 83 height 24
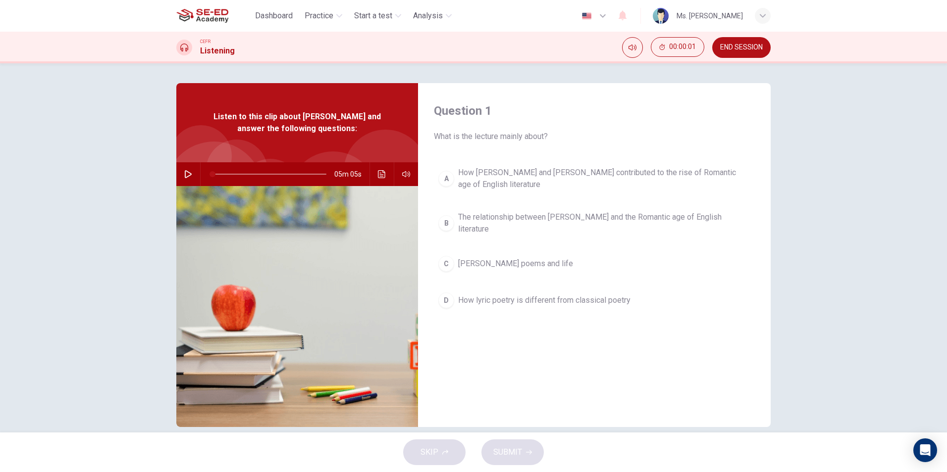
click at [441, 185] on div "A" at bounding box center [446, 179] width 16 height 16
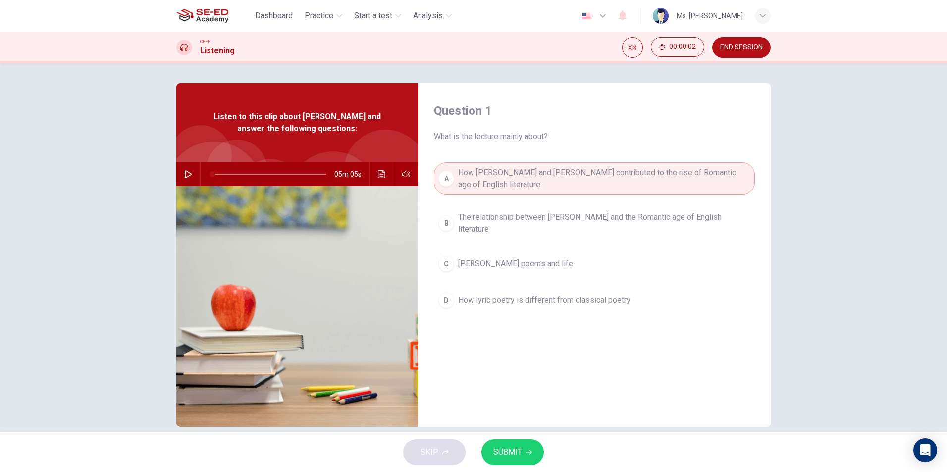
click at [502, 451] on span "SUBMIT" at bounding box center [507, 453] width 29 height 14
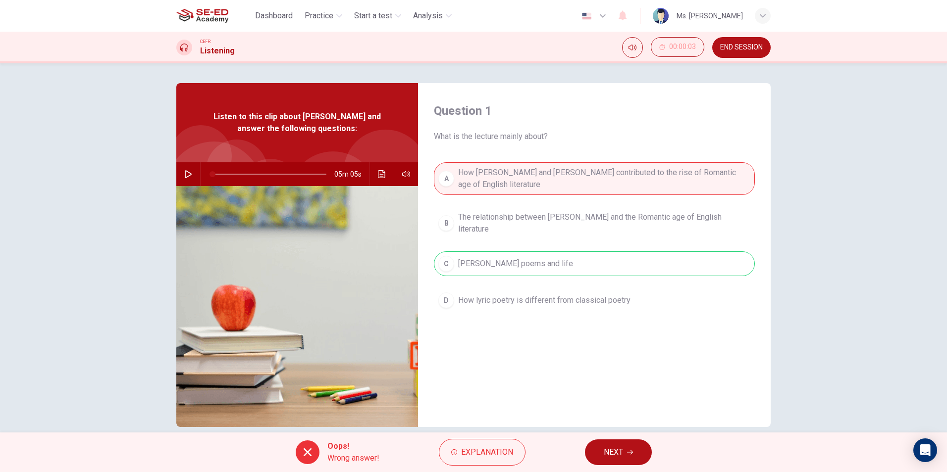
click at [628, 438] on div "Oops! Wrong answer! Explanation NEXT" at bounding box center [473, 453] width 947 height 40
click at [628, 442] on button "NEXT" at bounding box center [618, 453] width 67 height 26
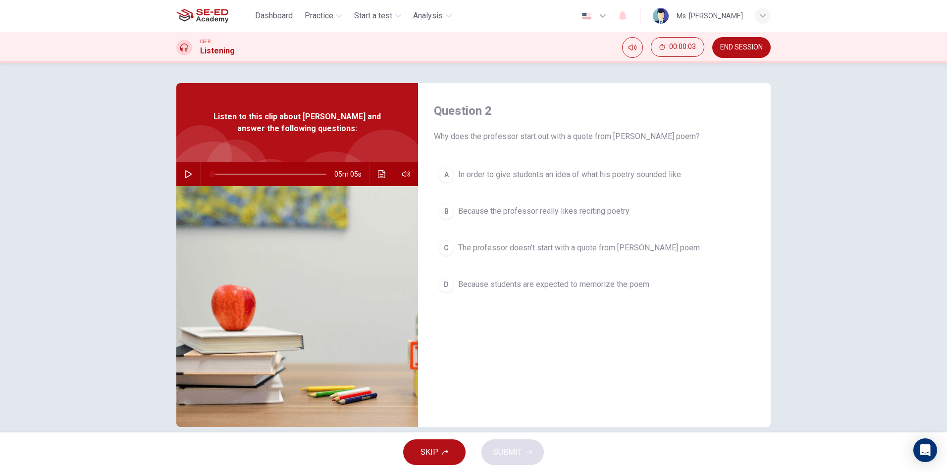
click at [454, 452] on button "SKIP" at bounding box center [434, 453] width 62 height 26
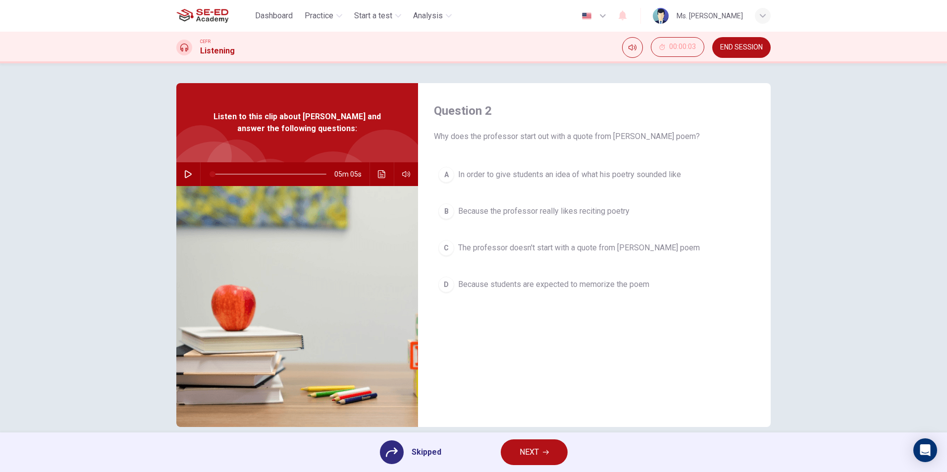
click at [452, 185] on div "A In order to give students an idea of what his poetry sounded like B Because t…" at bounding box center [594, 239] width 321 height 155
click at [444, 182] on div "A In order to give students an idea of what his poetry sounded like B Because t…" at bounding box center [594, 239] width 321 height 155
click at [444, 173] on div "A In order to give students an idea of what his poetry sounded like B Because t…" at bounding box center [594, 239] width 321 height 155
click at [444, 177] on div "A In order to give students an idea of what his poetry sounded like B Because t…" at bounding box center [594, 239] width 321 height 155
click at [394, 458] on icon at bounding box center [392, 453] width 12 height 12
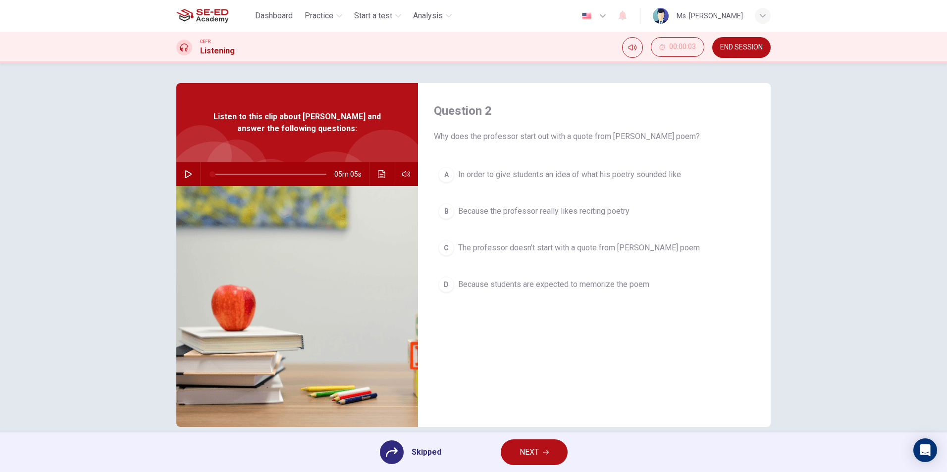
click at [394, 449] on icon at bounding box center [392, 452] width 12 height 9
click at [443, 283] on div "A In order to give students an idea of what his poetry sounded like B Because t…" at bounding box center [594, 239] width 321 height 155
click at [186, 180] on button "button" at bounding box center [188, 174] width 16 height 24
click at [449, 178] on div "A In order to give students an idea of what his poetry sounded like B Because t…" at bounding box center [594, 239] width 321 height 155
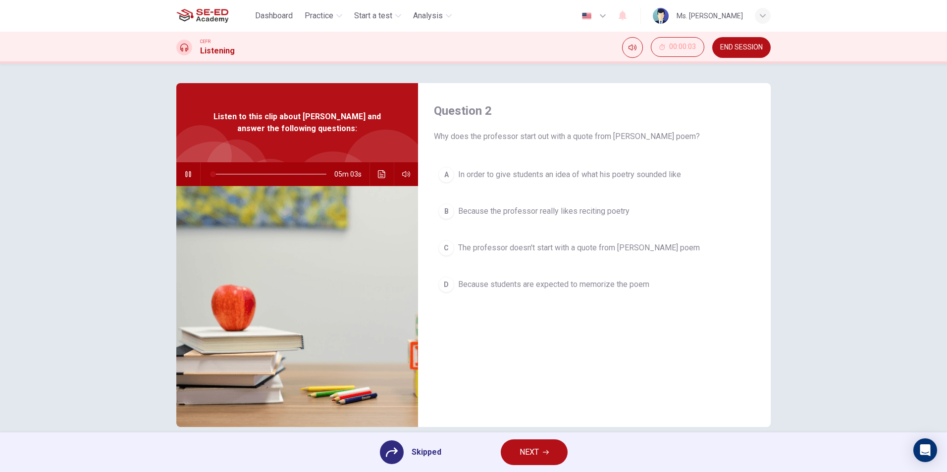
click at [437, 178] on div "A In order to give students an idea of what his poetry sounded like B Because t…" at bounding box center [594, 239] width 321 height 155
click at [524, 446] on span "NEXT" at bounding box center [529, 453] width 19 height 14
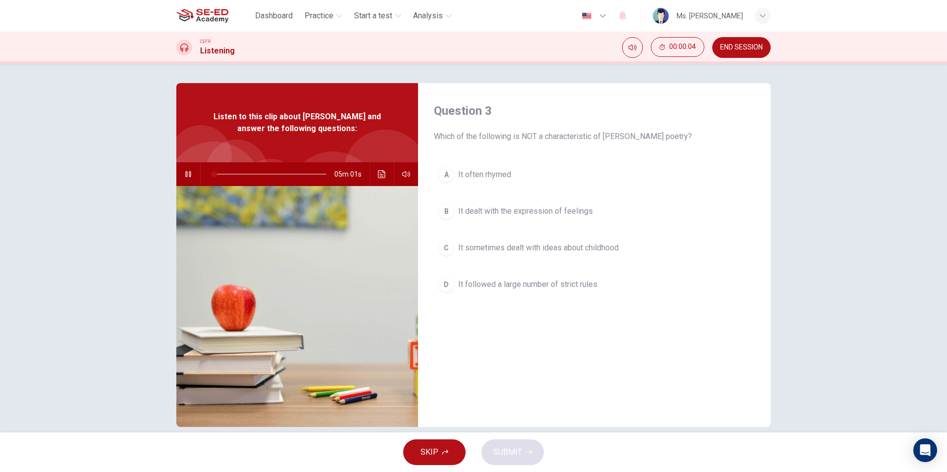
click at [441, 174] on div "A" at bounding box center [446, 175] width 16 height 16
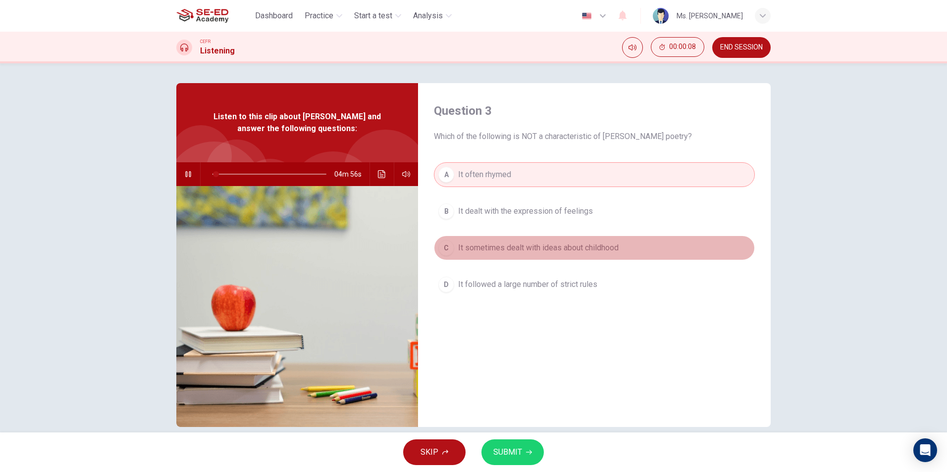
click at [443, 247] on div "C" at bounding box center [446, 248] width 16 height 16
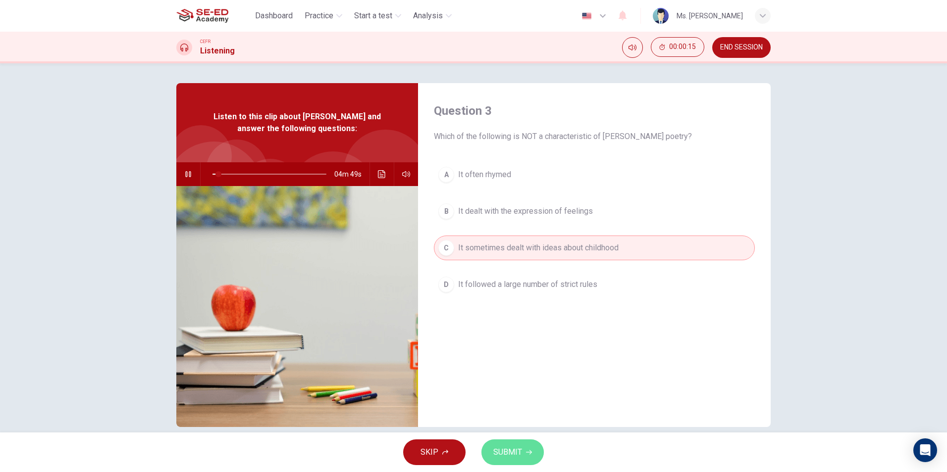
click at [527, 446] on button "SUBMIT" at bounding box center [512, 453] width 62 height 26
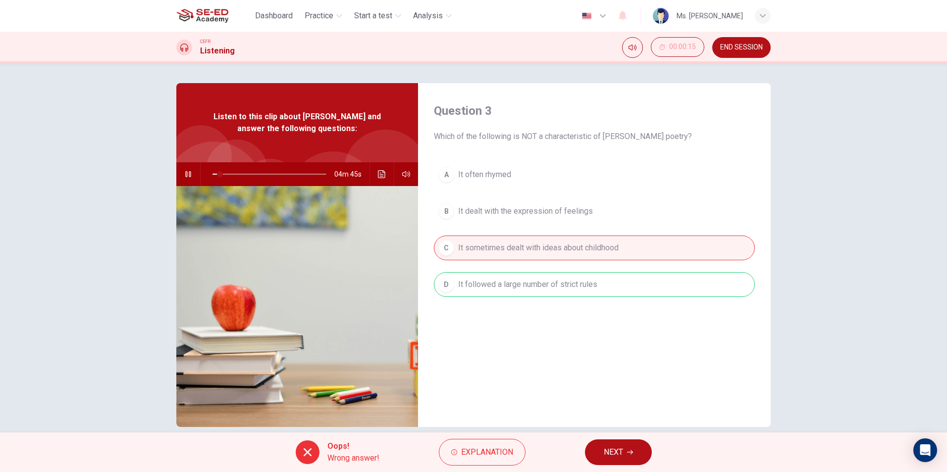
click at [614, 460] on button "NEXT" at bounding box center [618, 453] width 67 height 26
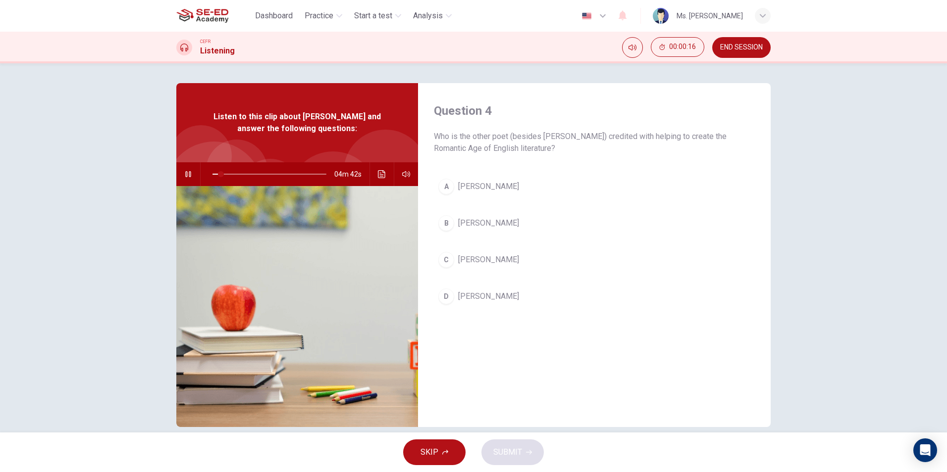
click at [440, 219] on div "B" at bounding box center [446, 223] width 16 height 16
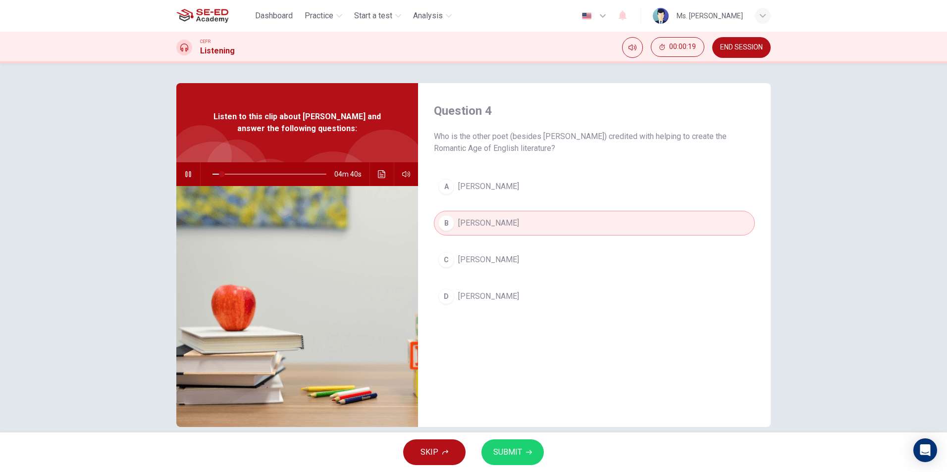
click at [501, 447] on span "SUBMIT" at bounding box center [507, 453] width 29 height 14
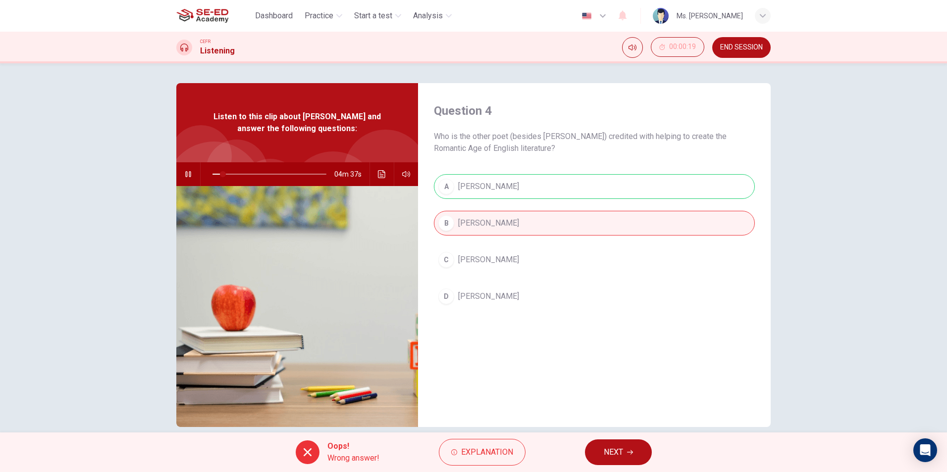
click at [607, 463] on button "NEXT" at bounding box center [618, 453] width 67 height 26
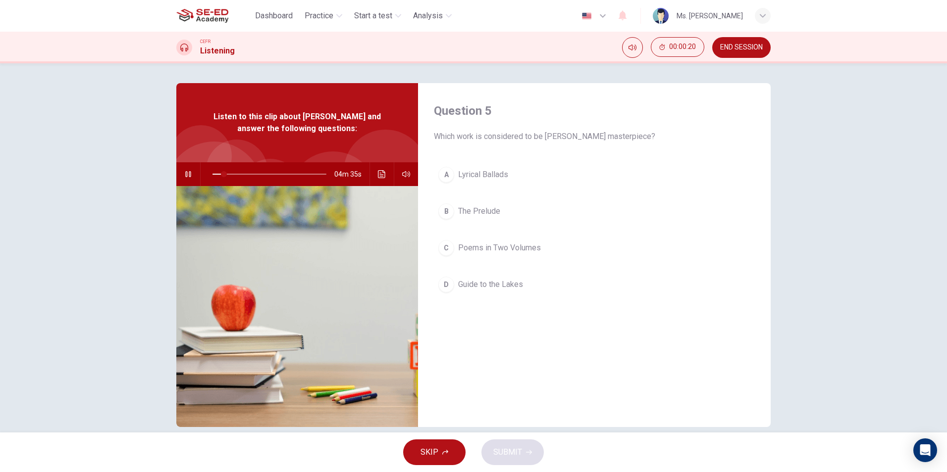
click at [442, 249] on div "C" at bounding box center [446, 248] width 16 height 16
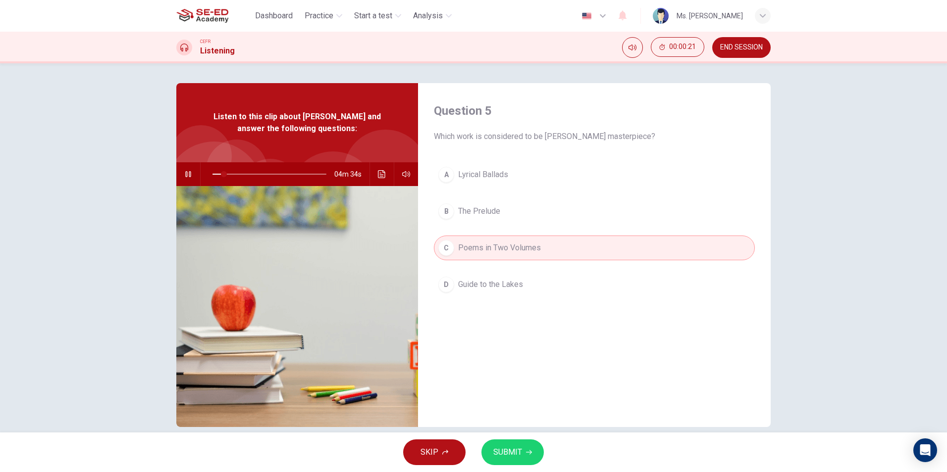
click at [509, 450] on span "SUBMIT" at bounding box center [507, 453] width 29 height 14
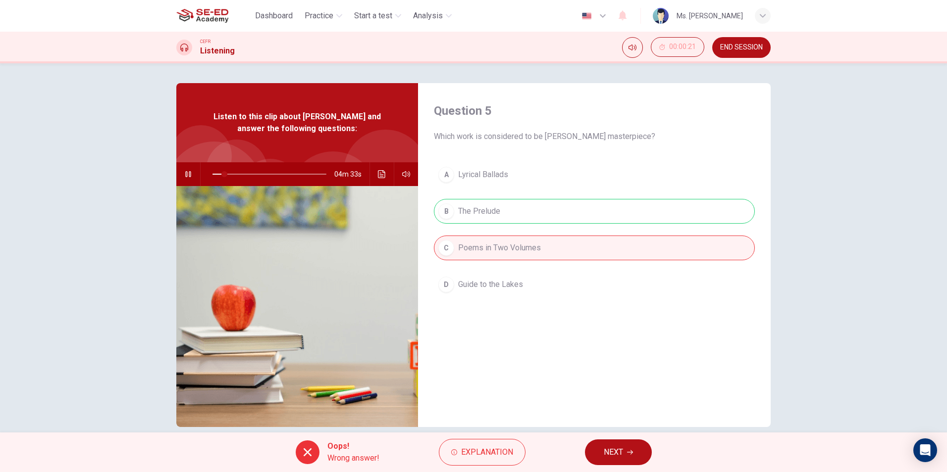
type input "11"
click at [640, 447] on button "NEXT" at bounding box center [618, 453] width 67 height 26
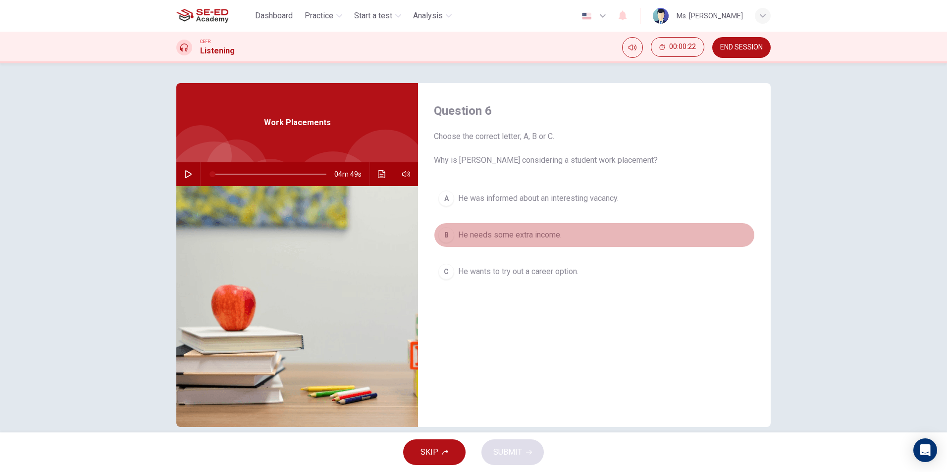
click at [441, 235] on div "B" at bounding box center [446, 235] width 16 height 16
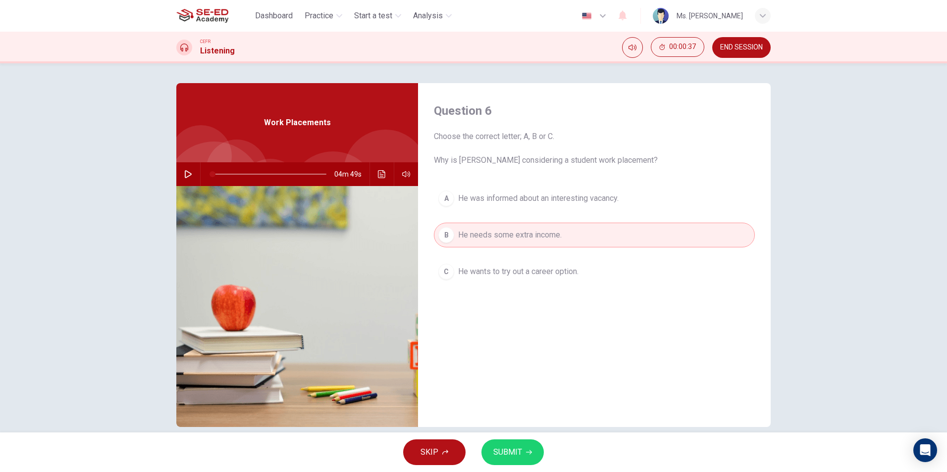
click at [521, 452] on button "SUBMIT" at bounding box center [512, 453] width 62 height 26
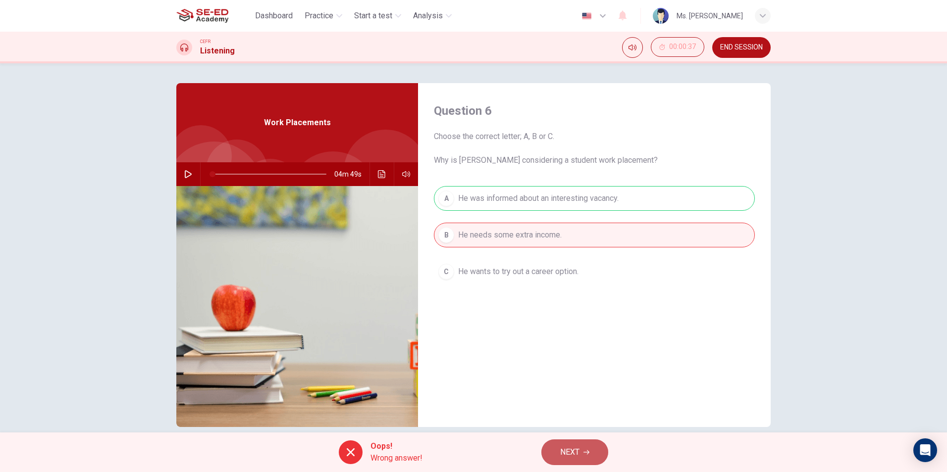
click at [568, 457] on span "NEXT" at bounding box center [569, 453] width 19 height 14
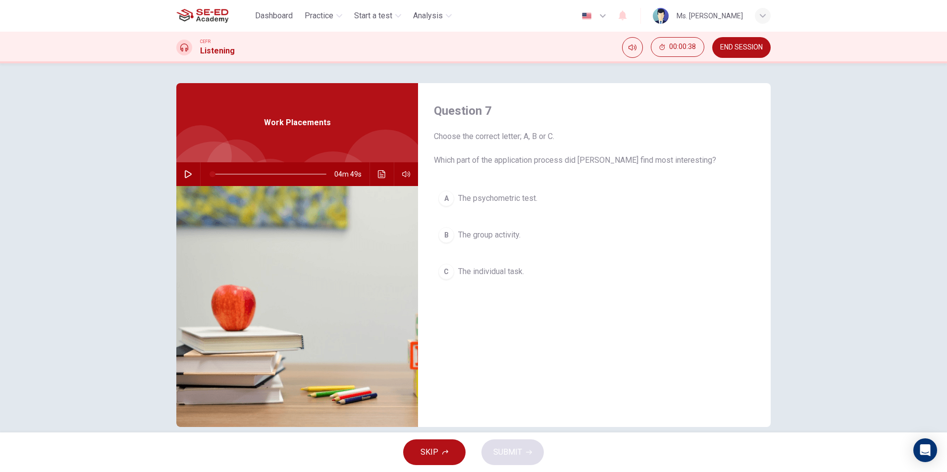
click at [434, 197] on button "A The psychometric test." at bounding box center [594, 198] width 321 height 25
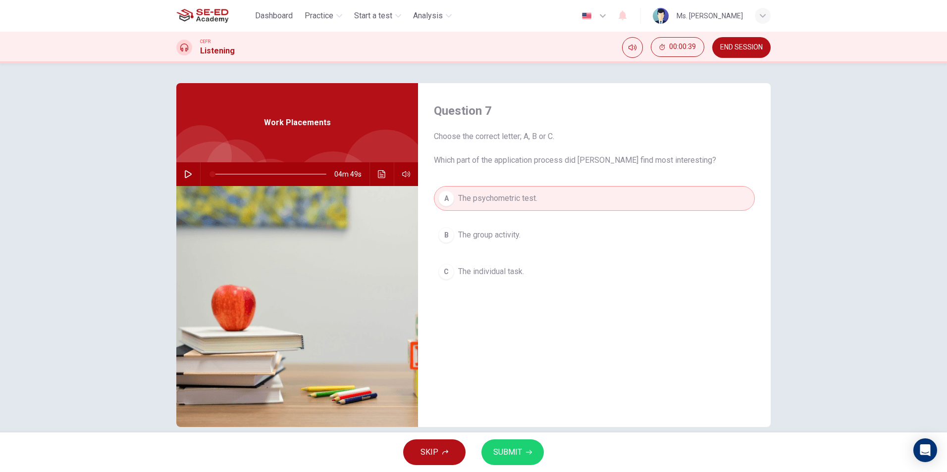
click at [496, 452] on span "SUBMIT" at bounding box center [507, 453] width 29 height 14
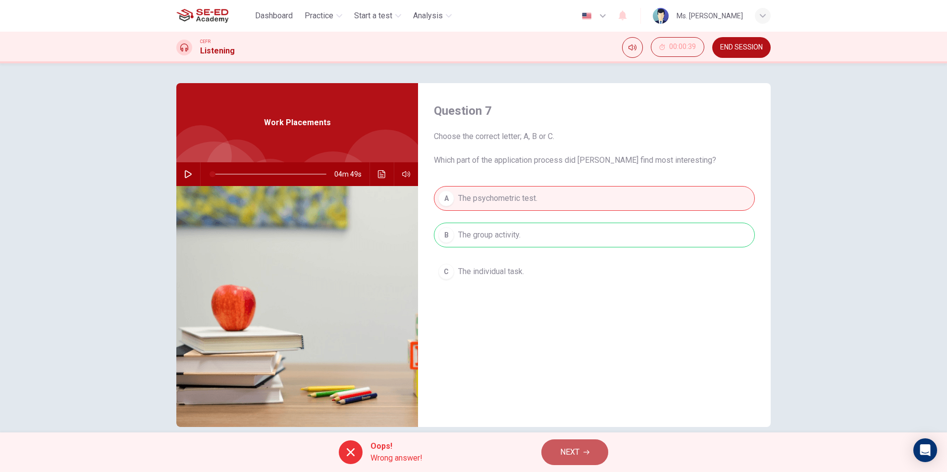
click at [599, 456] on button "NEXT" at bounding box center [574, 453] width 67 height 26
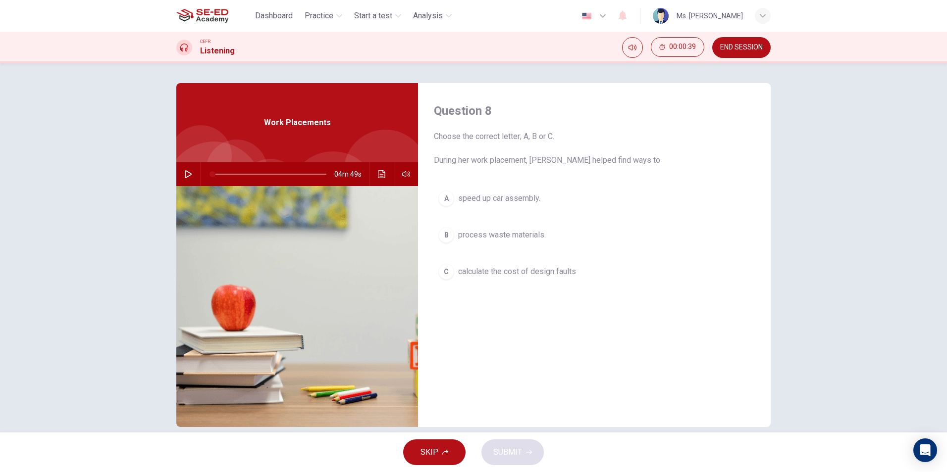
click at [434, 275] on button "C calculate the cost of design faults" at bounding box center [594, 272] width 321 height 25
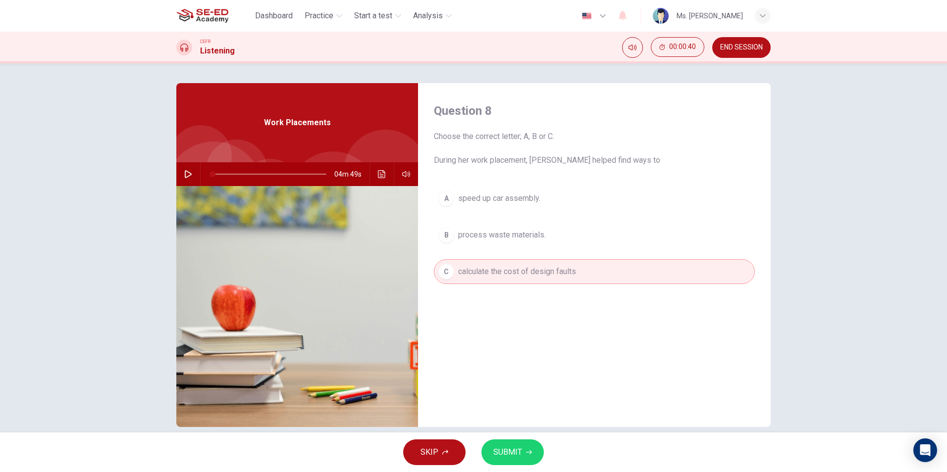
click at [516, 445] on button "SUBMIT" at bounding box center [512, 453] width 62 height 26
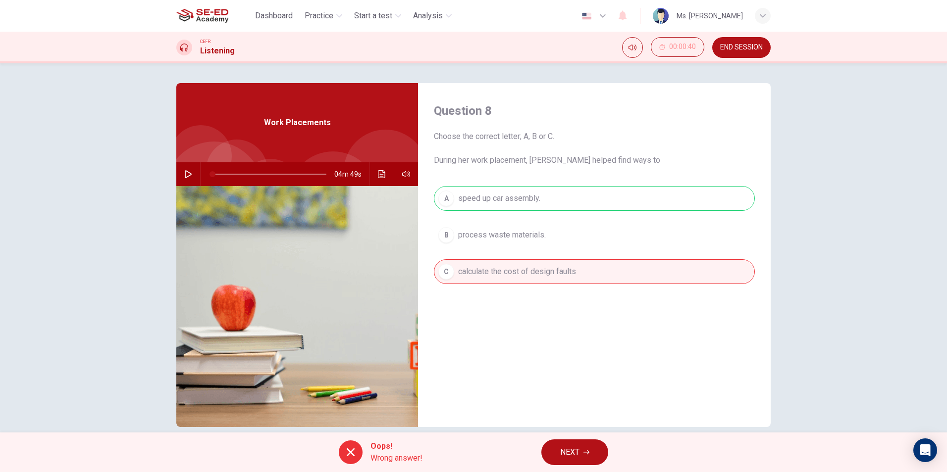
click at [566, 461] on button "NEXT" at bounding box center [574, 453] width 67 height 26
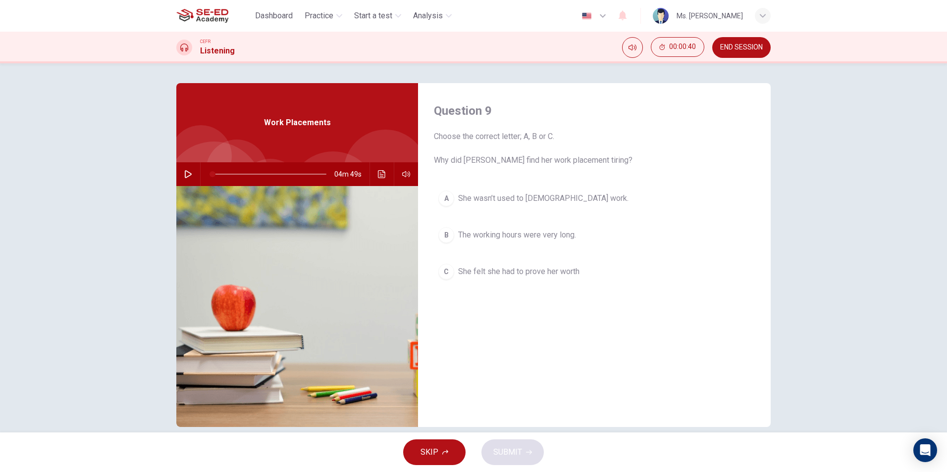
click at [452, 203] on button "A She wasn’t used to [DEMOGRAPHIC_DATA] work." at bounding box center [594, 198] width 321 height 25
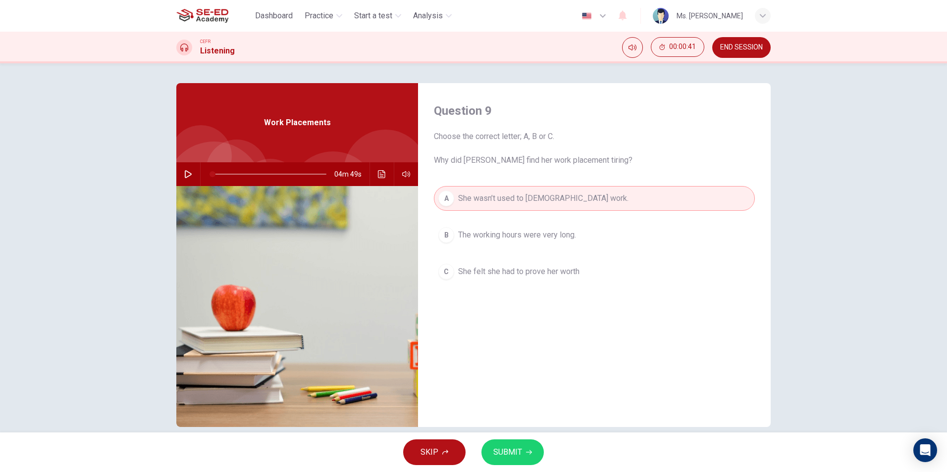
click at [513, 449] on span "SUBMIT" at bounding box center [507, 453] width 29 height 14
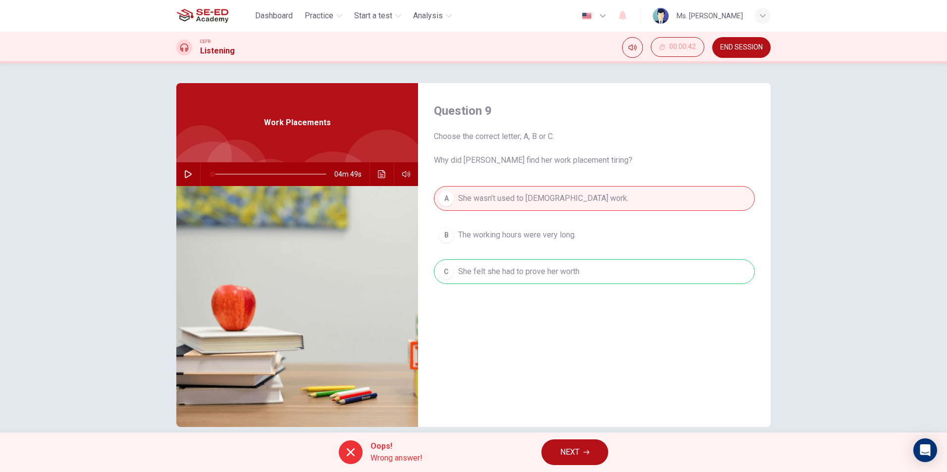
click at [563, 465] on button "NEXT" at bounding box center [574, 453] width 67 height 26
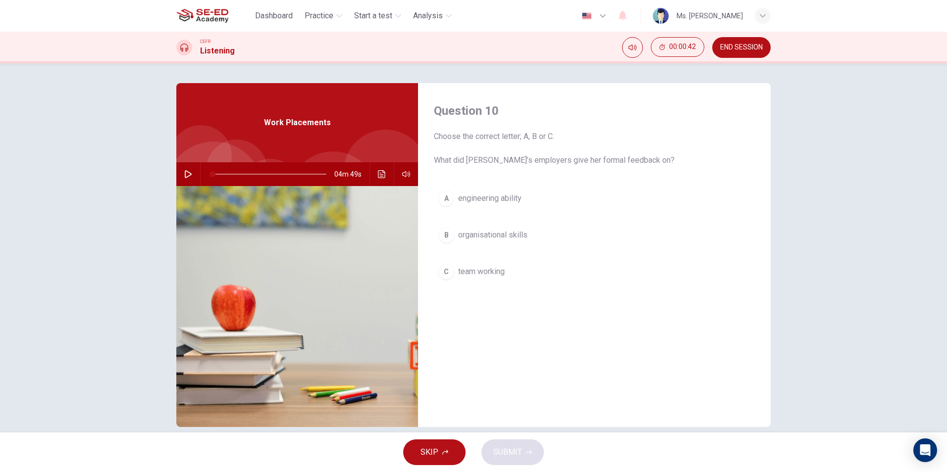
click at [517, 228] on button "B organisational skills" at bounding box center [594, 235] width 321 height 25
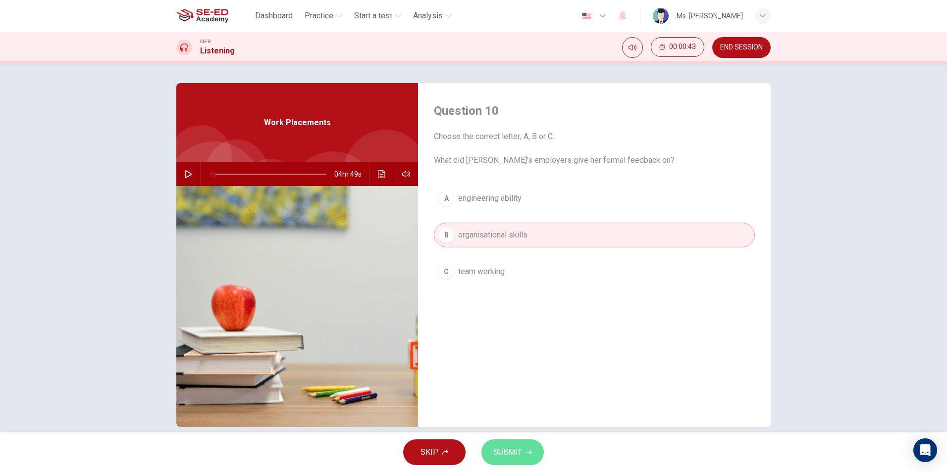
click at [519, 447] on span "SUBMIT" at bounding box center [507, 453] width 29 height 14
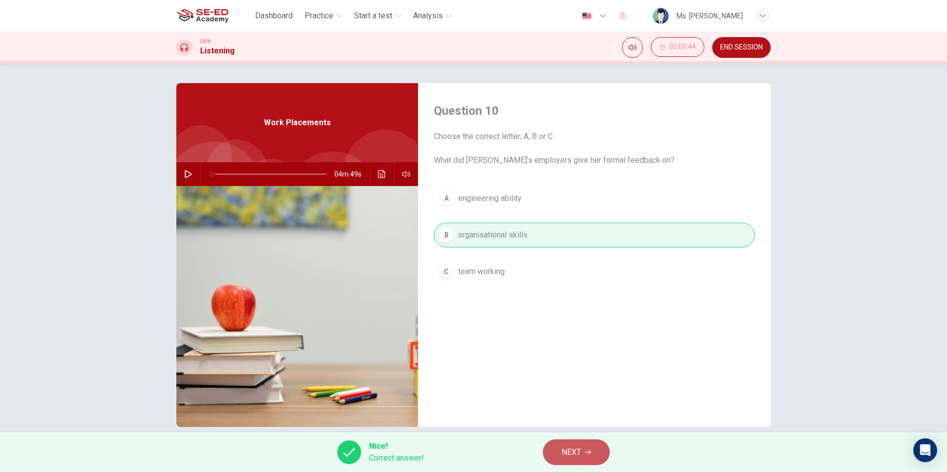
click at [599, 449] on button "NEXT" at bounding box center [576, 453] width 67 height 26
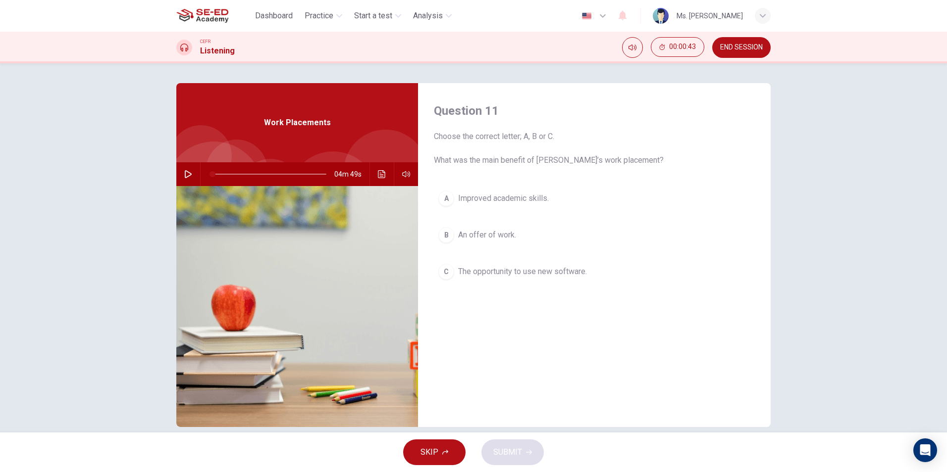
click at [504, 276] on span "The opportunity to use new software." at bounding box center [522, 272] width 129 height 12
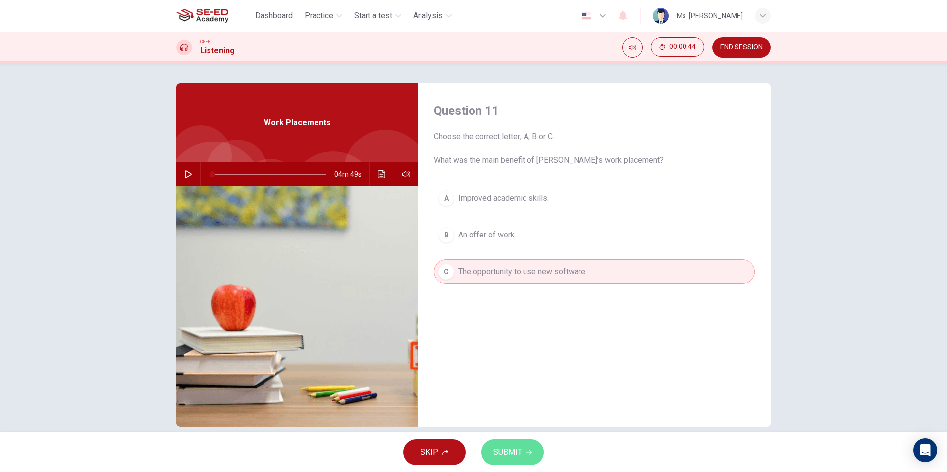
click at [522, 465] on button "SUBMIT" at bounding box center [512, 453] width 62 height 26
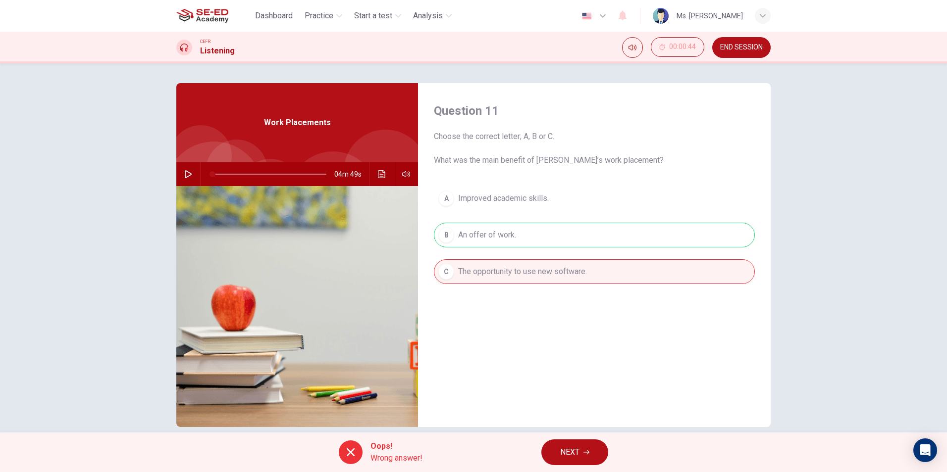
click at [587, 454] on icon "button" at bounding box center [586, 453] width 6 height 6
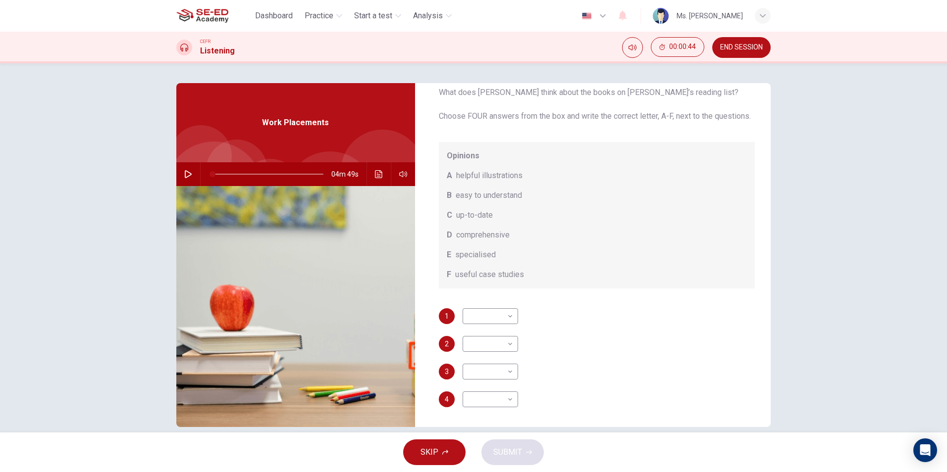
scroll to position [56, 0]
click at [486, 313] on body "This site uses cookies, as explained in our Privacy Policy . If you agree to th…" at bounding box center [473, 236] width 947 height 472
click at [491, 352] on li "B" at bounding box center [487, 348] width 55 height 16
type input "B"
click at [488, 349] on body "This site uses cookies, as explained in our Privacy Policy . If you agree to th…" at bounding box center [473, 236] width 947 height 472
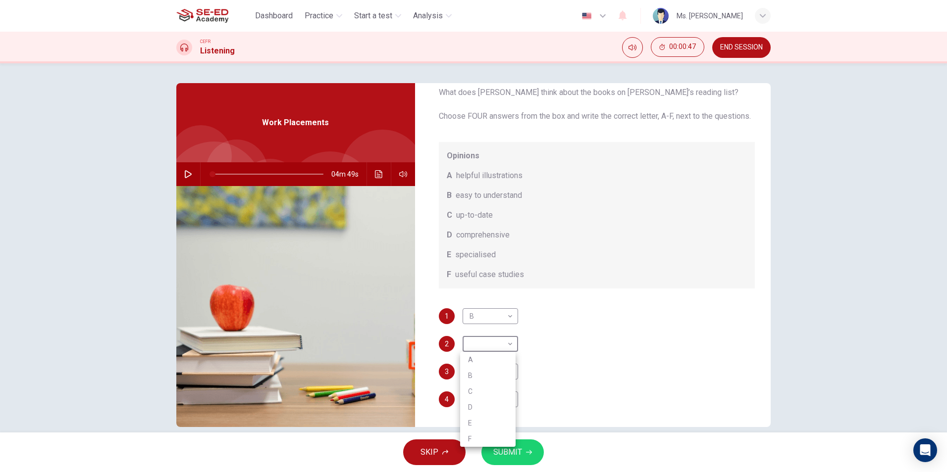
click at [489, 388] on li "C" at bounding box center [487, 392] width 55 height 16
type input "C"
click at [492, 378] on body "This site uses cookies, as explained in our Privacy Policy . If you agree to th…" at bounding box center [473, 236] width 947 height 472
click at [490, 441] on li "E" at bounding box center [487, 441] width 55 height 16
type input "E"
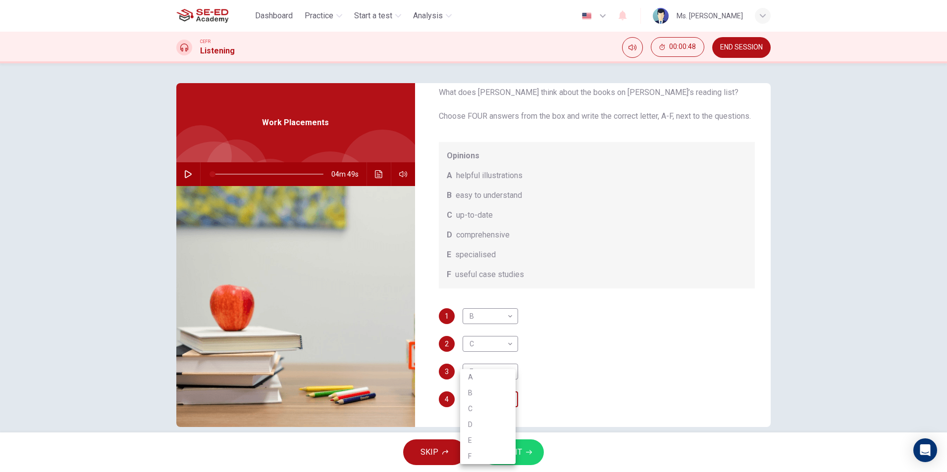
click at [494, 400] on body "This site uses cookies, as explained in our Privacy Policy . If you agree to th…" at bounding box center [473, 236] width 947 height 472
click at [494, 405] on li "C" at bounding box center [487, 409] width 55 height 16
click at [479, 401] on body "This site uses cookies, as explained in our Privacy Policy . If you agree to th…" at bounding box center [473, 236] width 947 height 472
click at [485, 370] on li "A" at bounding box center [487, 377] width 55 height 16
type input "A"
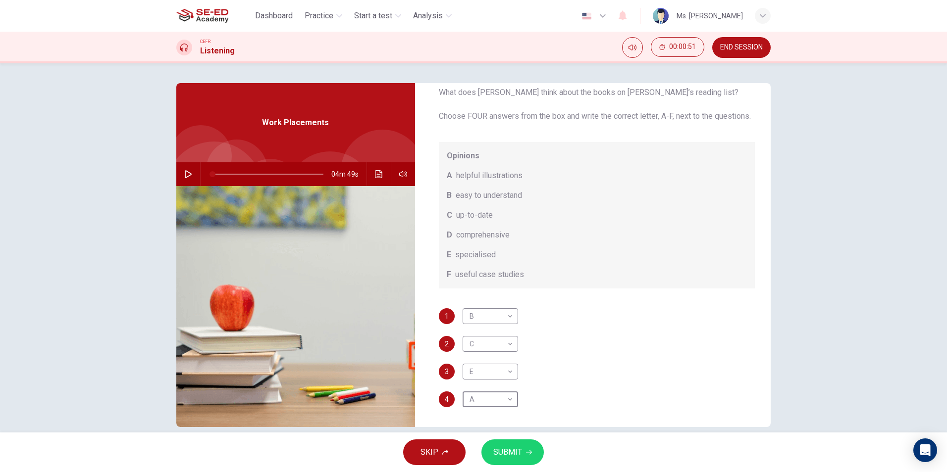
click at [539, 452] on button "SUBMIT" at bounding box center [512, 453] width 62 height 26
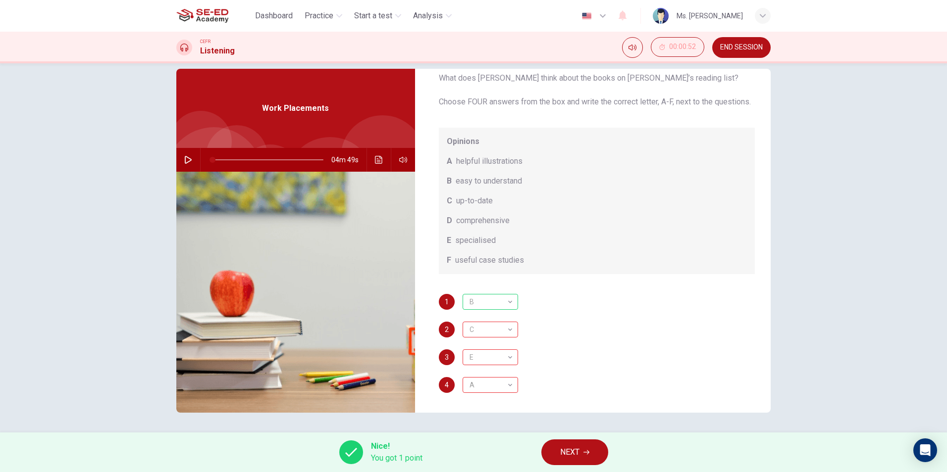
click at [561, 455] on span "NEXT" at bounding box center [569, 453] width 19 height 14
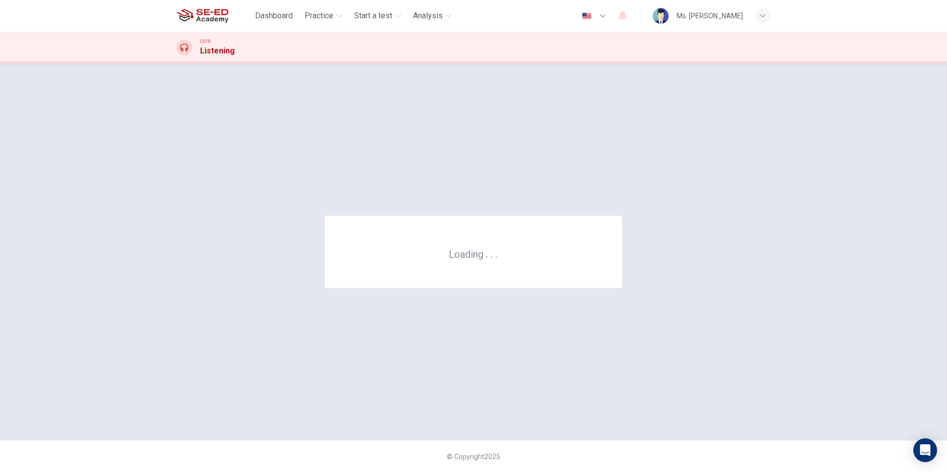
scroll to position [0, 0]
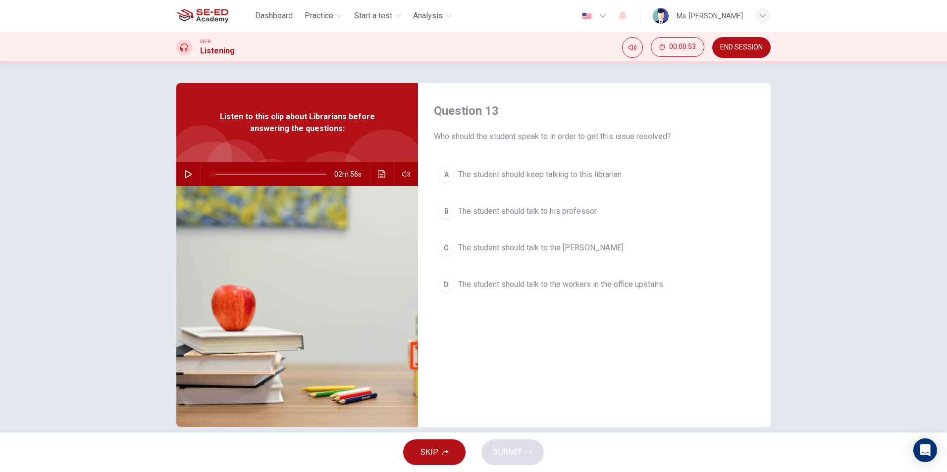
click at [476, 285] on span "The student should talk to the workers in the office upstairs" at bounding box center [560, 285] width 205 height 12
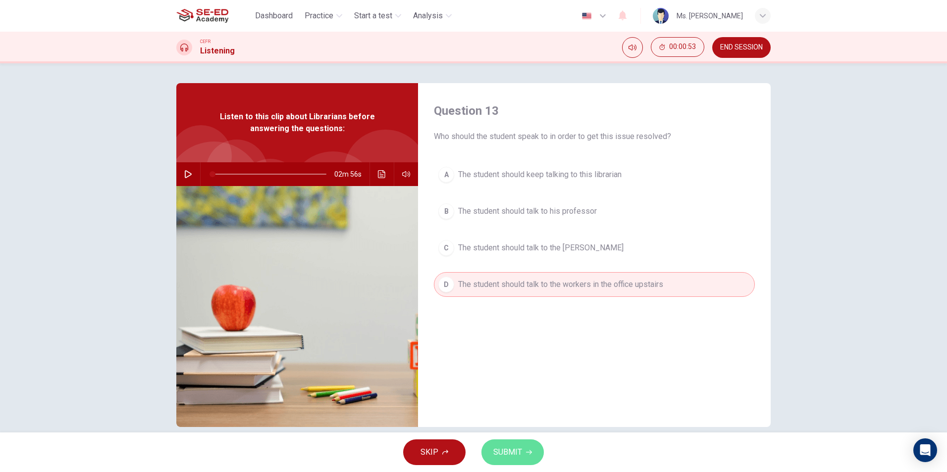
click at [496, 448] on span "SUBMIT" at bounding box center [507, 453] width 29 height 14
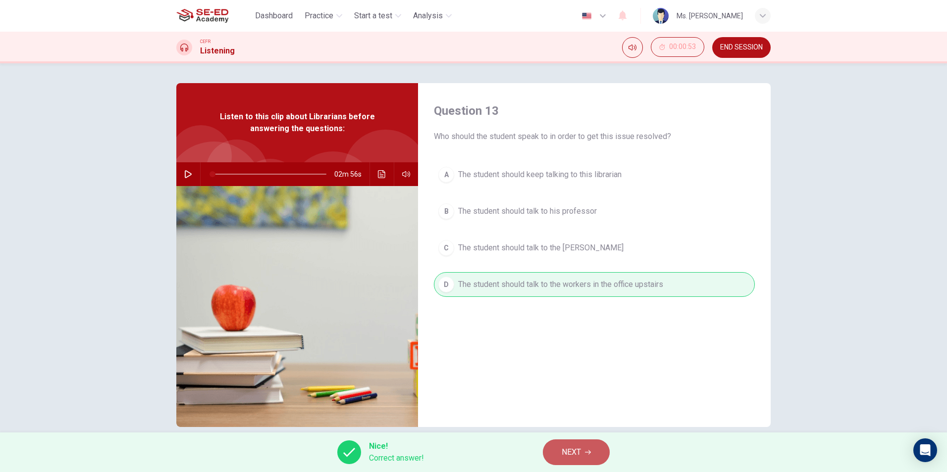
click at [572, 452] on span "NEXT" at bounding box center [571, 453] width 19 height 14
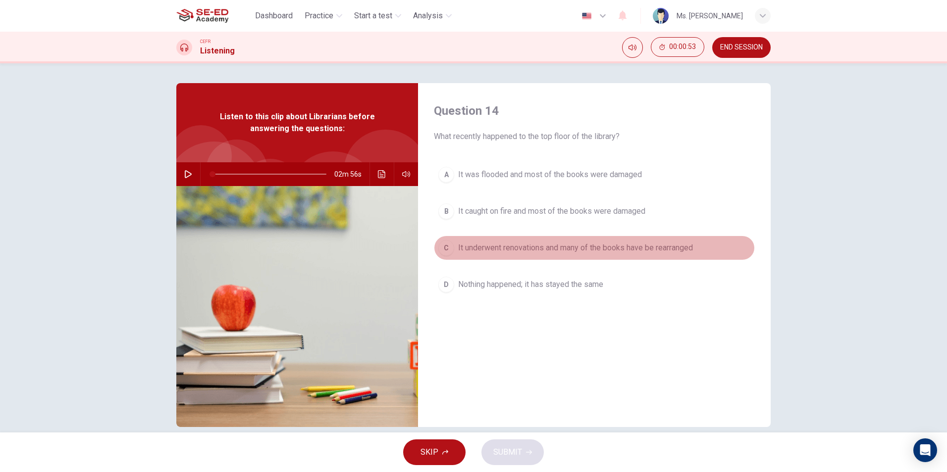
click at [519, 249] on span "It underwent renovations and many of the books have be rearranged" at bounding box center [575, 248] width 235 height 12
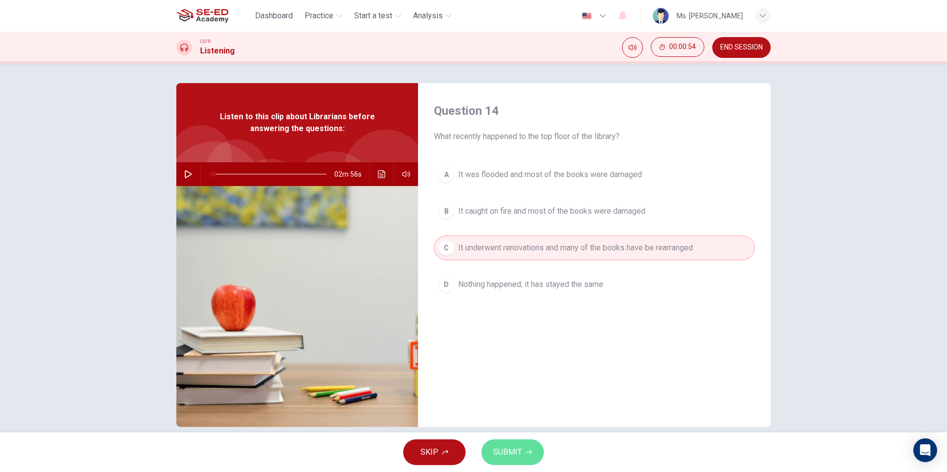
click at [518, 455] on span "SUBMIT" at bounding box center [507, 453] width 29 height 14
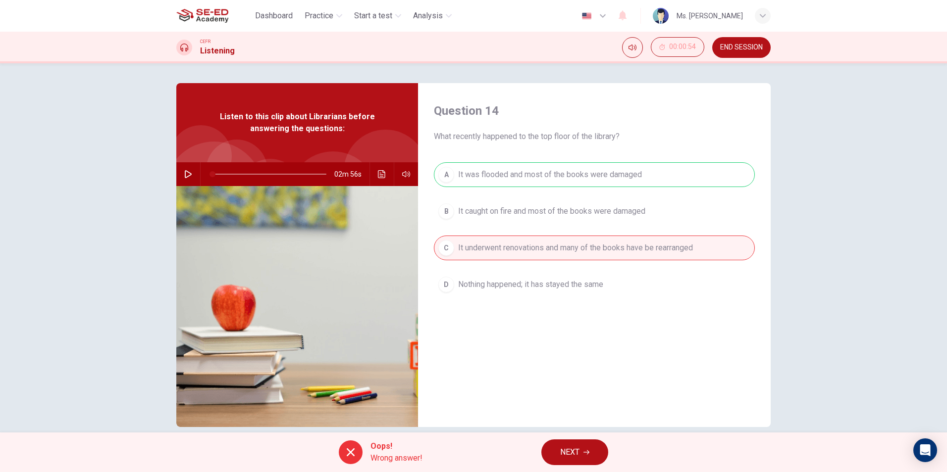
click at [568, 450] on span "NEXT" at bounding box center [569, 453] width 19 height 14
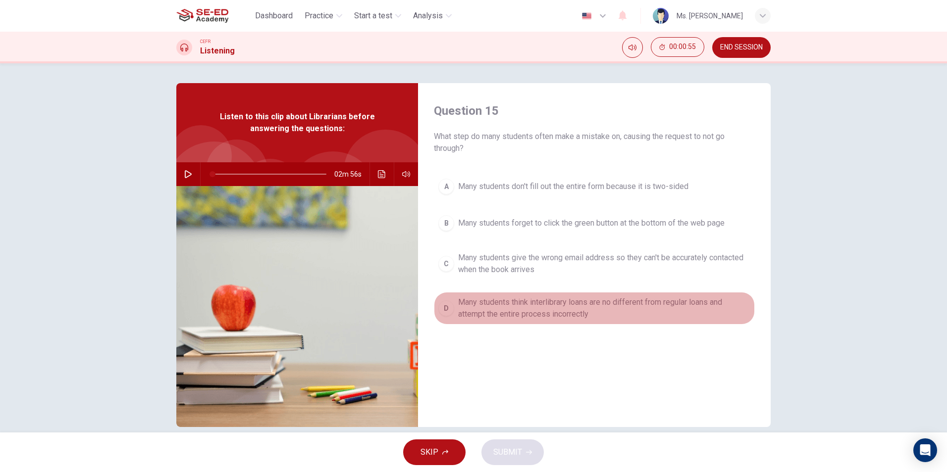
click at [533, 298] on span "Many students think interlibrary loans are no different from regular loans and …" at bounding box center [604, 309] width 292 height 24
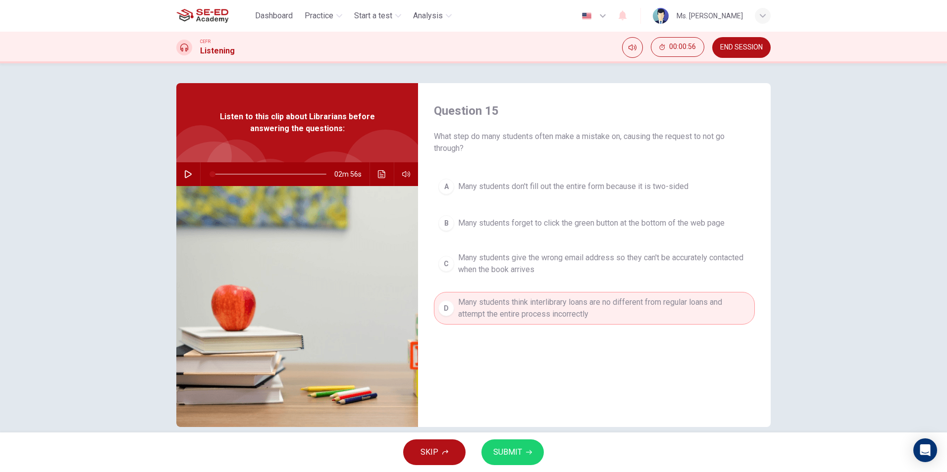
click at [512, 459] on span "SUBMIT" at bounding box center [507, 453] width 29 height 14
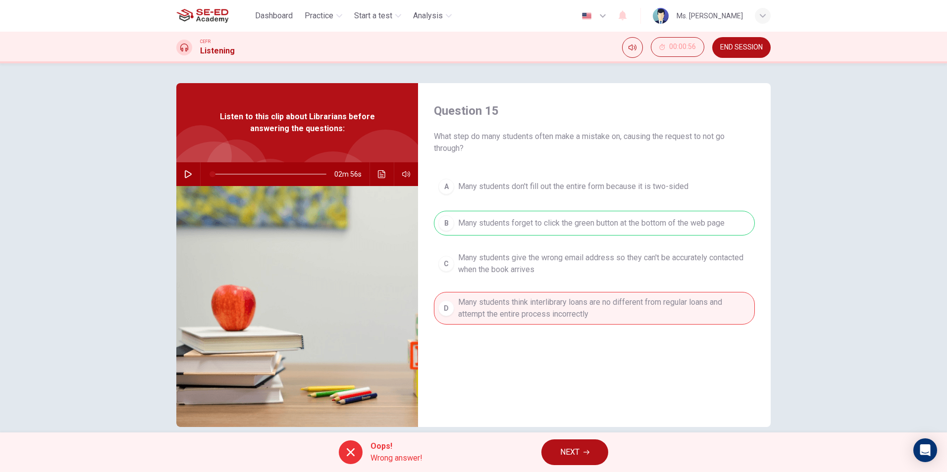
click at [571, 448] on span "NEXT" at bounding box center [569, 453] width 19 height 14
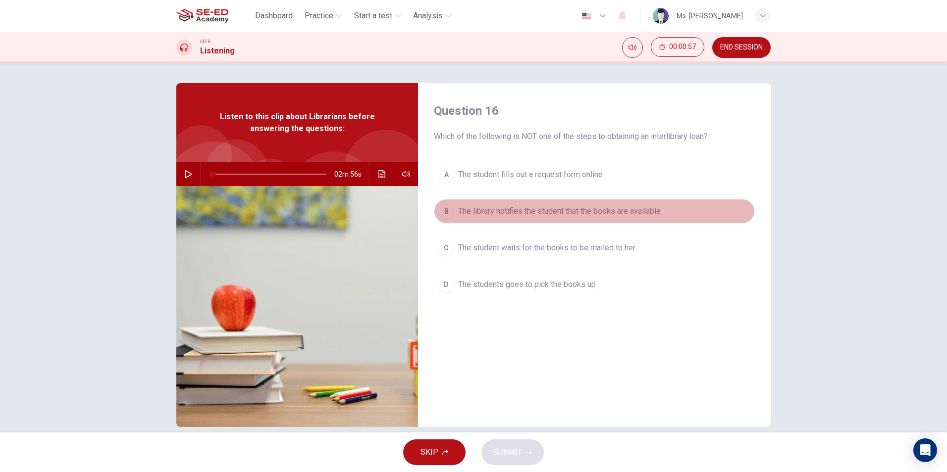
click at [542, 216] on span "The library notifies the student that the books are available" at bounding box center [559, 212] width 203 height 12
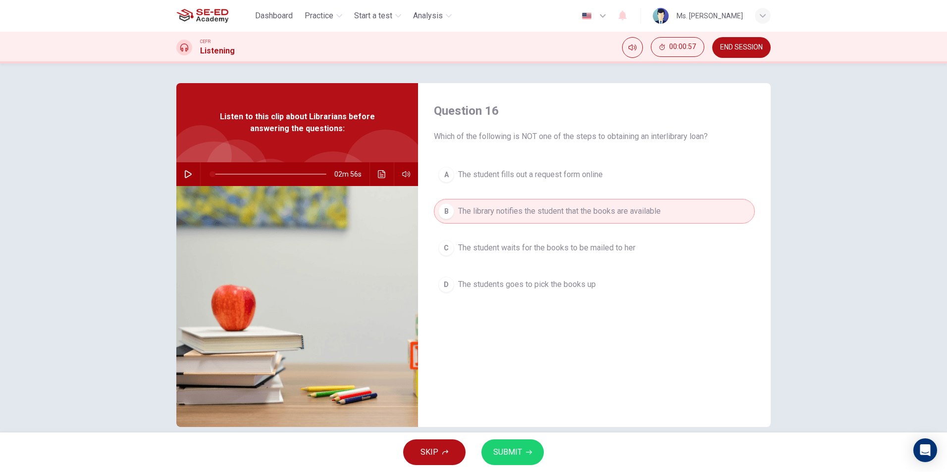
click at [522, 453] on button "SUBMIT" at bounding box center [512, 453] width 62 height 26
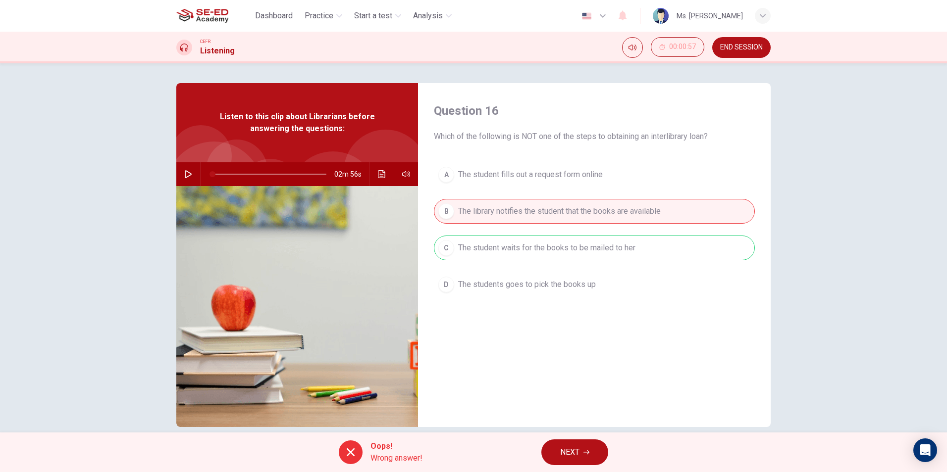
click at [572, 450] on span "NEXT" at bounding box center [569, 453] width 19 height 14
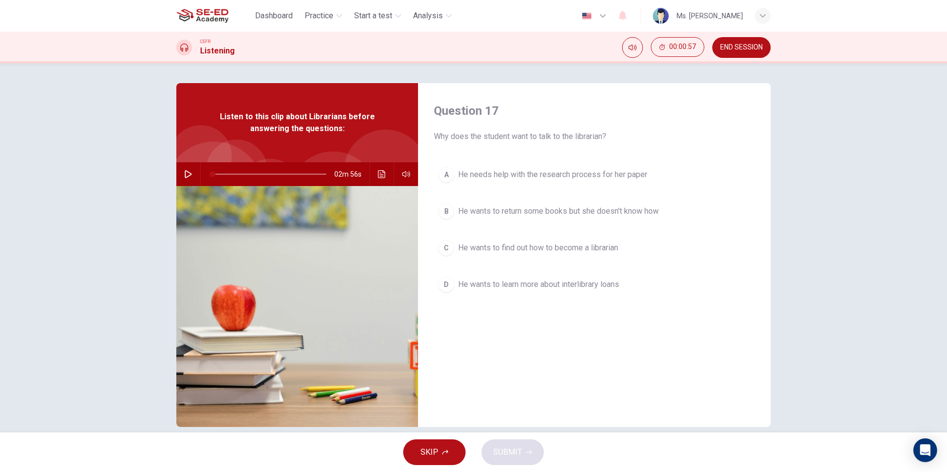
click at [558, 278] on button "D He wants to learn more about interlibrary loans" at bounding box center [594, 284] width 321 height 25
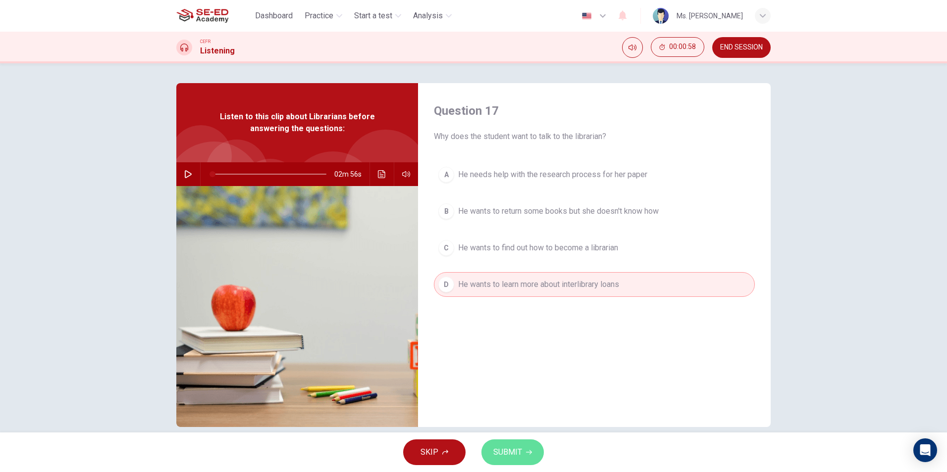
click at [519, 444] on button "SUBMIT" at bounding box center [512, 453] width 62 height 26
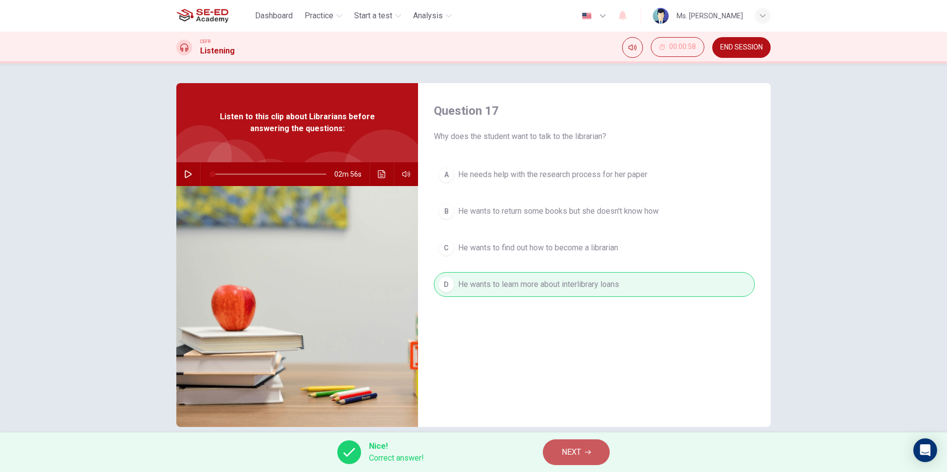
click at [569, 448] on span "NEXT" at bounding box center [571, 453] width 19 height 14
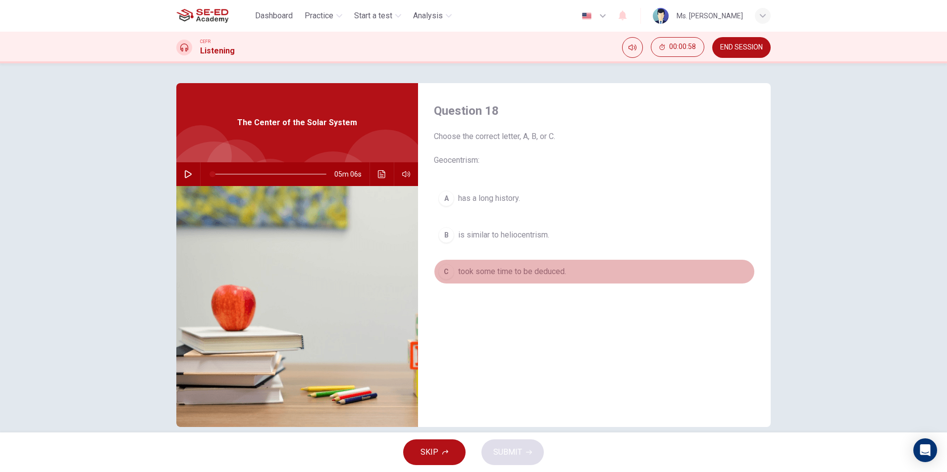
click at [514, 270] on span "took some time to be deduced." at bounding box center [512, 272] width 108 height 12
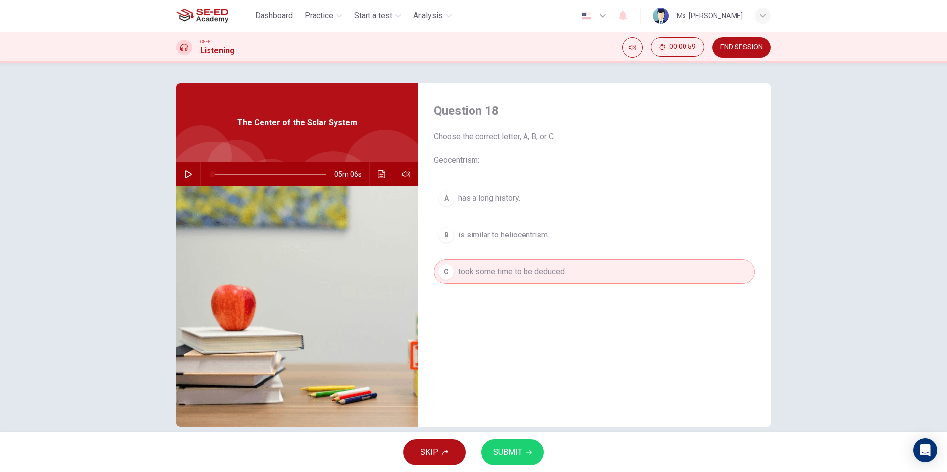
click at [500, 471] on div "SKIP SUBMIT" at bounding box center [473, 453] width 947 height 40
click at [510, 450] on span "SUBMIT" at bounding box center [507, 453] width 29 height 14
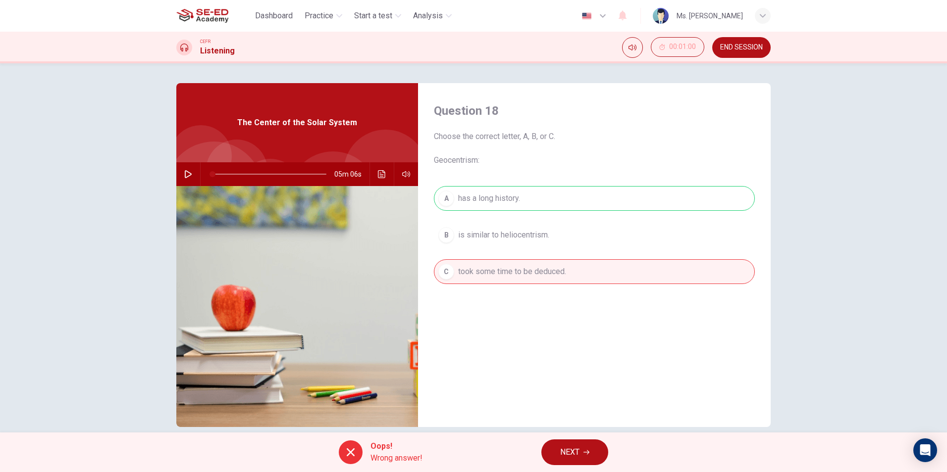
click at [559, 451] on button "NEXT" at bounding box center [574, 453] width 67 height 26
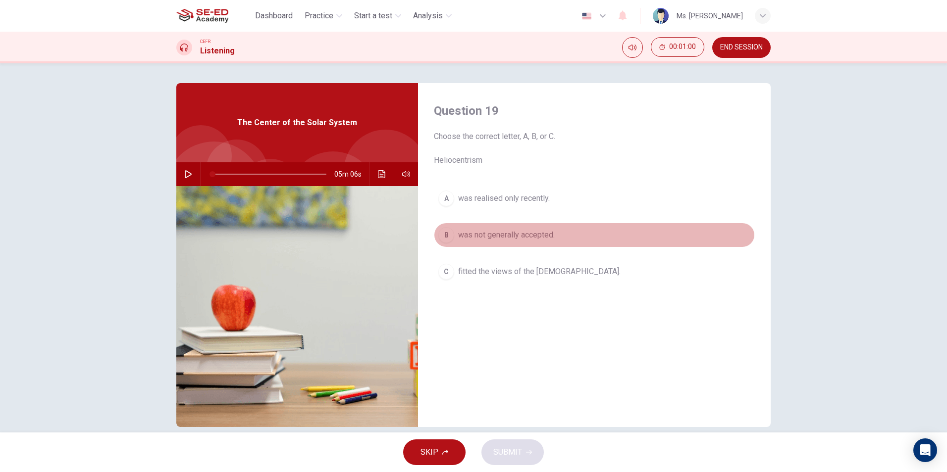
drag, startPoint x: 482, startPoint y: 233, endPoint x: 478, endPoint y: 242, distance: 9.8
click at [482, 237] on span "was not generally accepted." at bounding box center [506, 235] width 97 height 12
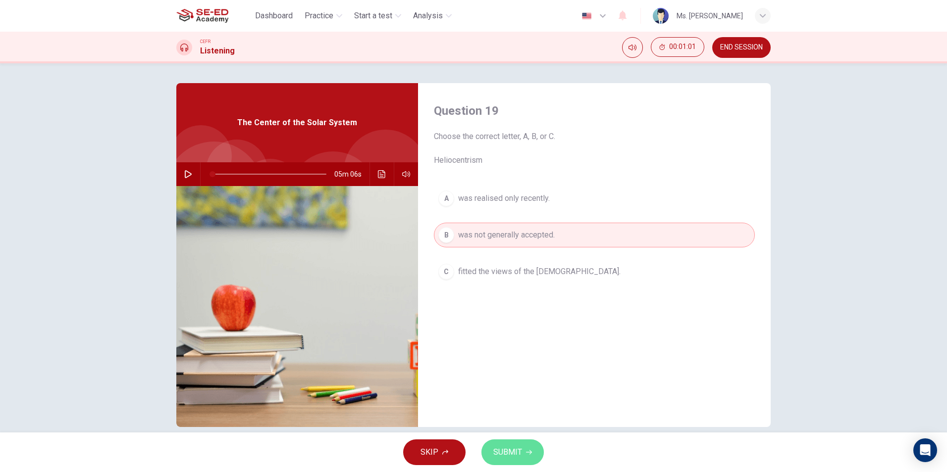
click at [521, 447] on span "SUBMIT" at bounding box center [507, 453] width 29 height 14
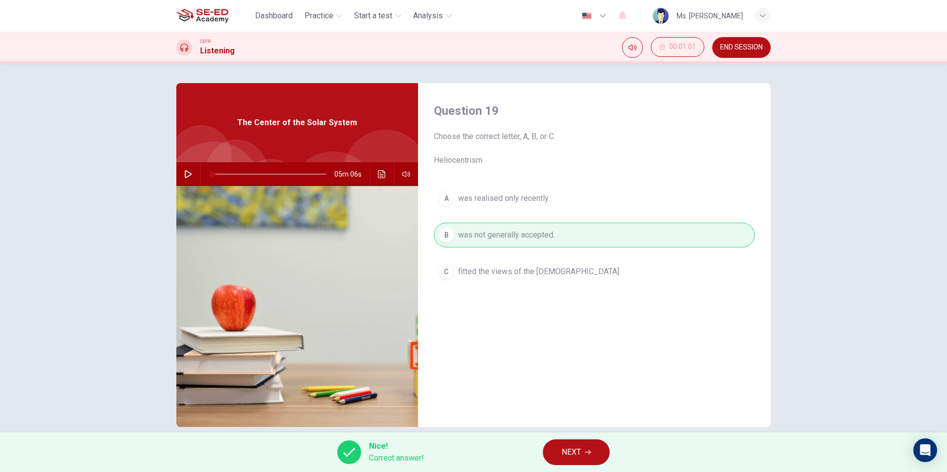
click at [574, 448] on span "NEXT" at bounding box center [571, 453] width 19 height 14
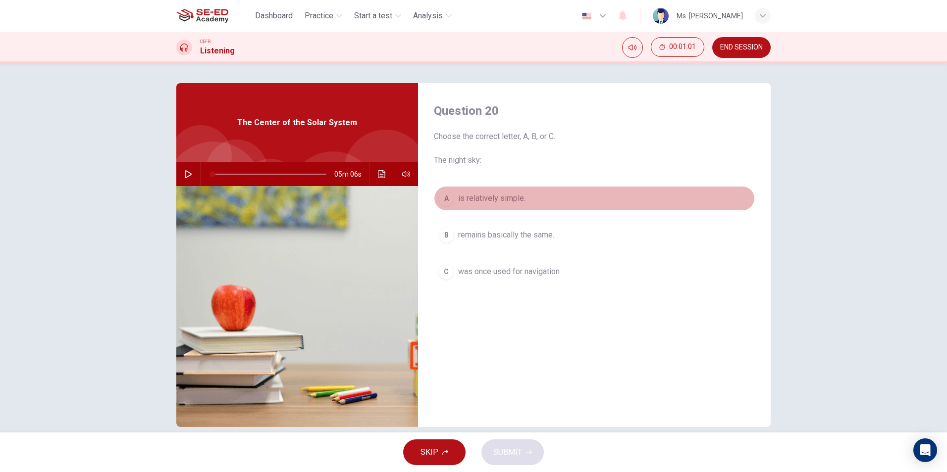
click at [470, 205] on button "A is relatively simple." at bounding box center [594, 198] width 321 height 25
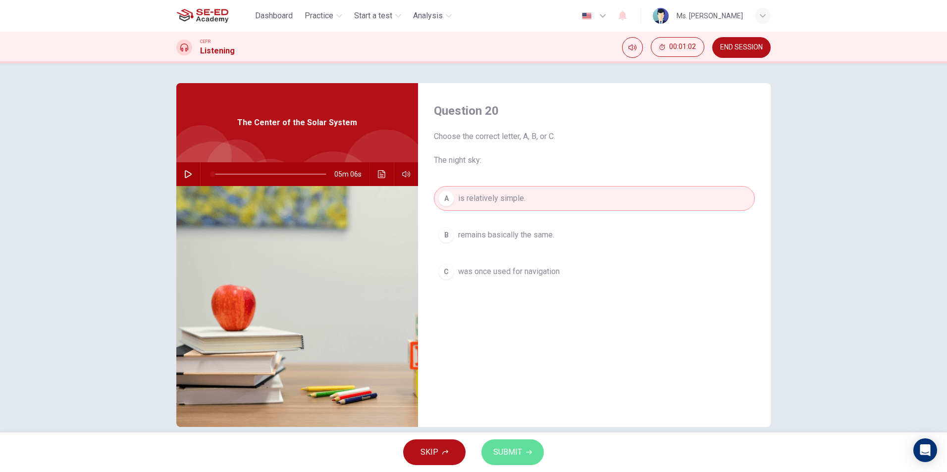
click at [510, 453] on span "SUBMIT" at bounding box center [507, 453] width 29 height 14
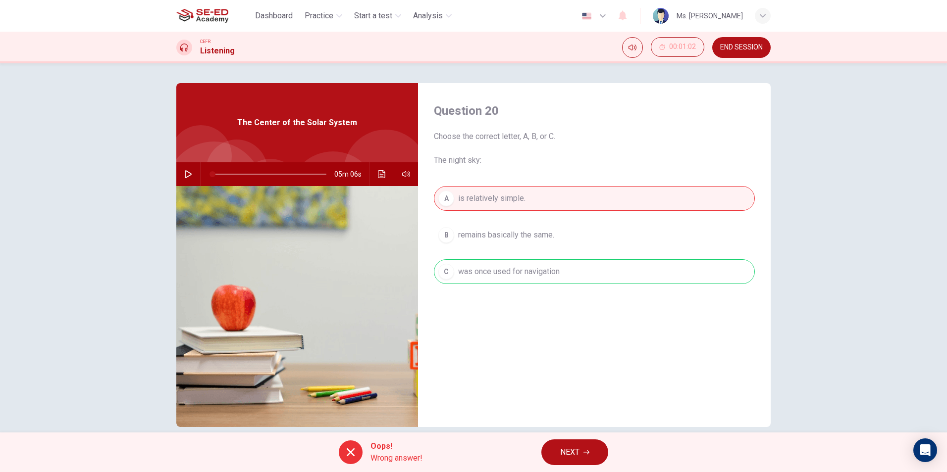
click at [569, 451] on span "NEXT" at bounding box center [569, 453] width 19 height 14
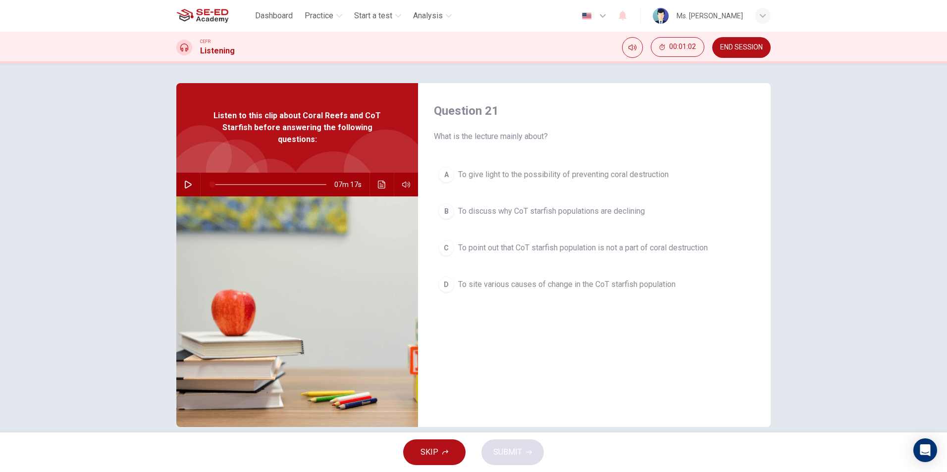
click at [517, 258] on button "C To point out that CoT starfish population is not a part of coral destruction" at bounding box center [594, 248] width 321 height 25
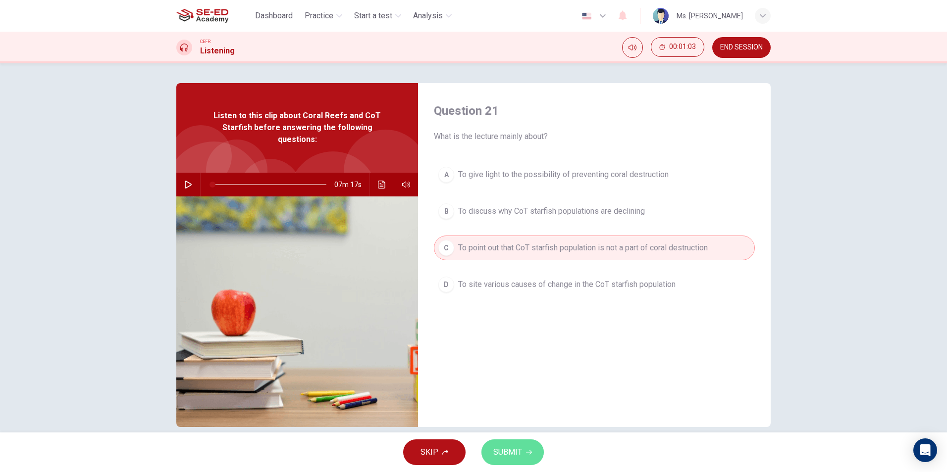
click at [511, 459] on span "SUBMIT" at bounding box center [507, 453] width 29 height 14
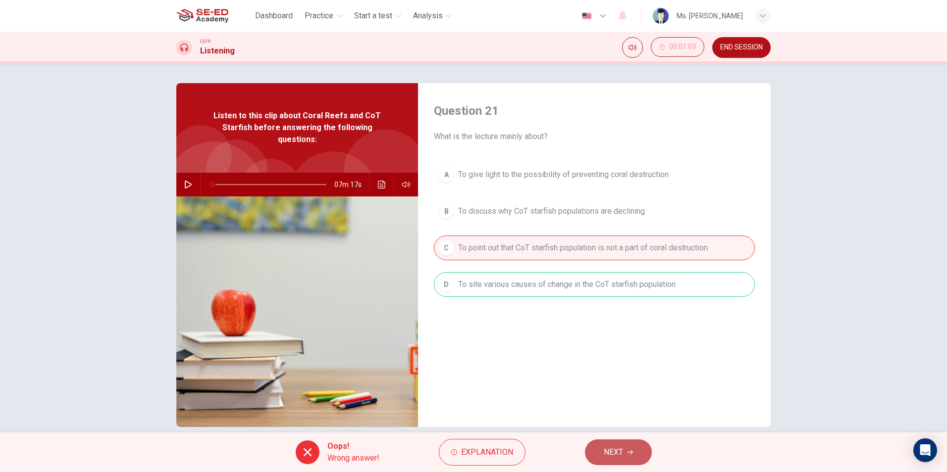
click at [609, 447] on span "NEXT" at bounding box center [613, 453] width 19 height 14
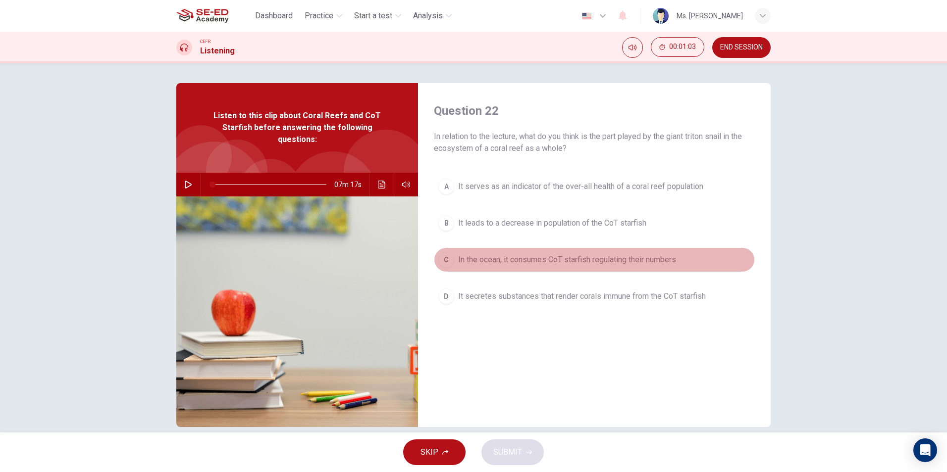
click at [562, 270] on button "C In the ocean, it consumes CoT starfish regulating their numbers" at bounding box center [594, 260] width 321 height 25
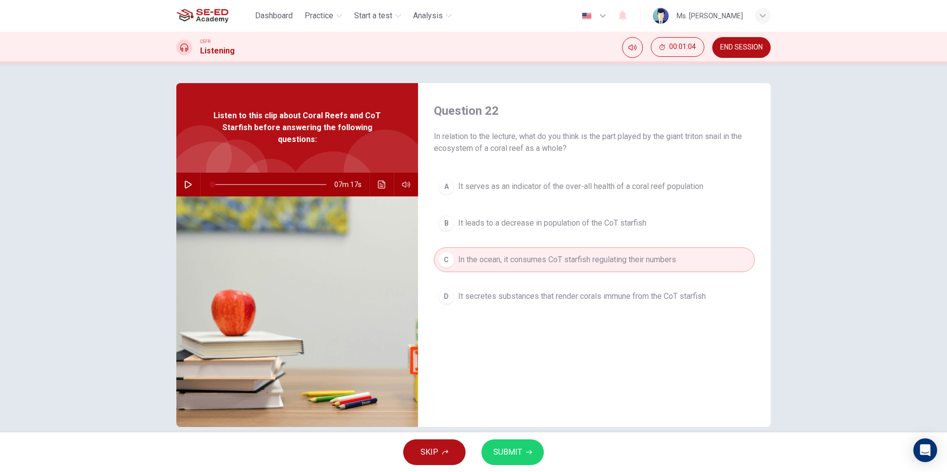
click at [507, 451] on span "SUBMIT" at bounding box center [507, 453] width 29 height 14
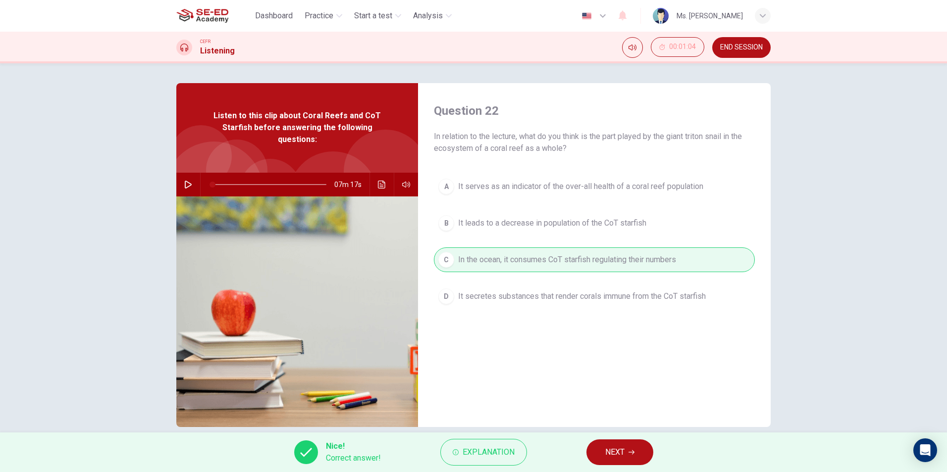
click at [616, 454] on span "NEXT" at bounding box center [614, 453] width 19 height 14
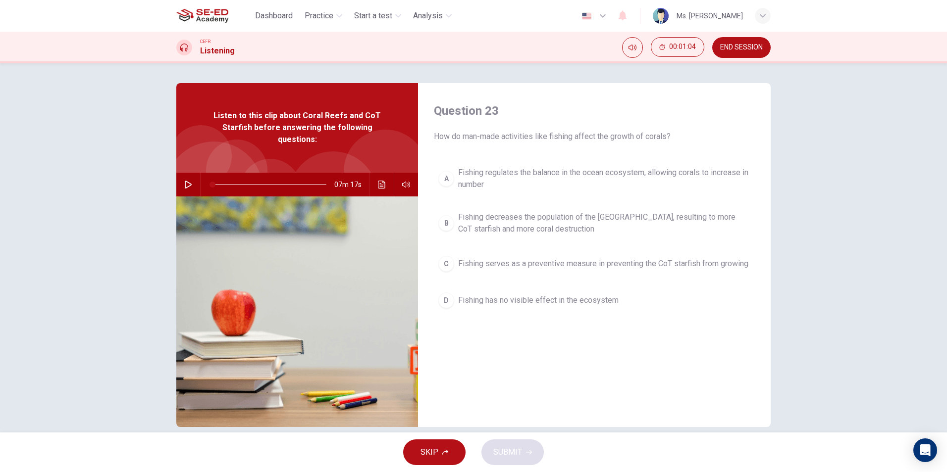
click at [591, 224] on span "Fishing decreases the population of the [GEOGRAPHIC_DATA], resulting to more Co…" at bounding box center [604, 223] width 292 height 24
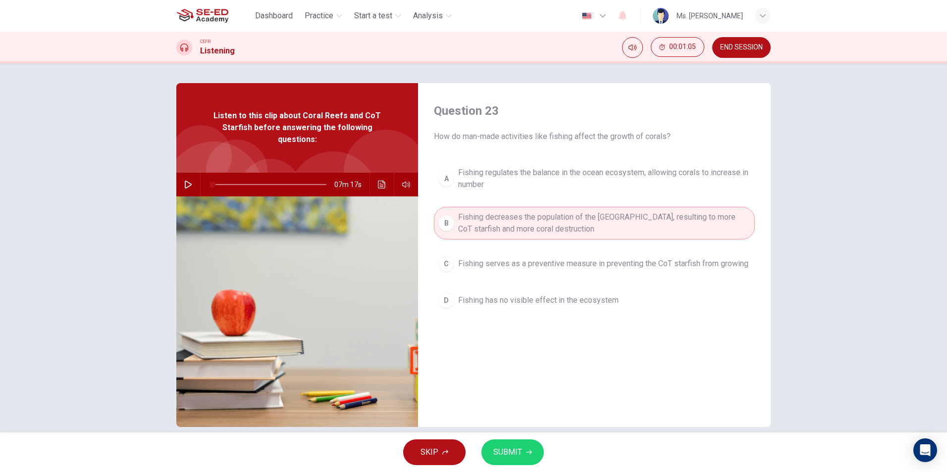
click at [526, 452] on icon "button" at bounding box center [529, 453] width 6 height 6
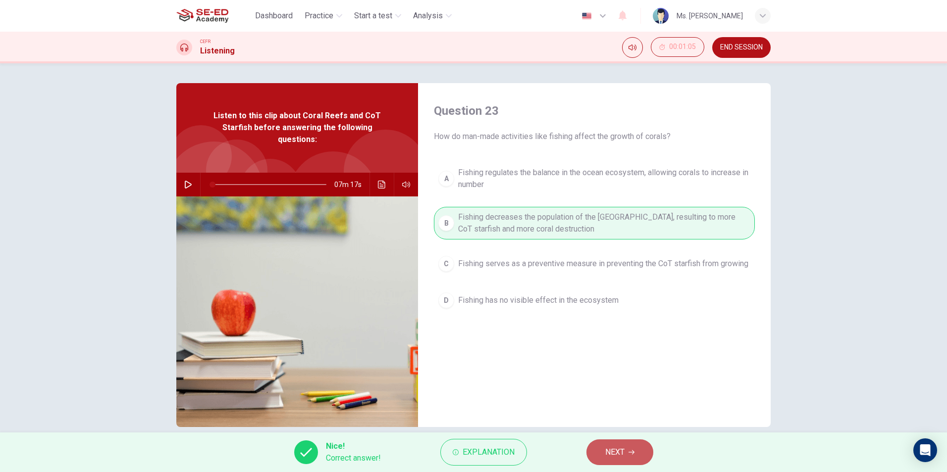
click at [633, 449] on button "NEXT" at bounding box center [619, 453] width 67 height 26
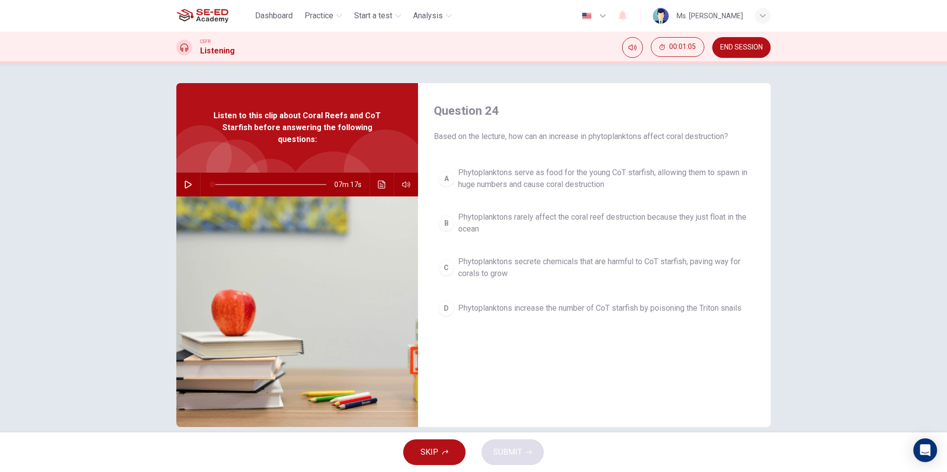
click at [521, 189] on span "Phytoplanktons serve as food for the young CoT starfish, allowing them to spawn…" at bounding box center [604, 179] width 292 height 24
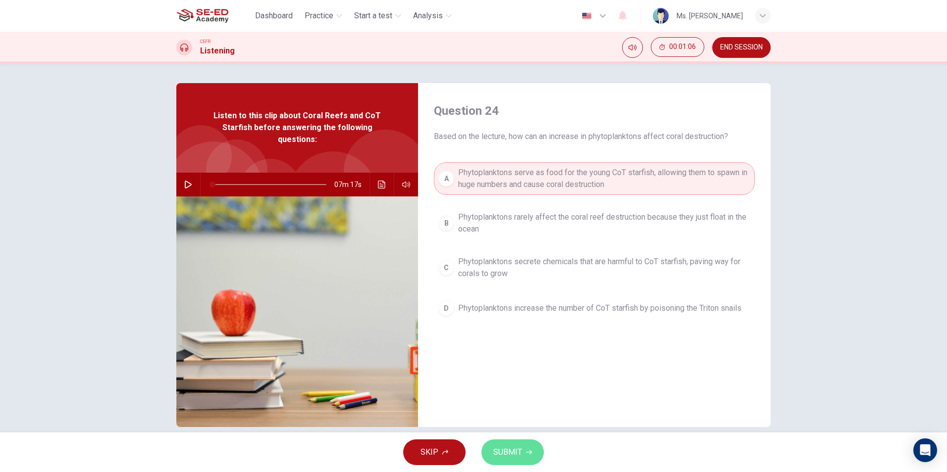
click at [524, 454] on button "SUBMIT" at bounding box center [512, 453] width 62 height 26
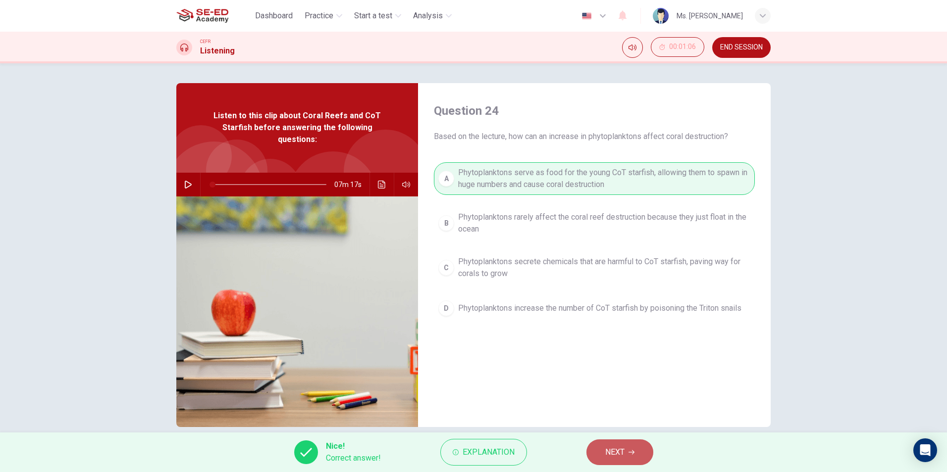
click at [616, 452] on span "NEXT" at bounding box center [614, 453] width 19 height 14
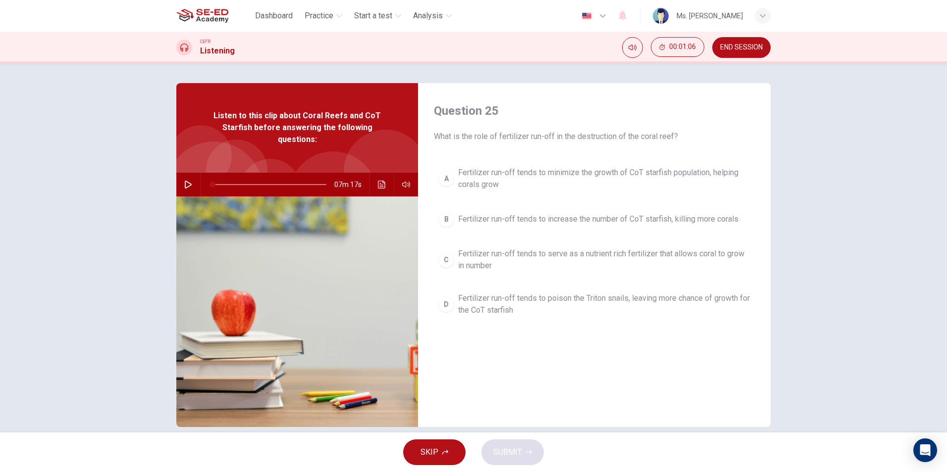
click at [579, 267] on span "Fertilizer run-off tends to serve as a nutrient rich fertilizer that allows cor…" at bounding box center [604, 260] width 292 height 24
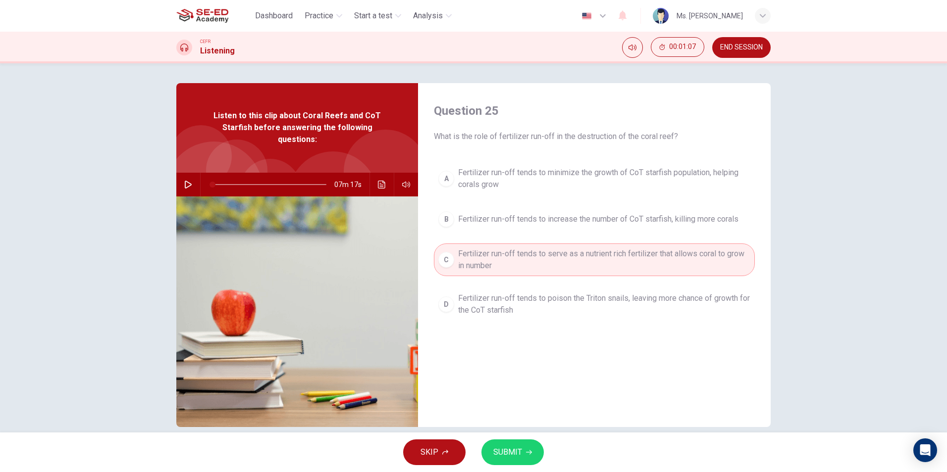
click at [531, 452] on button "SUBMIT" at bounding box center [512, 453] width 62 height 26
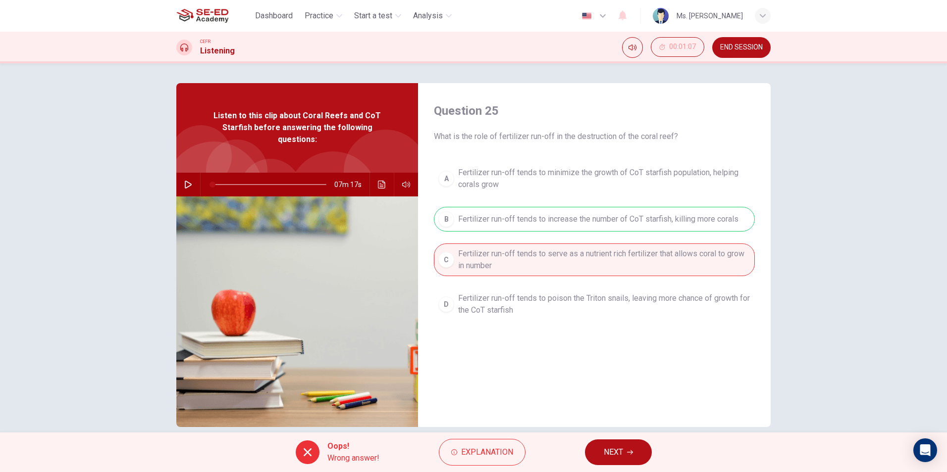
click at [620, 456] on span "NEXT" at bounding box center [613, 453] width 19 height 14
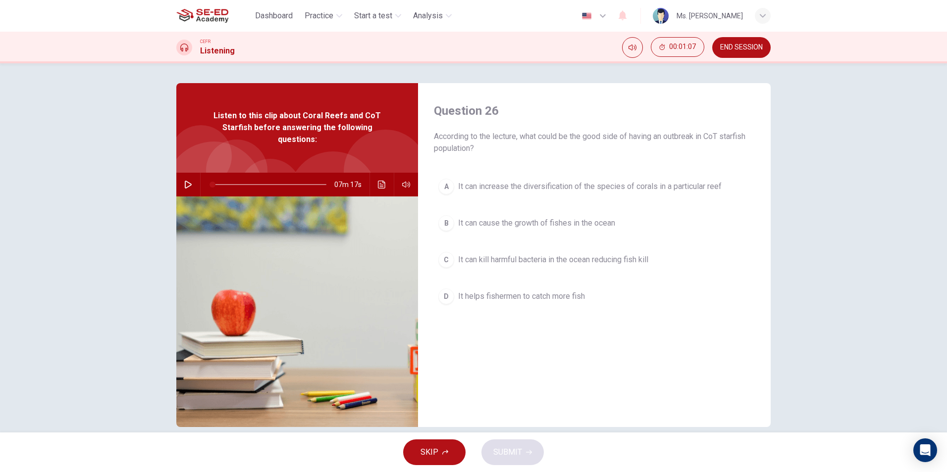
click at [573, 276] on div "A It can increase the diversification of the species of corals in a particular …" at bounding box center [594, 251] width 321 height 155
drag, startPoint x: 581, startPoint y: 258, endPoint x: 573, endPoint y: 276, distance: 19.7
click at [581, 260] on span "It can kill harmful bacteria in the ocean reducing fish kill" at bounding box center [553, 260] width 190 height 12
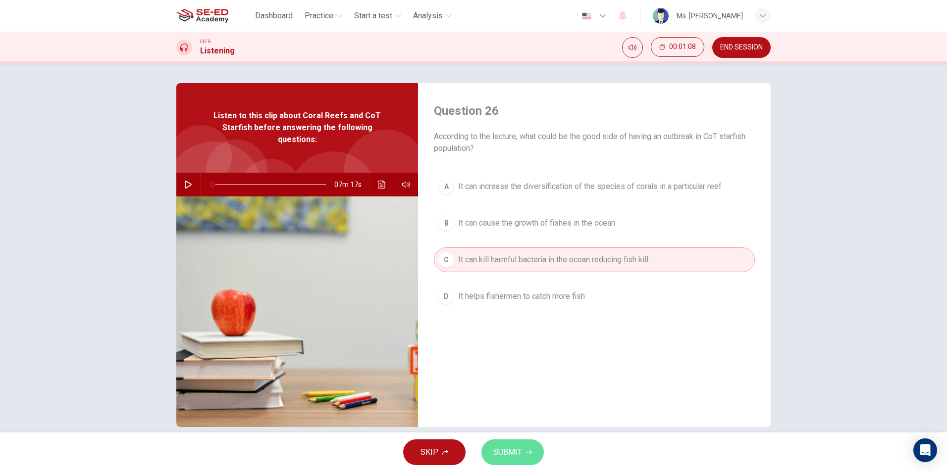
click at [517, 452] on span "SUBMIT" at bounding box center [507, 453] width 29 height 14
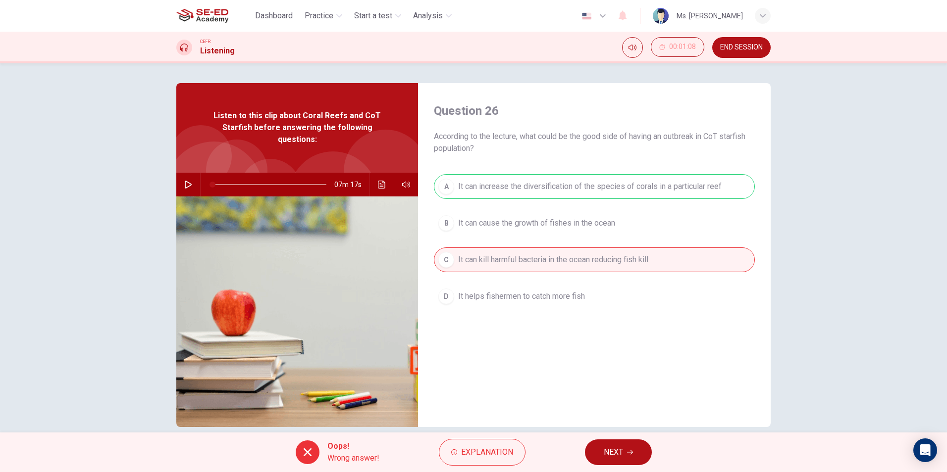
click at [615, 462] on button "NEXT" at bounding box center [618, 453] width 67 height 26
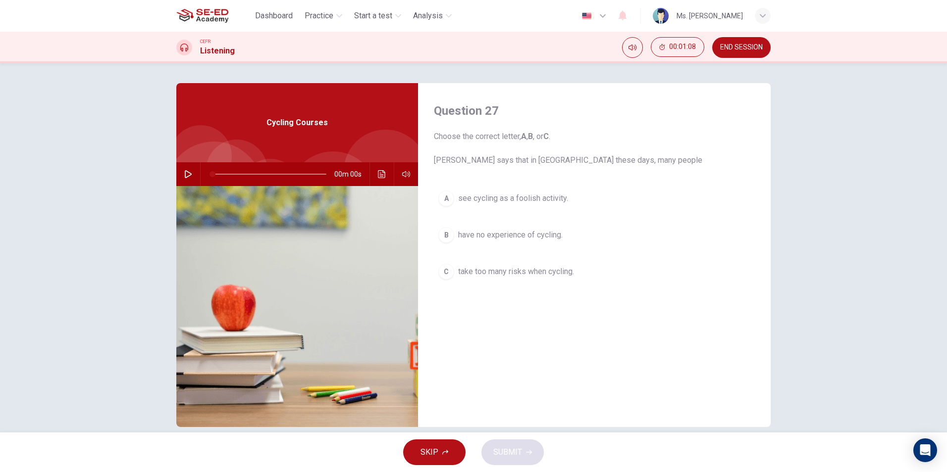
click at [519, 220] on div "A see cycling as a foolish activity. B have no experience of cycling. C take to…" at bounding box center [594, 245] width 321 height 118
click at [512, 230] on span "have no experience of cycling." at bounding box center [510, 235] width 105 height 12
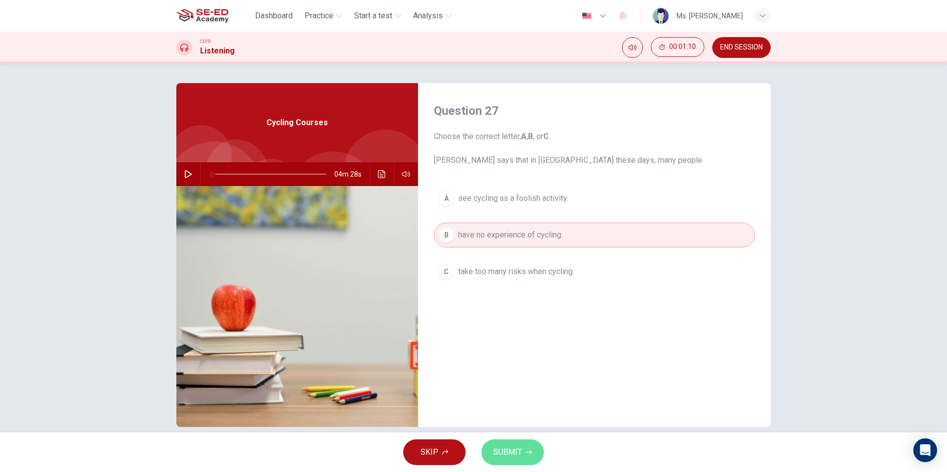
click at [528, 447] on button "SUBMIT" at bounding box center [512, 453] width 62 height 26
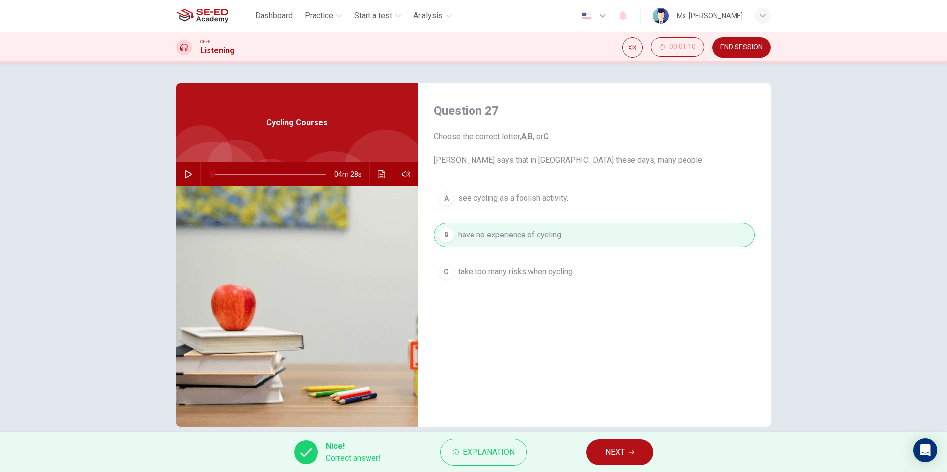
click at [614, 458] on span "NEXT" at bounding box center [614, 453] width 19 height 14
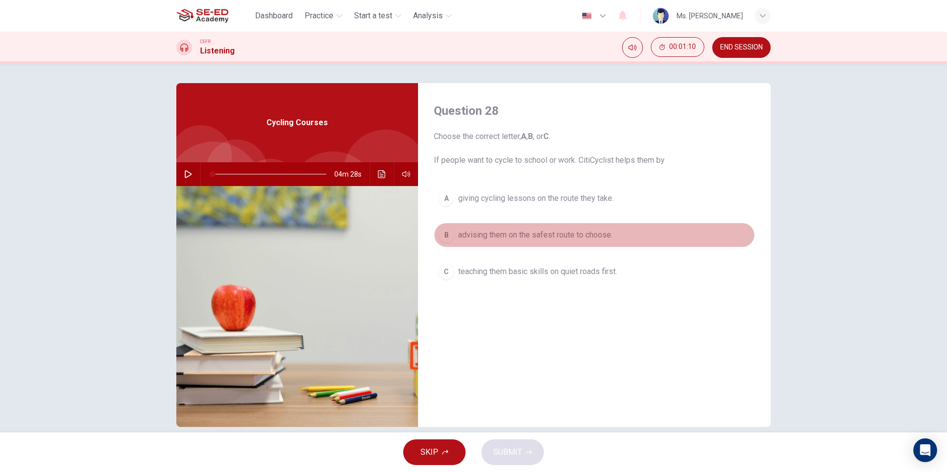
drag, startPoint x: 558, startPoint y: 241, endPoint x: 540, endPoint y: 320, distance: 81.6
click at [554, 247] on button "B advising them on the safest route to choose." at bounding box center [594, 235] width 321 height 25
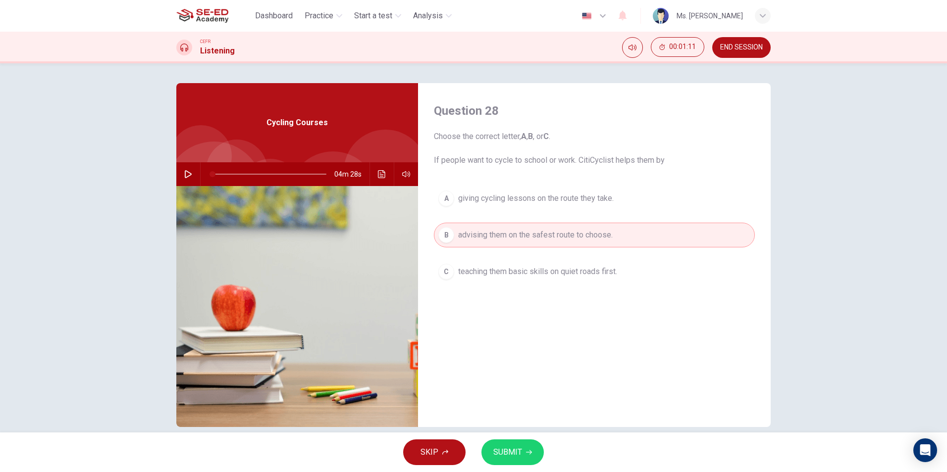
click at [528, 461] on button "SUBMIT" at bounding box center [512, 453] width 62 height 26
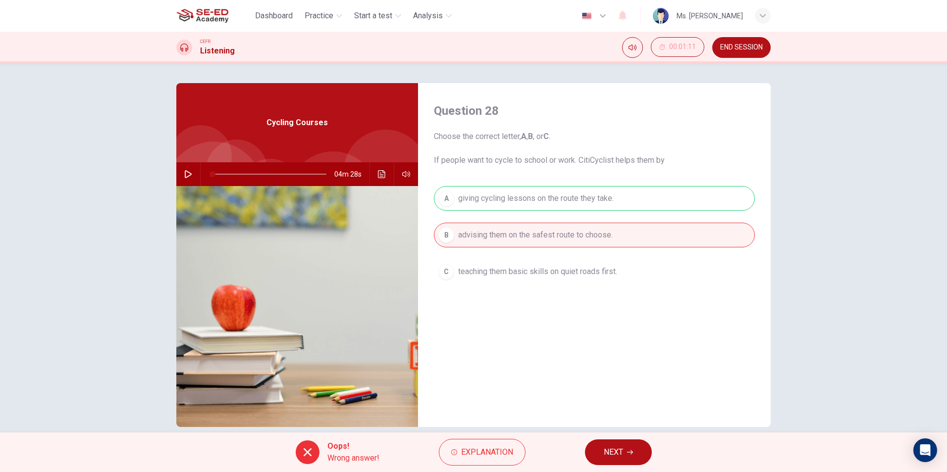
click at [614, 465] on button "NEXT" at bounding box center [618, 453] width 67 height 26
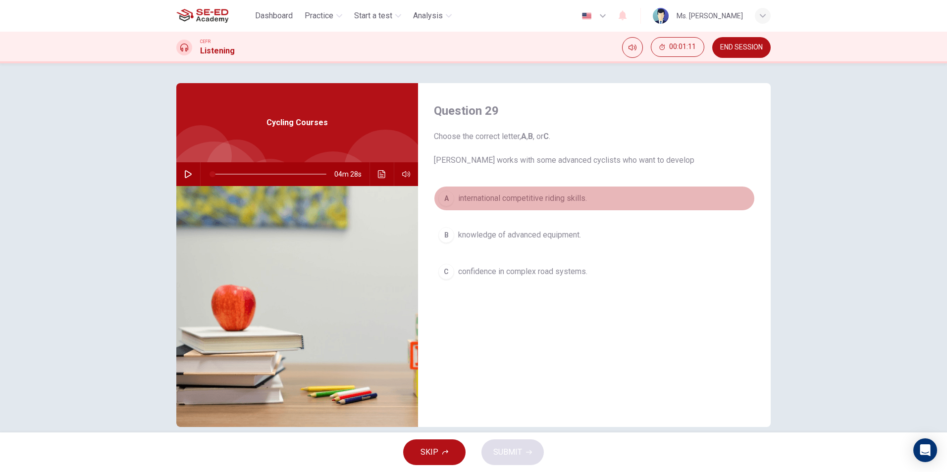
click at [581, 205] on button "A international competitive riding skills." at bounding box center [594, 198] width 321 height 25
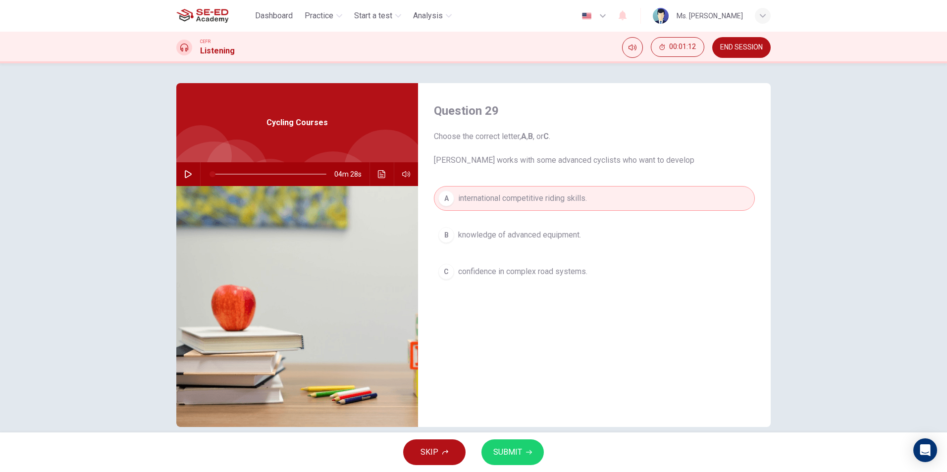
click at [526, 448] on button "SUBMIT" at bounding box center [512, 453] width 62 height 26
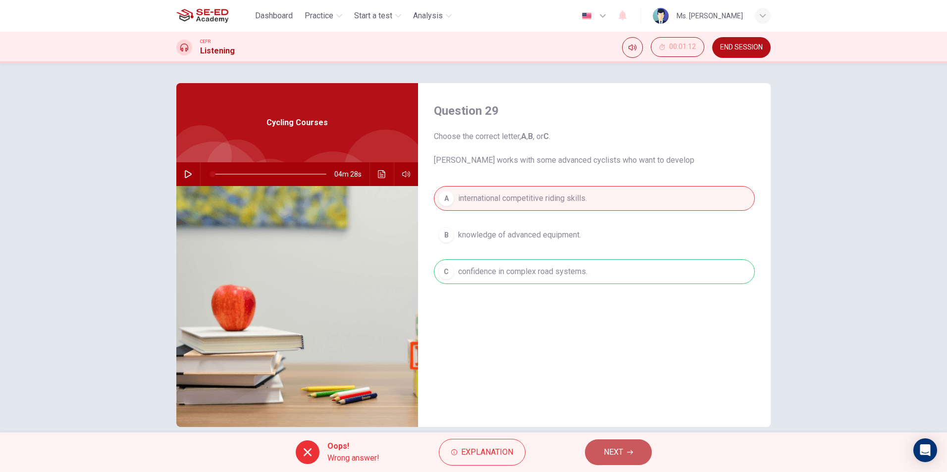
click at [640, 451] on button "NEXT" at bounding box center [618, 453] width 67 height 26
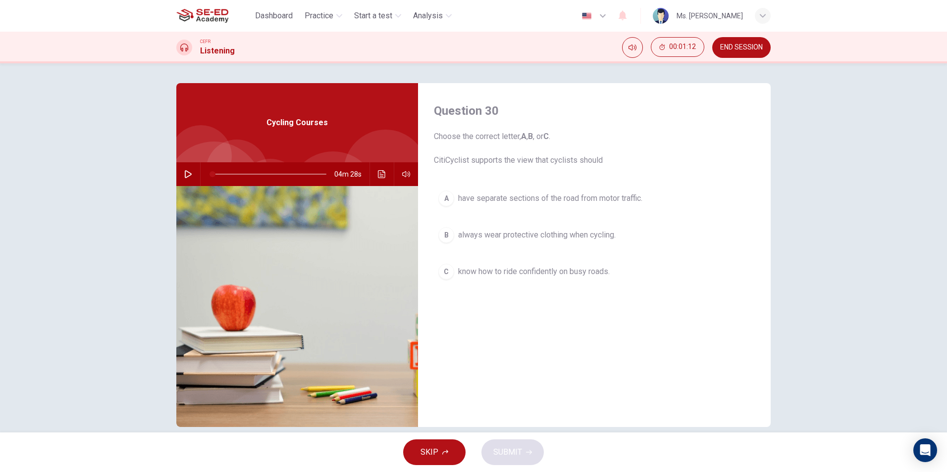
drag, startPoint x: 562, startPoint y: 263, endPoint x: 530, endPoint y: 306, distance: 52.7
click at [561, 264] on button "C know how to ride confidently on busy roads." at bounding box center [594, 272] width 321 height 25
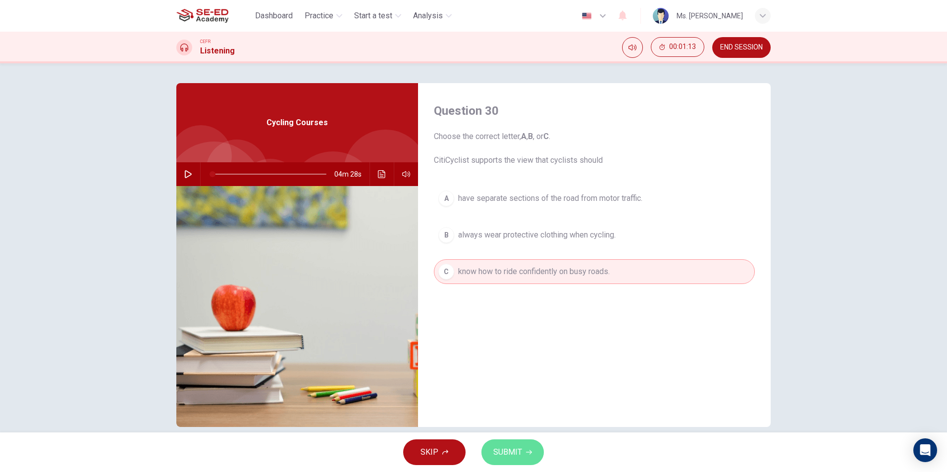
click at [504, 446] on span "SUBMIT" at bounding box center [507, 453] width 29 height 14
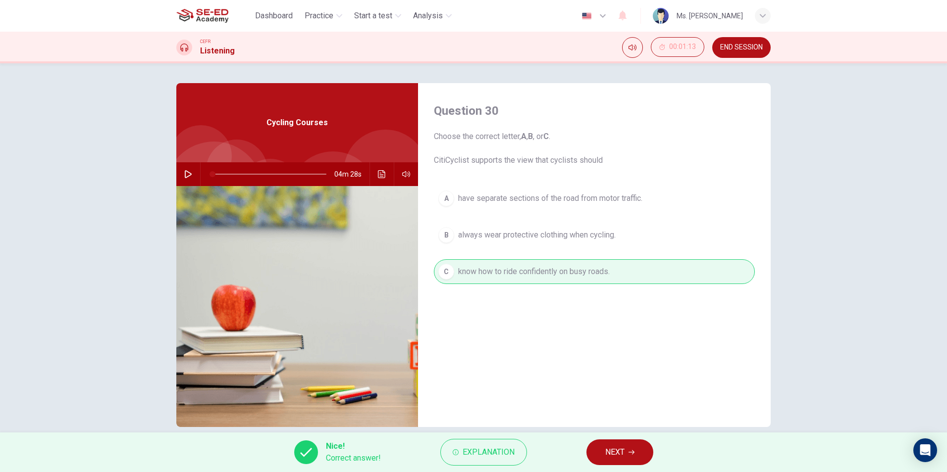
click at [607, 441] on button "NEXT" at bounding box center [619, 453] width 67 height 26
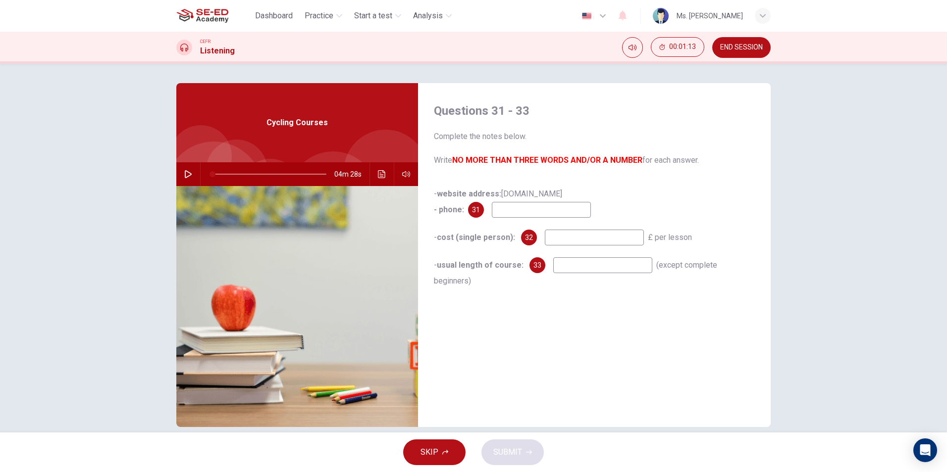
click at [500, 215] on input at bounding box center [541, 210] width 99 height 16
click at [446, 457] on button "SKIP" at bounding box center [434, 453] width 62 height 26
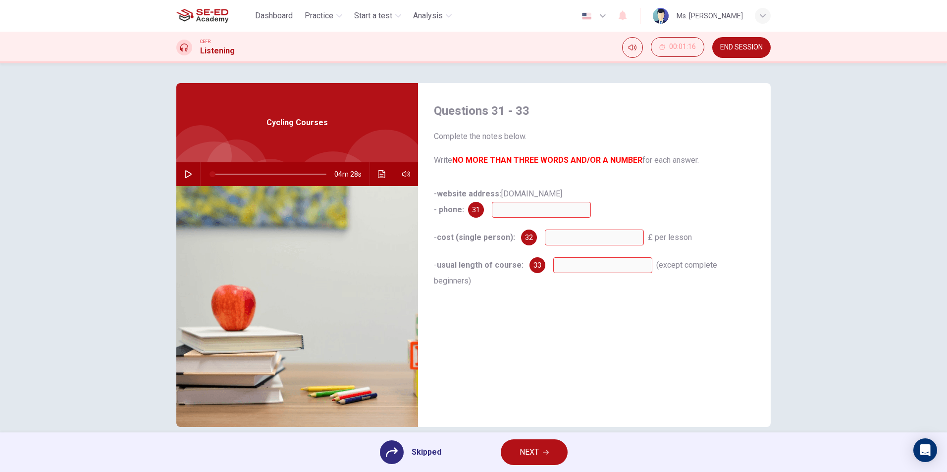
click at [558, 451] on button "NEXT" at bounding box center [534, 453] width 67 height 26
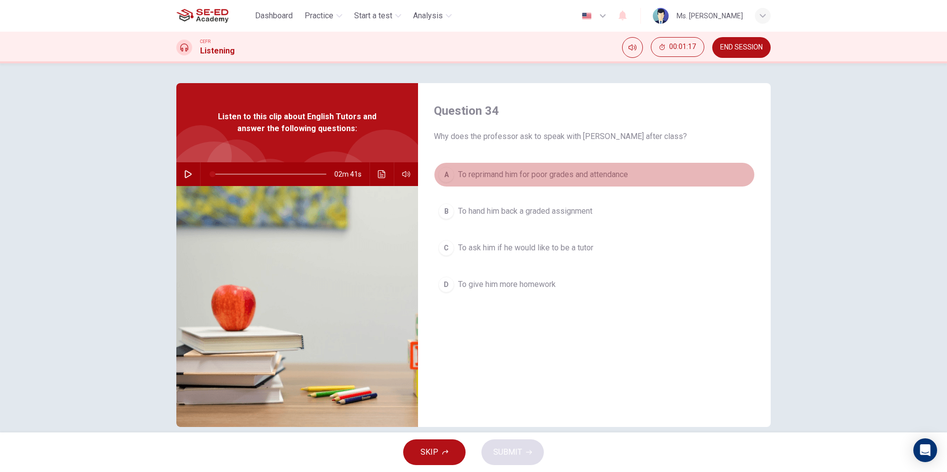
click at [537, 177] on span "To reprimand him for poor grades and attendance" at bounding box center [543, 175] width 170 height 12
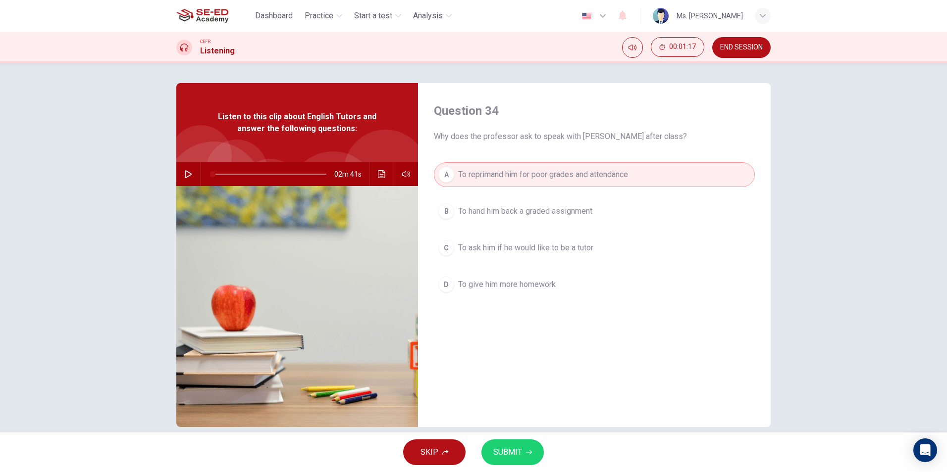
click at [513, 451] on span "SUBMIT" at bounding box center [507, 453] width 29 height 14
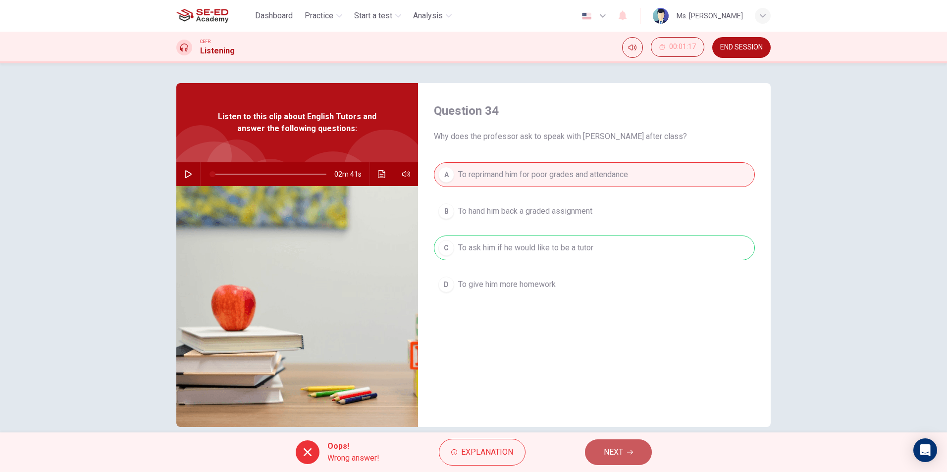
click at [626, 463] on button "NEXT" at bounding box center [618, 453] width 67 height 26
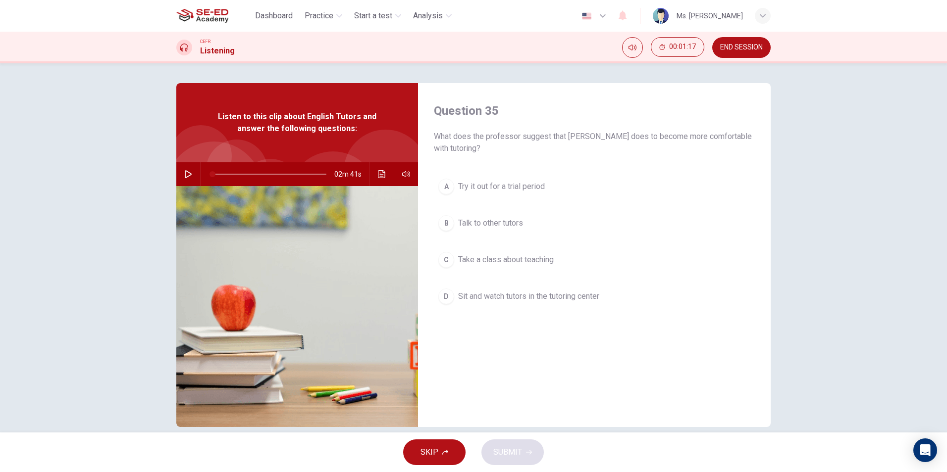
click at [515, 294] on span "Sit and watch tutors in the tutoring center" at bounding box center [528, 297] width 141 height 12
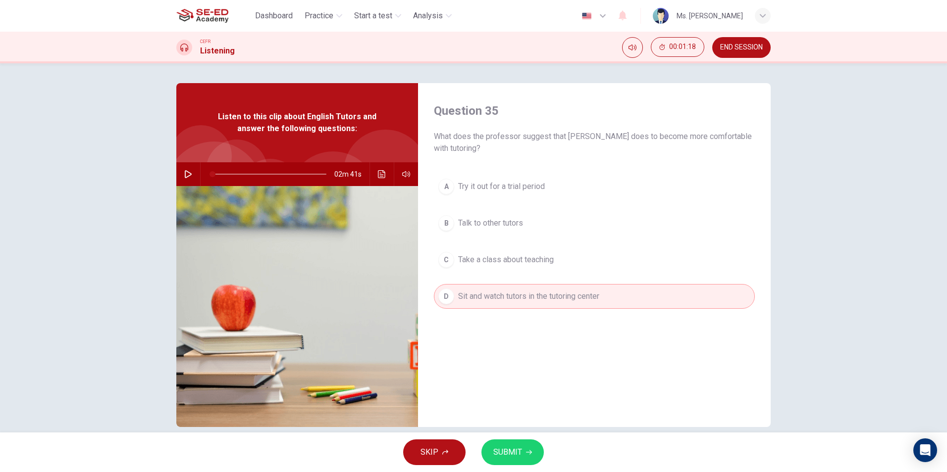
click at [523, 447] on button "SUBMIT" at bounding box center [512, 453] width 62 height 26
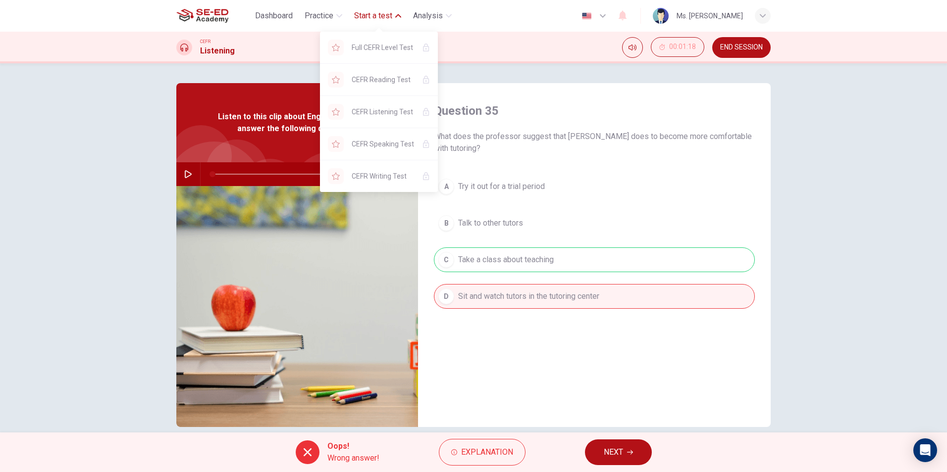
click at [375, 17] on span "Start a test" at bounding box center [373, 16] width 38 height 12
click at [394, 12] on button "Start a test" at bounding box center [377, 16] width 55 height 18
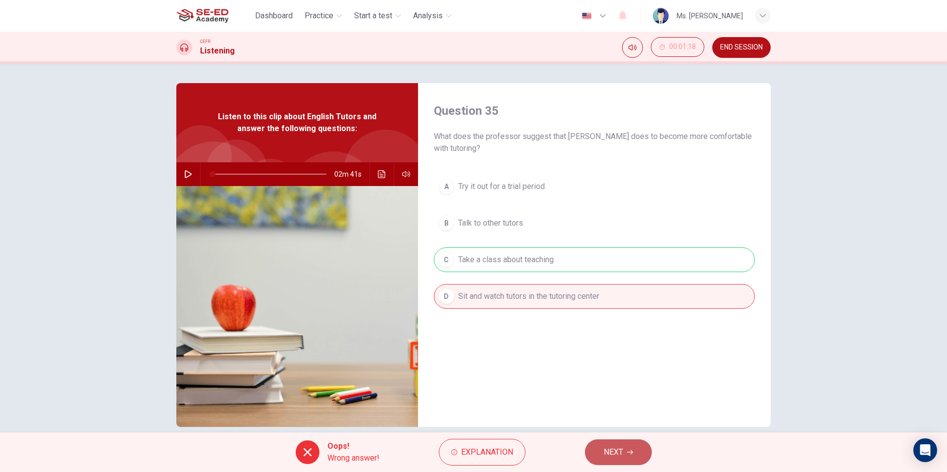
click at [642, 455] on button "NEXT" at bounding box center [618, 453] width 67 height 26
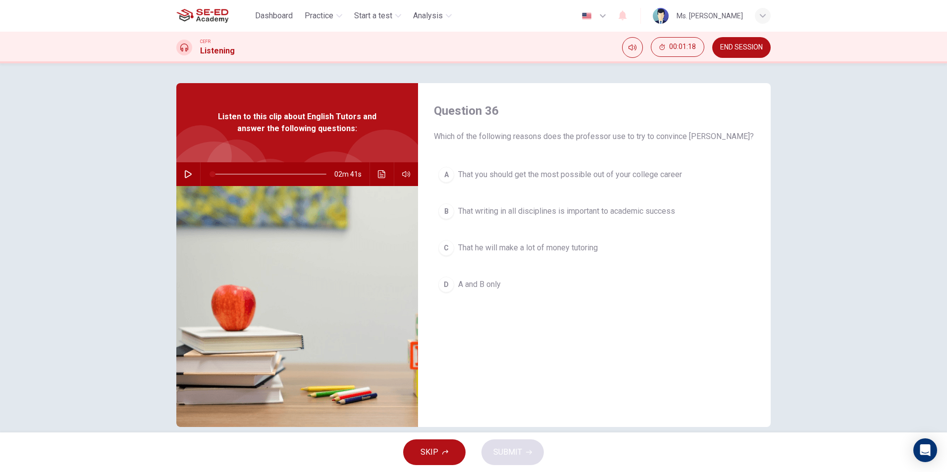
click at [584, 208] on span "That writing in all disciplines is important to academic success" at bounding box center [566, 212] width 217 height 12
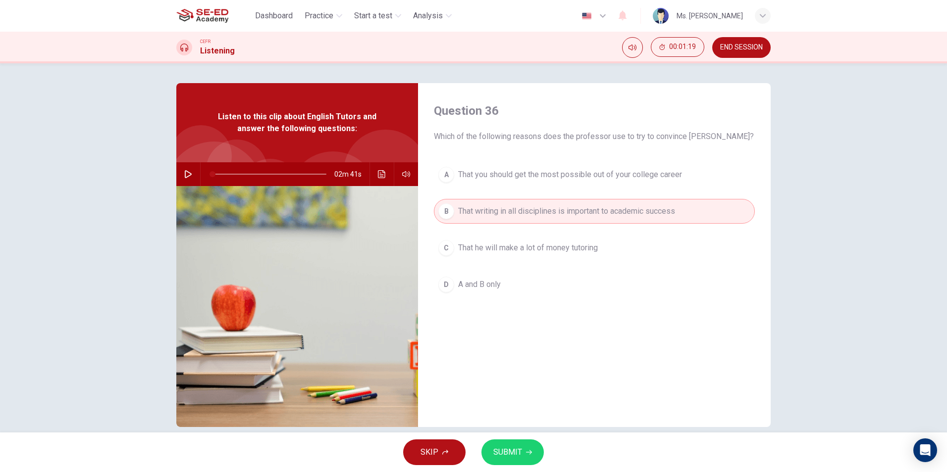
click at [531, 459] on button "SUBMIT" at bounding box center [512, 453] width 62 height 26
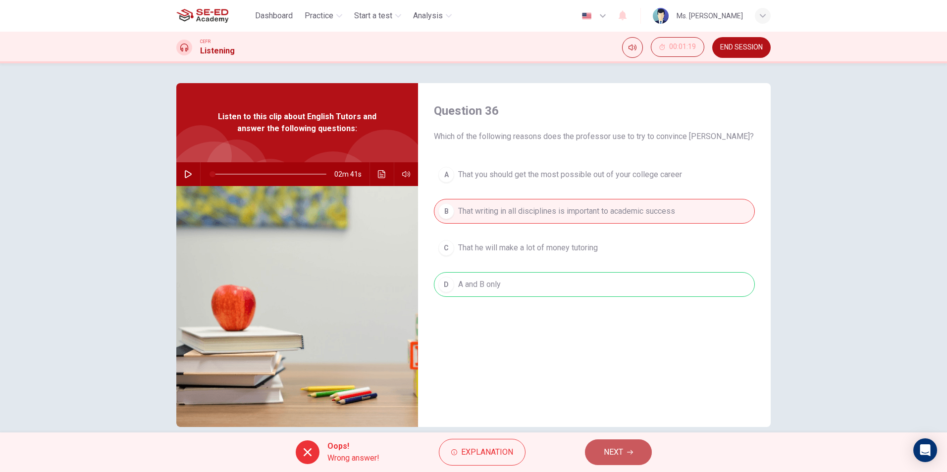
click at [626, 454] on button "NEXT" at bounding box center [618, 453] width 67 height 26
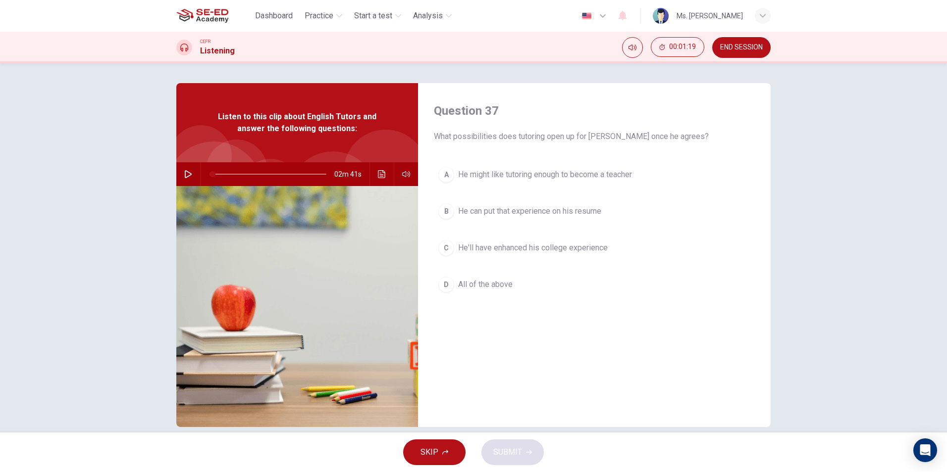
click at [594, 202] on button "B He can put that experience on his resume" at bounding box center [594, 211] width 321 height 25
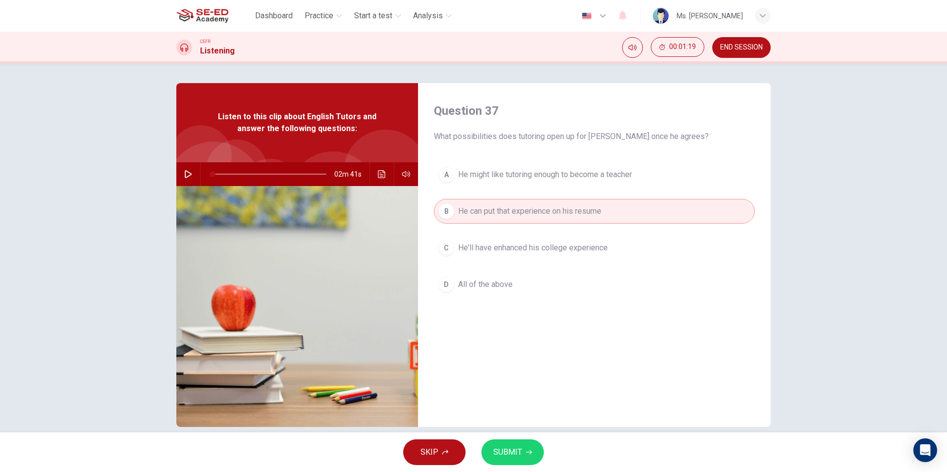
click at [520, 463] on button "SUBMIT" at bounding box center [512, 453] width 62 height 26
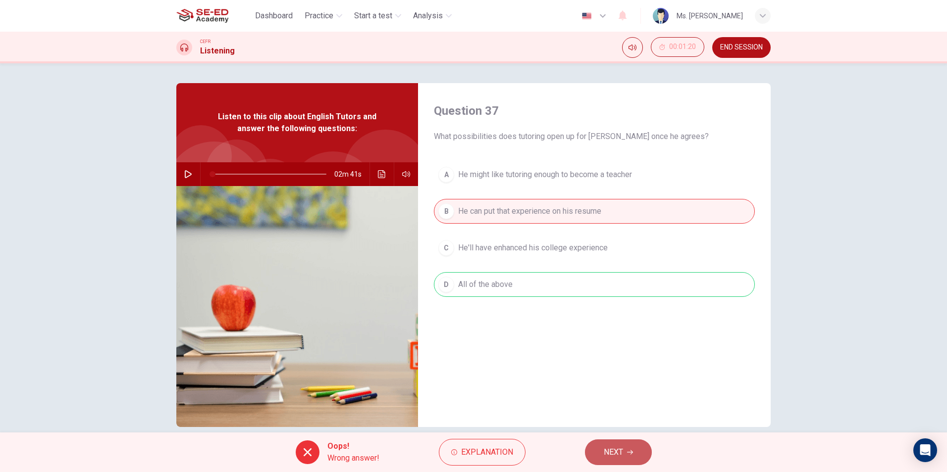
click at [622, 453] on span "NEXT" at bounding box center [613, 453] width 19 height 14
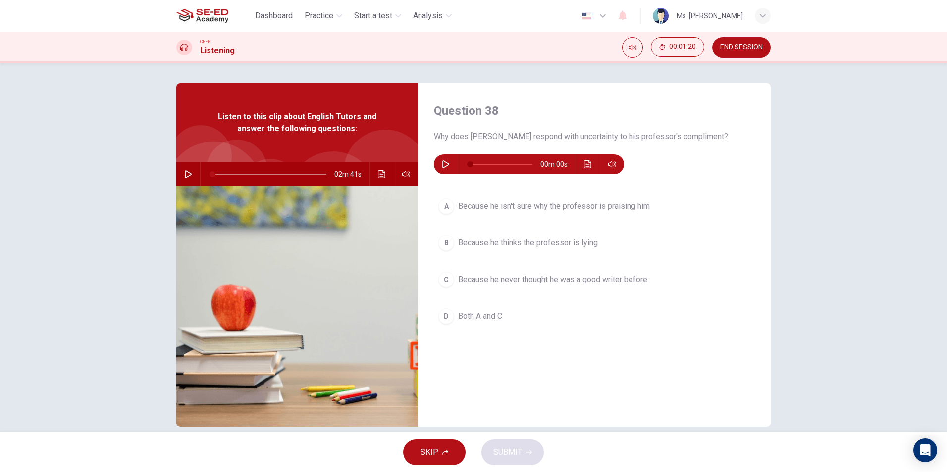
click at [595, 200] on button "A Because he isn't sure why the professor is praising him" at bounding box center [594, 206] width 321 height 25
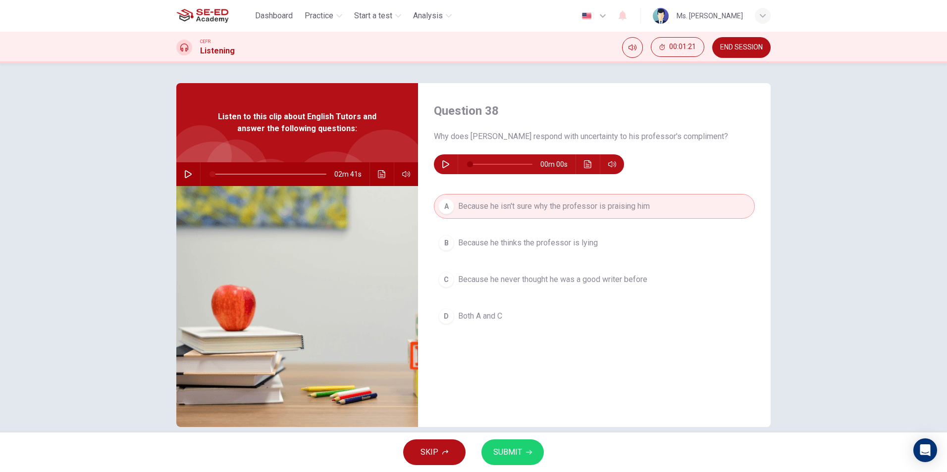
click at [527, 444] on button "SUBMIT" at bounding box center [512, 453] width 62 height 26
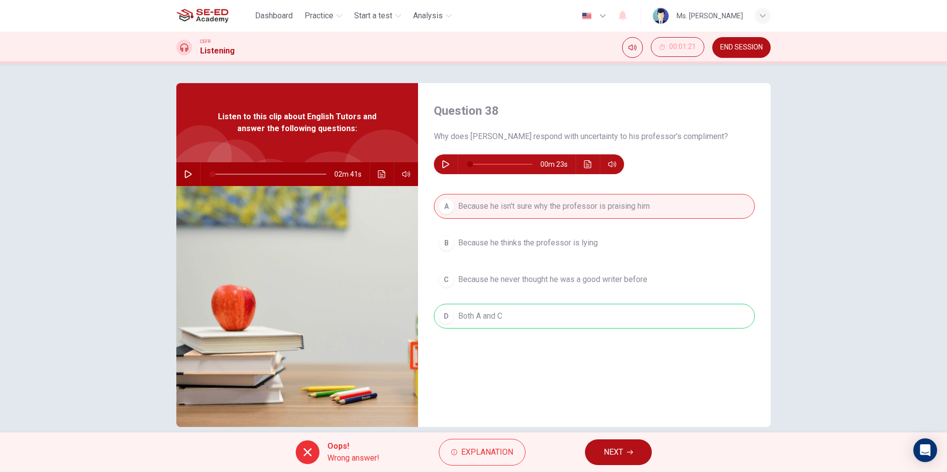
click at [621, 445] on button "NEXT" at bounding box center [618, 453] width 67 height 26
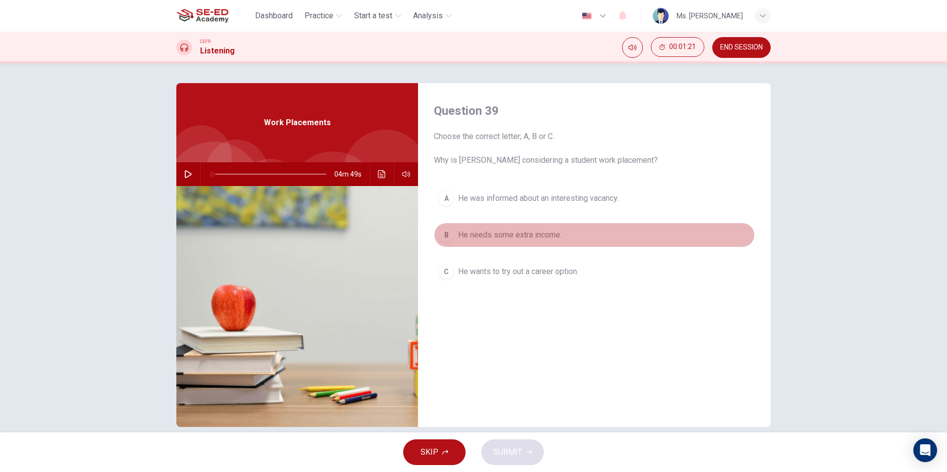
click at [495, 226] on button "B He needs some extra income." at bounding box center [594, 235] width 321 height 25
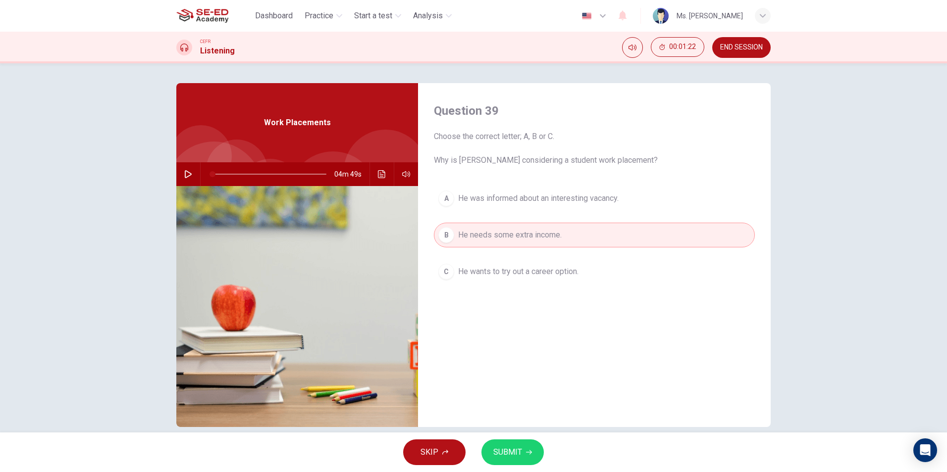
click at [519, 460] on button "SUBMIT" at bounding box center [512, 453] width 62 height 26
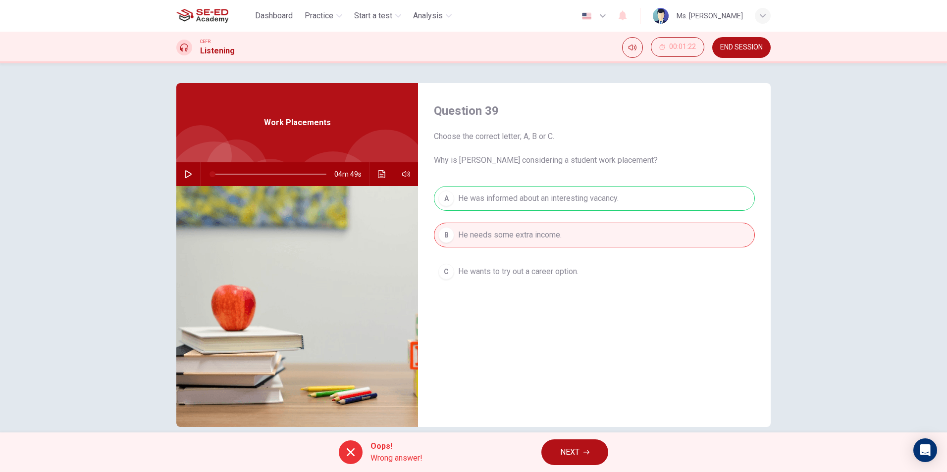
click at [579, 443] on button "NEXT" at bounding box center [574, 453] width 67 height 26
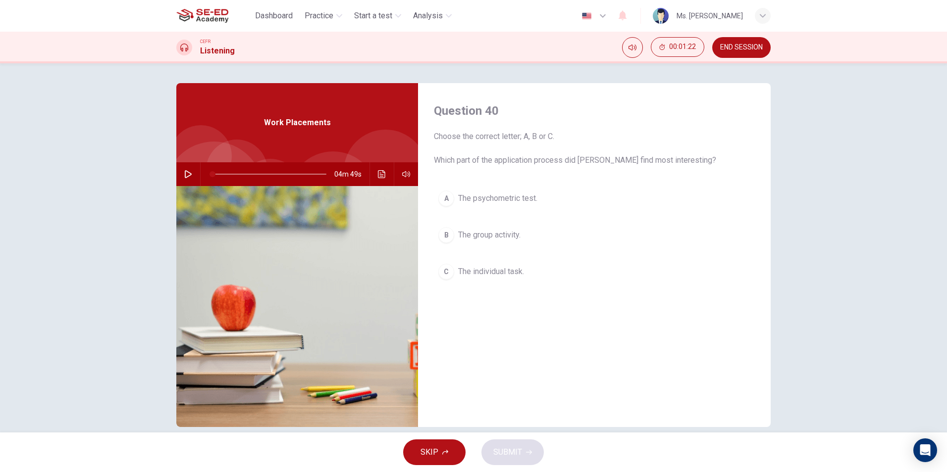
click at [541, 191] on button "A The psychometric test." at bounding box center [594, 198] width 321 height 25
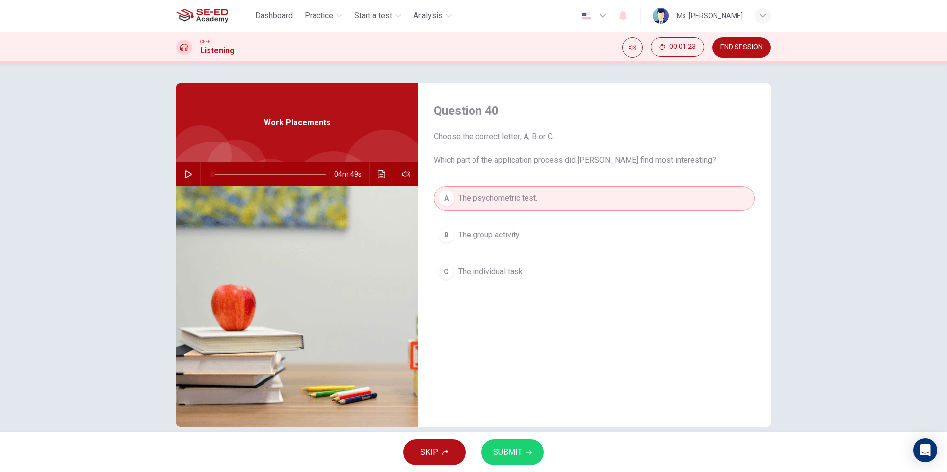
click at [524, 445] on button "SUBMIT" at bounding box center [512, 453] width 62 height 26
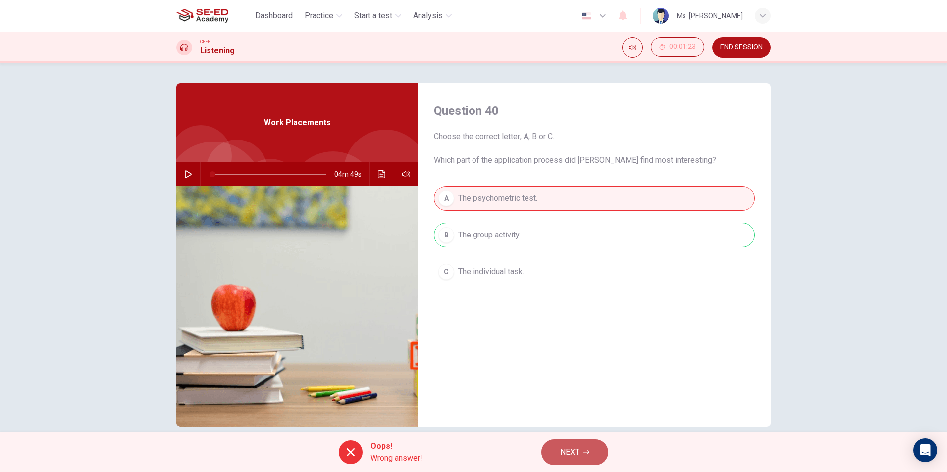
click at [559, 441] on button "NEXT" at bounding box center [574, 453] width 67 height 26
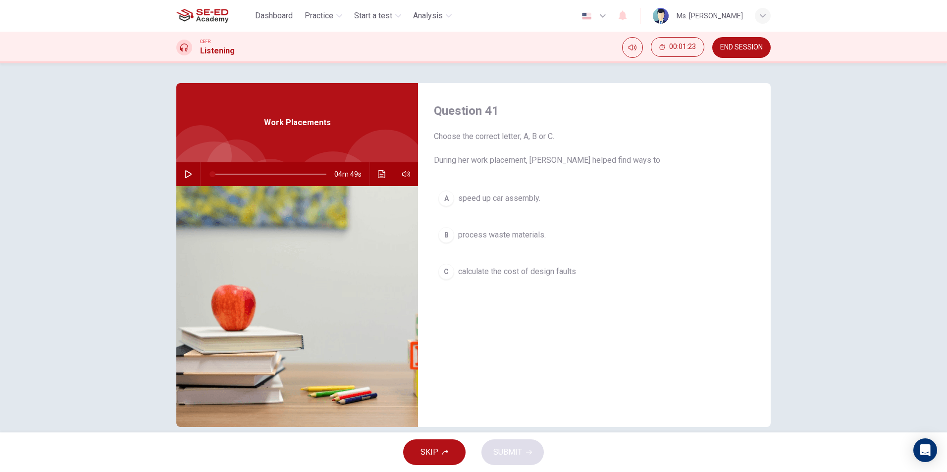
click at [541, 243] on button "B process waste materials." at bounding box center [594, 235] width 321 height 25
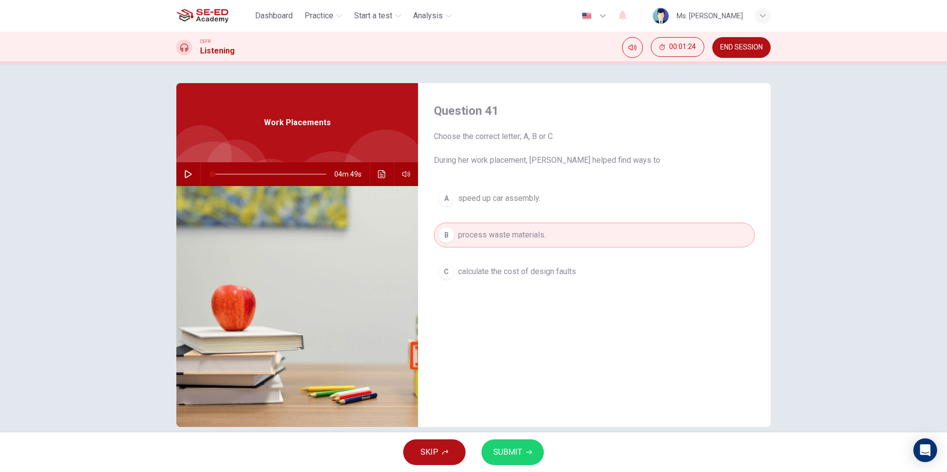
click at [523, 448] on button "SUBMIT" at bounding box center [512, 453] width 62 height 26
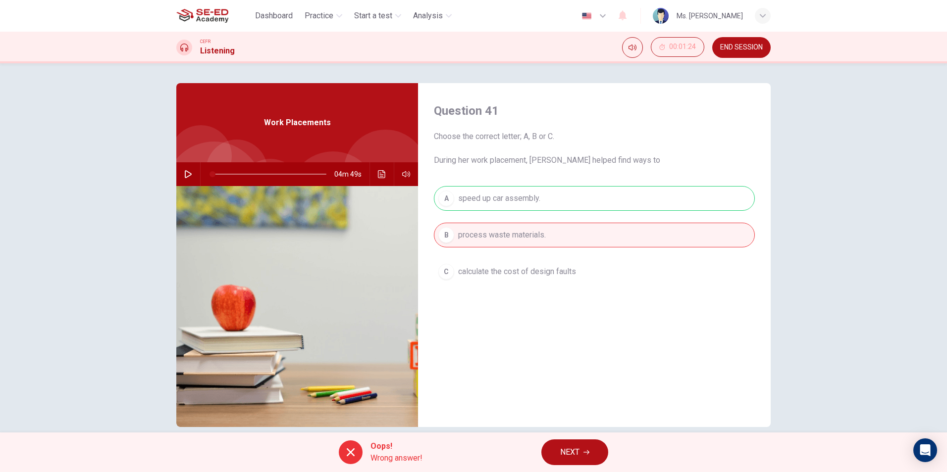
click at [571, 449] on button "NEXT" at bounding box center [574, 453] width 67 height 26
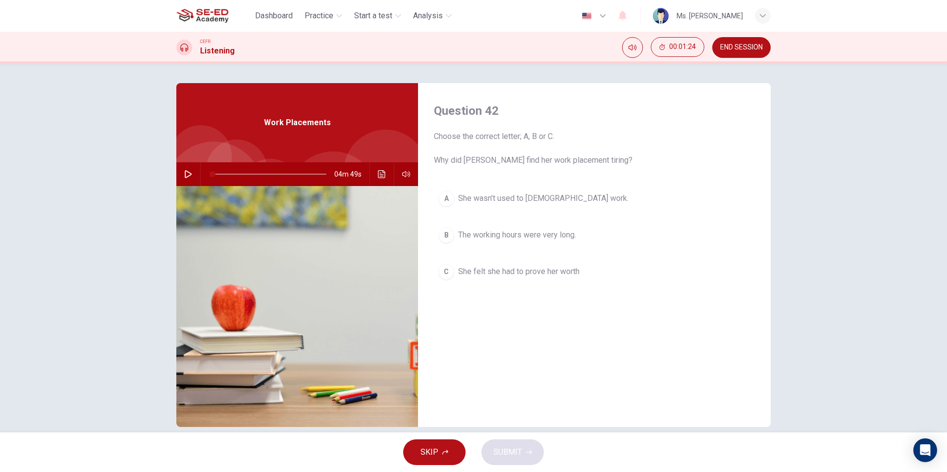
click at [564, 251] on div "A She wasn’t used to [DEMOGRAPHIC_DATA] work. B The working hours were very lon…" at bounding box center [594, 245] width 321 height 118
click at [564, 233] on span "The working hours were very long." at bounding box center [517, 235] width 118 height 12
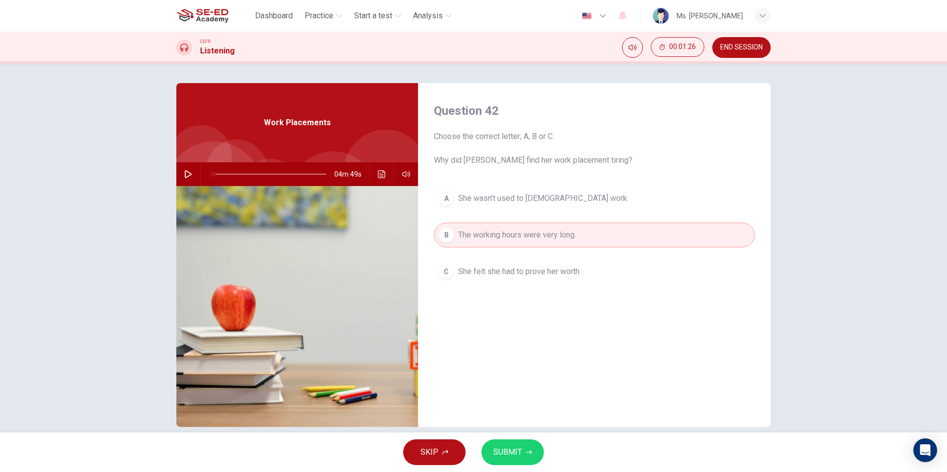
click at [526, 445] on button "SUBMIT" at bounding box center [512, 453] width 62 height 26
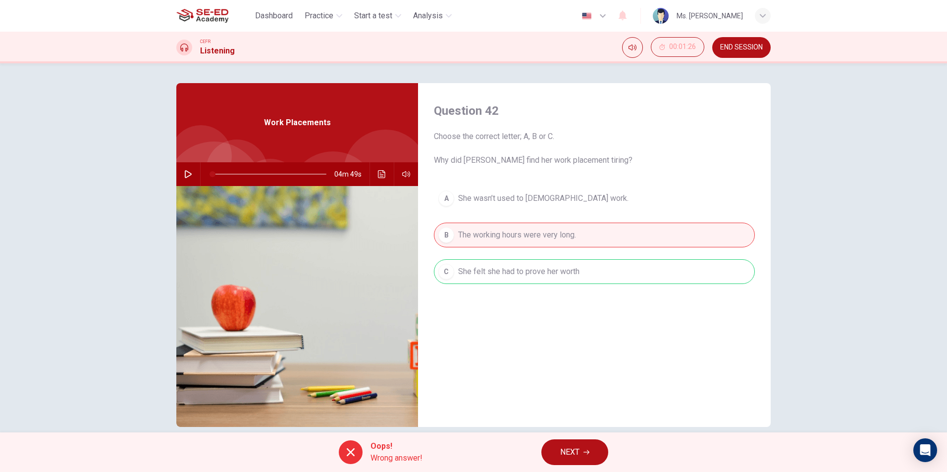
drag, startPoint x: 591, startPoint y: 452, endPoint x: 592, endPoint y: 439, distance: 12.9
click at [592, 452] on button "NEXT" at bounding box center [574, 453] width 67 height 26
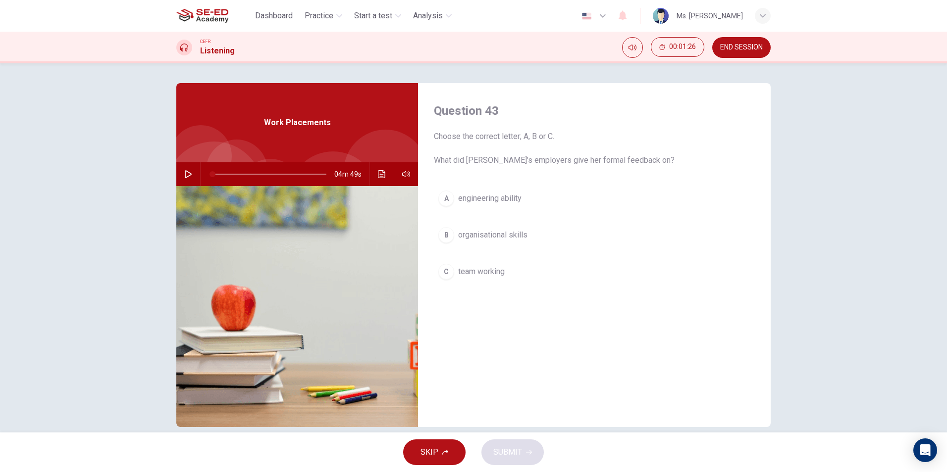
click at [575, 230] on button "B organisational skills" at bounding box center [594, 235] width 321 height 25
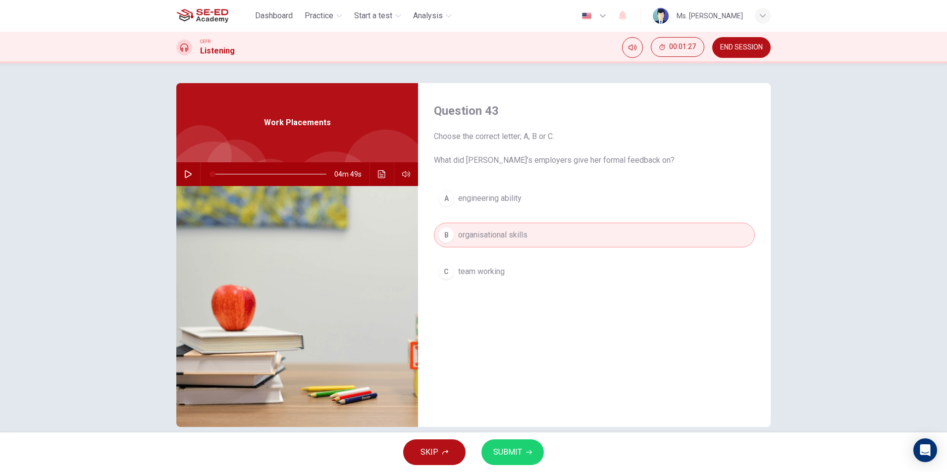
click at [519, 462] on button "SUBMIT" at bounding box center [512, 453] width 62 height 26
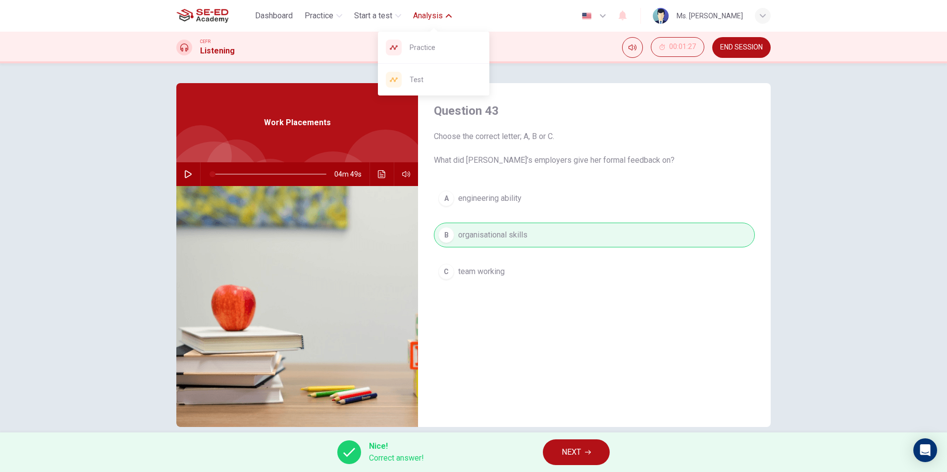
click at [419, 16] on span "Analysis" at bounding box center [428, 16] width 30 height 12
click at [448, 16] on icon "button" at bounding box center [449, 15] width 6 height 3
click at [442, 84] on span "Test" at bounding box center [446, 80] width 72 height 12
